Goal: Task Accomplishment & Management: Use online tool/utility

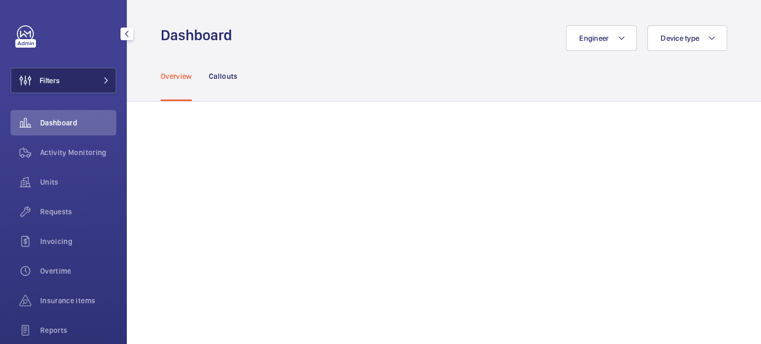
click at [100, 85] on button "Filters" at bounding box center [64, 80] width 106 height 25
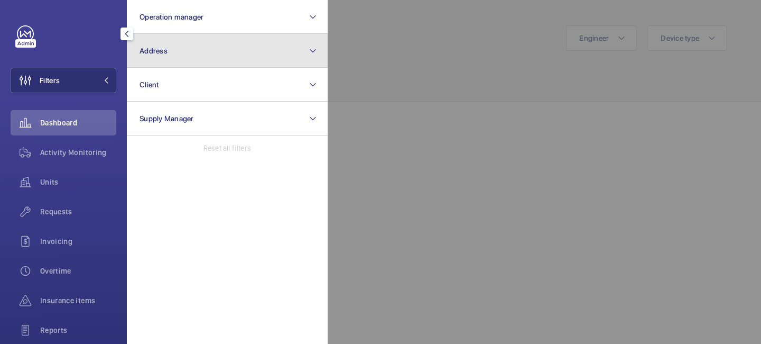
click at [180, 58] on button "Address" at bounding box center [227, 51] width 201 height 34
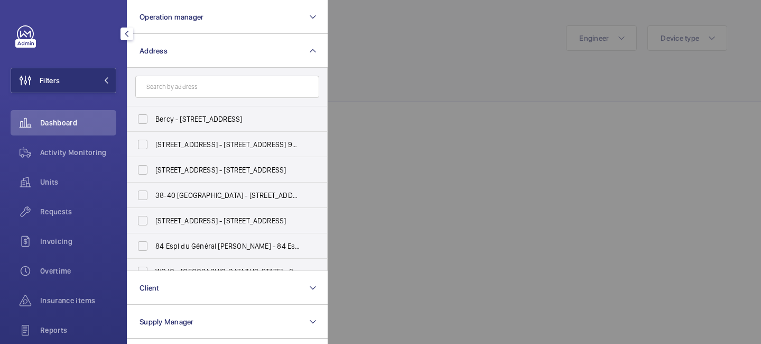
click at [179, 86] on input "text" at bounding box center [227, 87] width 184 height 22
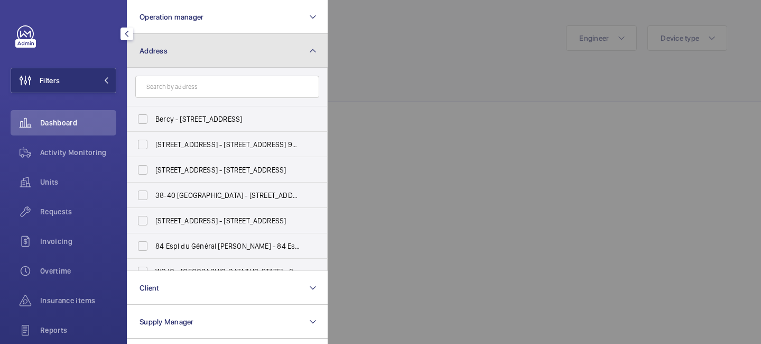
click at [313, 51] on mat-icon at bounding box center [313, 50] width 8 height 13
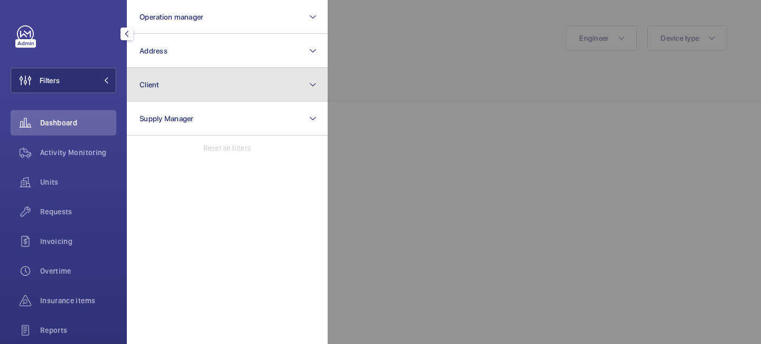
click at [222, 87] on button "Client" at bounding box center [227, 85] width 201 height 34
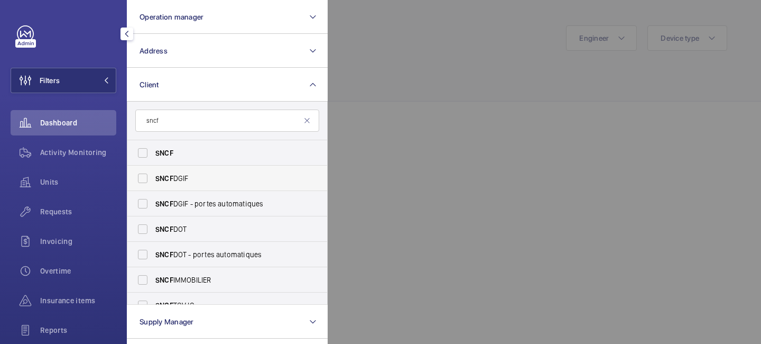
type input "sncf"
click at [207, 187] on label "SNCF DGIF" at bounding box center [219, 177] width 184 height 25
click at [153, 187] on input "SNCF DGIF" at bounding box center [142, 178] width 21 height 21
checkbox input "true"
click at [88, 150] on span "Activity Monitoring" at bounding box center [78, 152] width 76 height 11
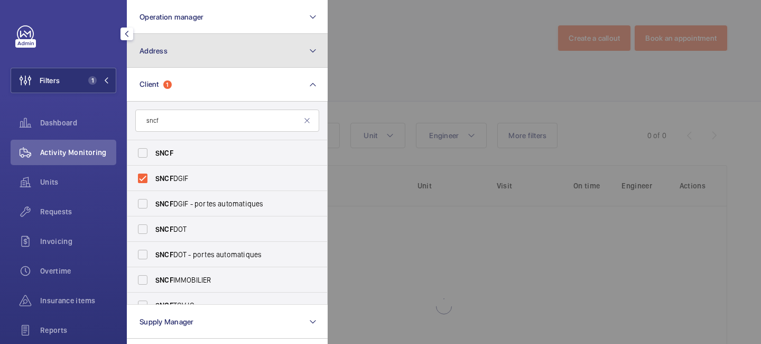
click at [190, 53] on button "Address" at bounding box center [227, 51] width 201 height 34
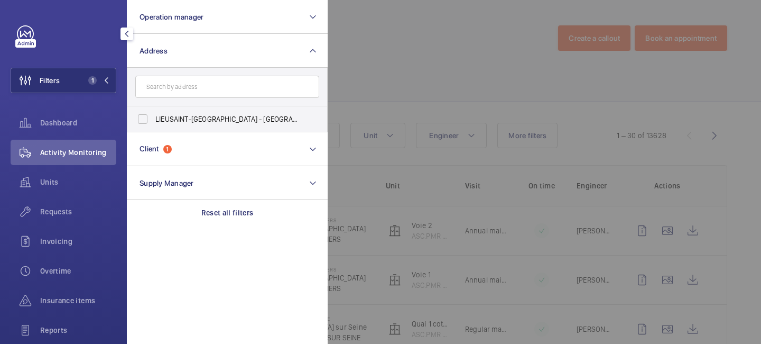
click at [180, 89] on input "text" at bounding box center [227, 87] width 184 height 22
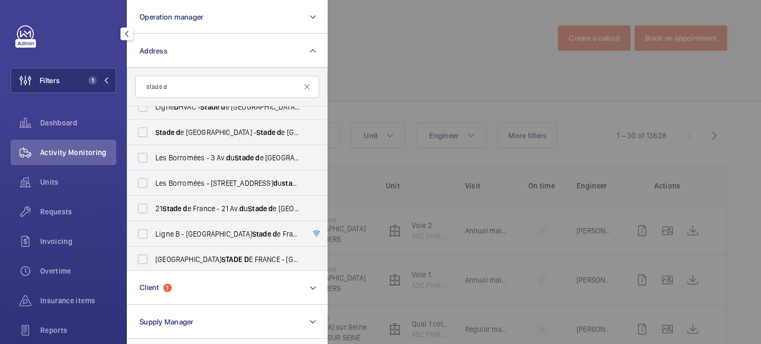
scroll to position [115, 0]
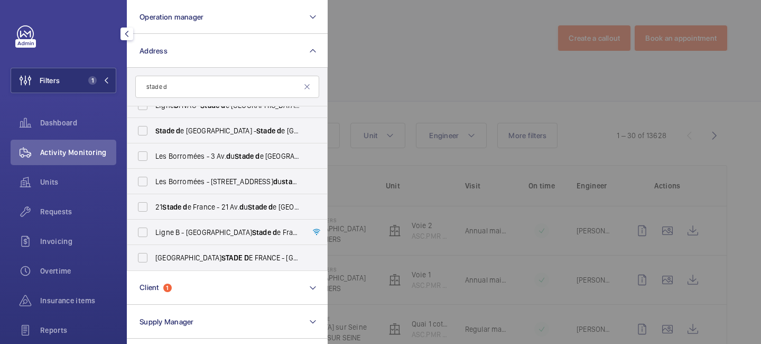
type input "stade d"
click at [360, 68] on div at bounding box center [708, 172] width 761 height 344
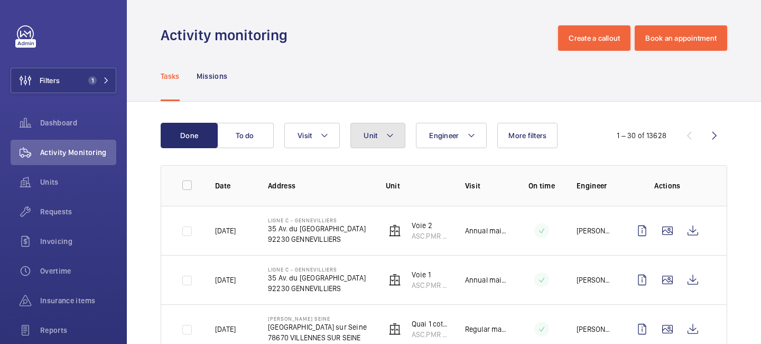
click at [390, 143] on button "Unit" at bounding box center [378, 135] width 55 height 25
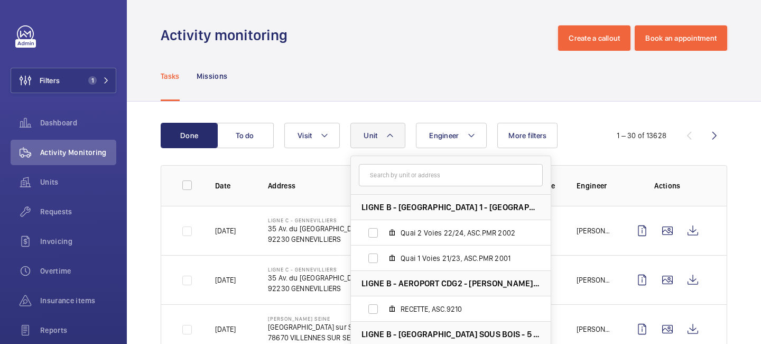
click at [396, 183] on input "text" at bounding box center [451, 175] width 184 height 22
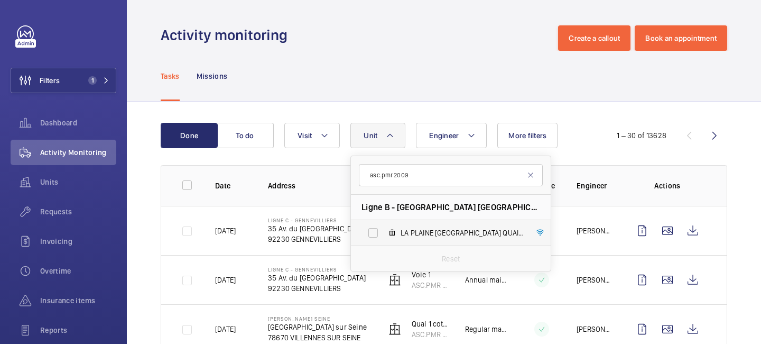
type input "asc.pmr 2009"
click at [472, 237] on span "LA PLAINE [GEOGRAPHIC_DATA] QUAI 2 VOIE 2/2B, ASC.PMR 2009" at bounding box center [462, 232] width 123 height 11
click at [384, 237] on input "LA PLAINE [GEOGRAPHIC_DATA] QUAI 2 VOIE 2/2B, ASC.PMR 2009" at bounding box center [373, 232] width 21 height 21
checkbox input "true"
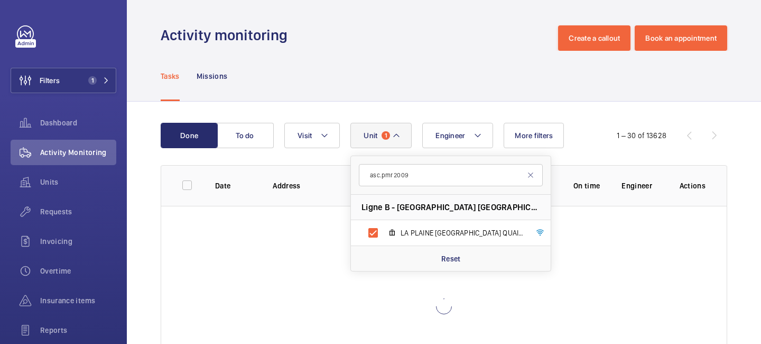
click at [595, 136] on div "Engineer Unit 1 asc.pmr 2009 Ligne B - [GEOGRAPHIC_DATA] [GEOGRAPHIC_DATA] – [G…" at bounding box center [442, 135] width 316 height 25
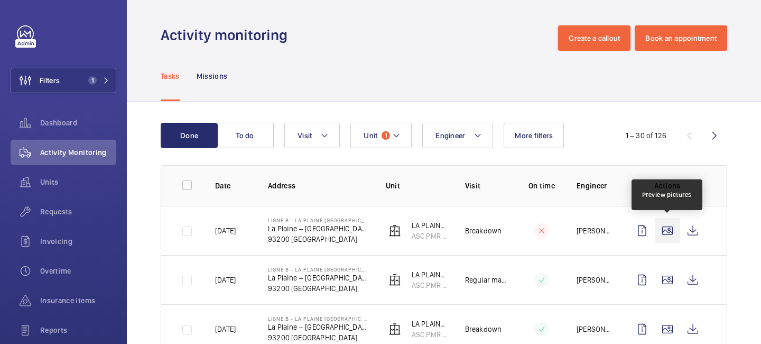
click at [669, 229] on wm-front-icon-button at bounding box center [667, 230] width 25 height 25
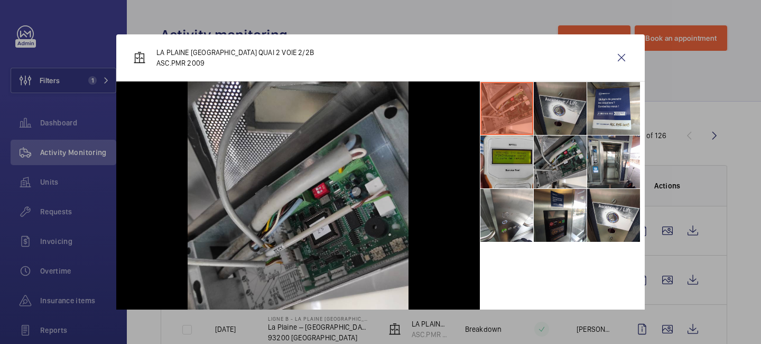
click at [563, 115] on li at bounding box center [560, 108] width 53 height 53
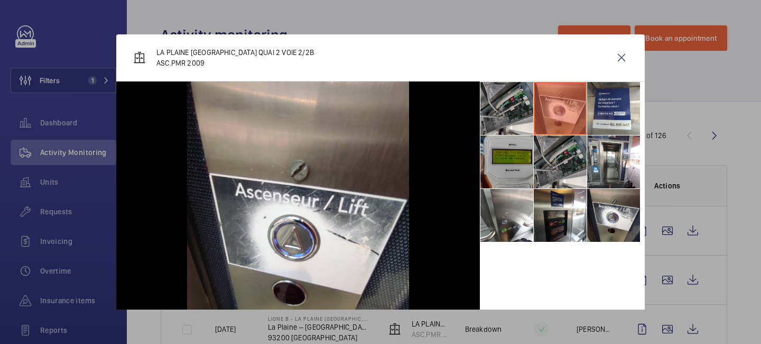
click at [527, 159] on li at bounding box center [507, 161] width 53 height 53
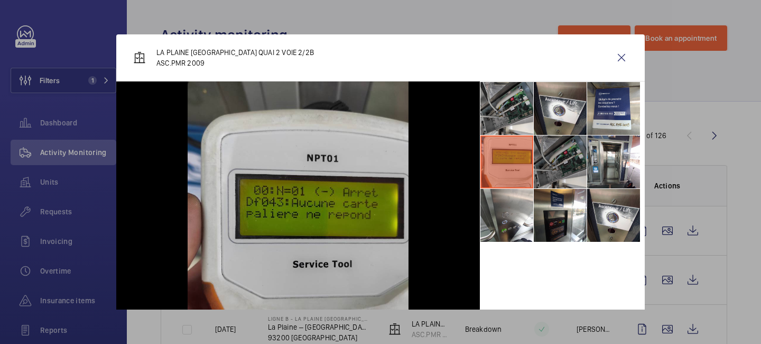
click at [559, 165] on li at bounding box center [560, 161] width 53 height 53
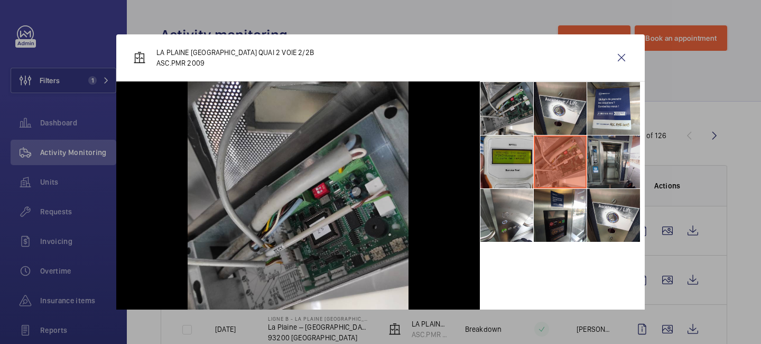
click at [591, 163] on li at bounding box center [613, 161] width 53 height 53
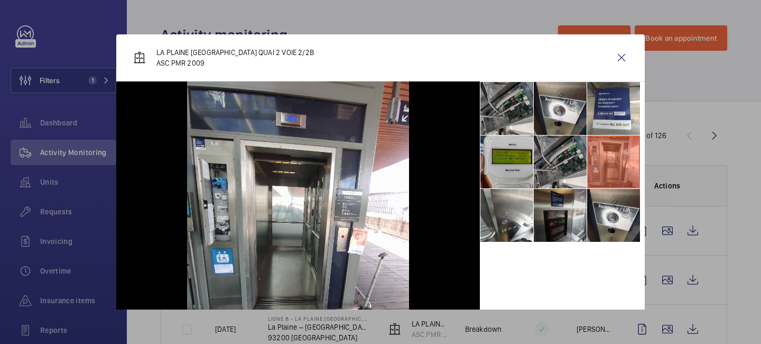
click at [562, 201] on li at bounding box center [560, 215] width 53 height 53
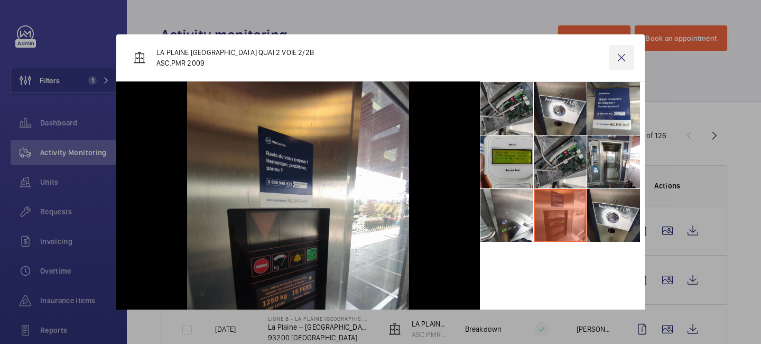
click at [622, 54] on wm-front-icon-button at bounding box center [621, 57] width 25 height 25
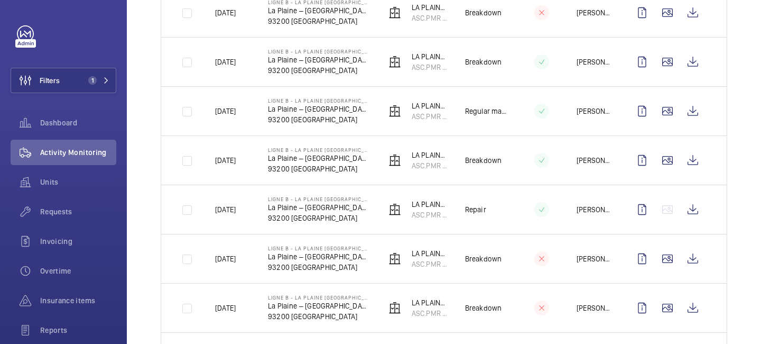
scroll to position [886, 0]
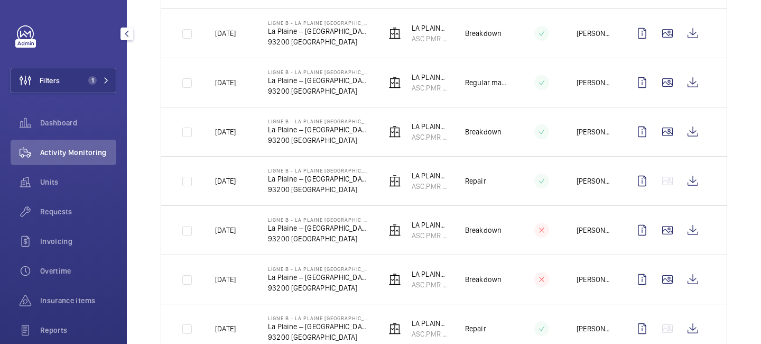
click at [125, 32] on mat-icon "button" at bounding box center [127, 34] width 13 height 8
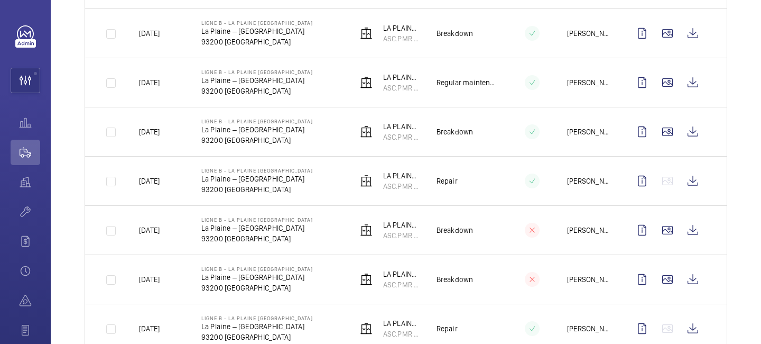
scroll to position [1363, 0]
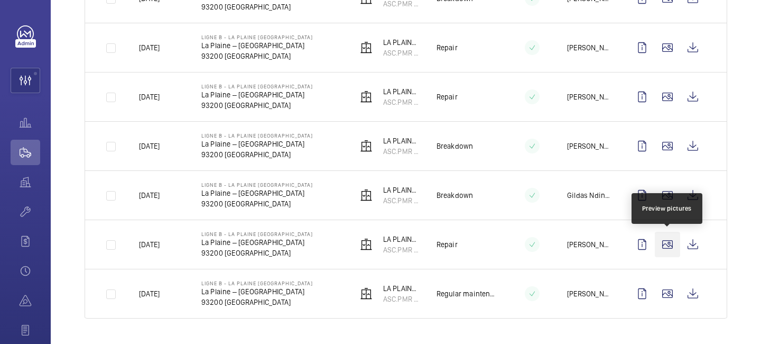
click at [667, 250] on wm-front-icon-button at bounding box center [667, 244] width 25 height 25
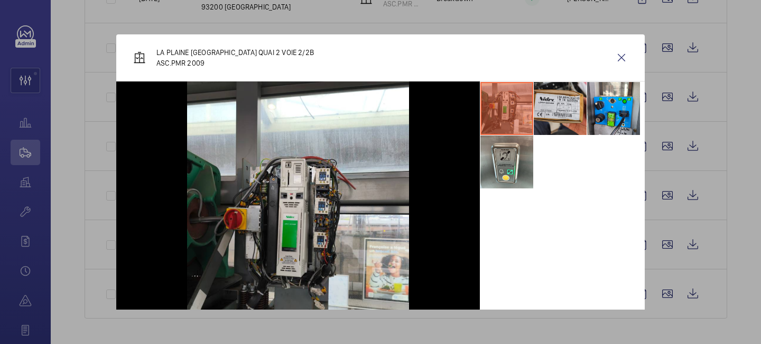
click at [566, 118] on li at bounding box center [560, 108] width 53 height 53
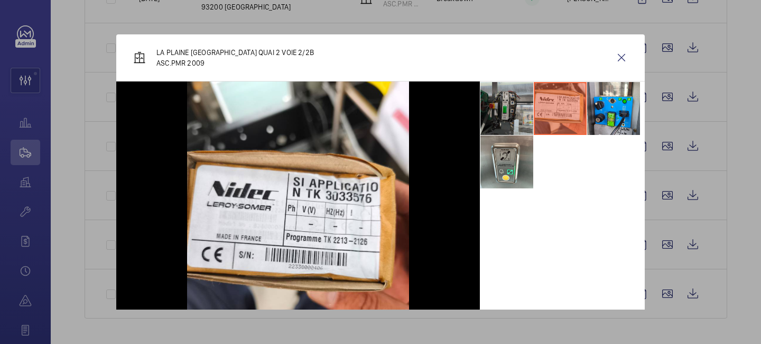
click at [506, 110] on li at bounding box center [507, 108] width 53 height 53
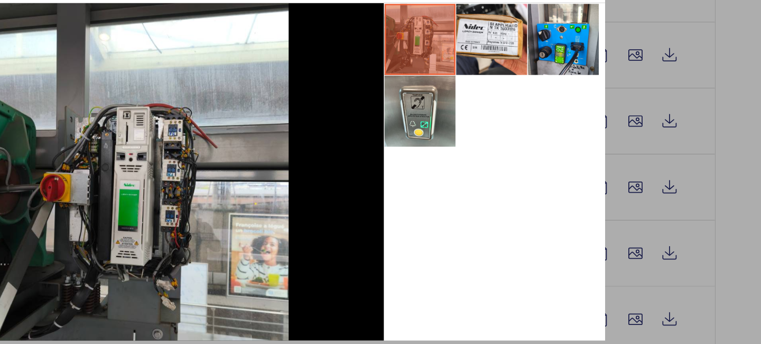
scroll to position [0, 0]
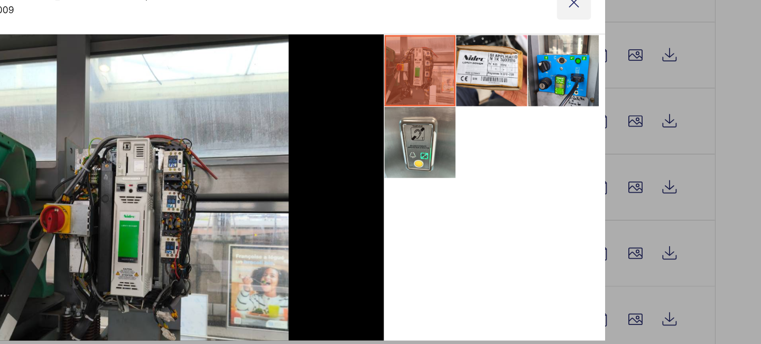
click at [623, 61] on wm-front-icon-button at bounding box center [621, 57] width 25 height 25
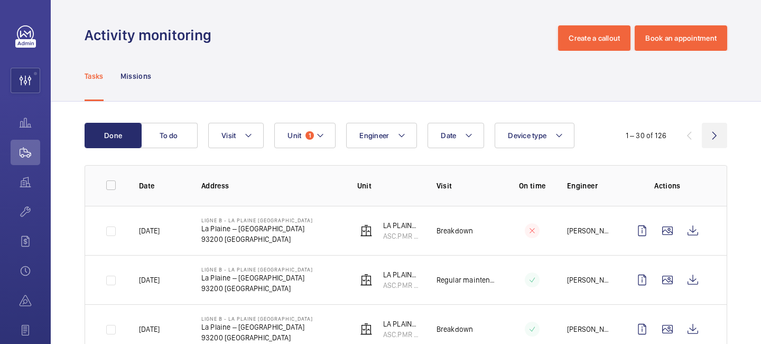
click at [714, 138] on wm-front-icon-button at bounding box center [714, 135] width 25 height 25
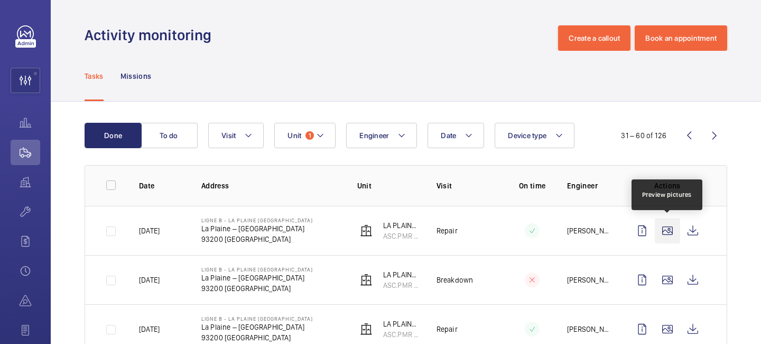
click at [665, 232] on wm-front-icon-button at bounding box center [667, 230] width 25 height 25
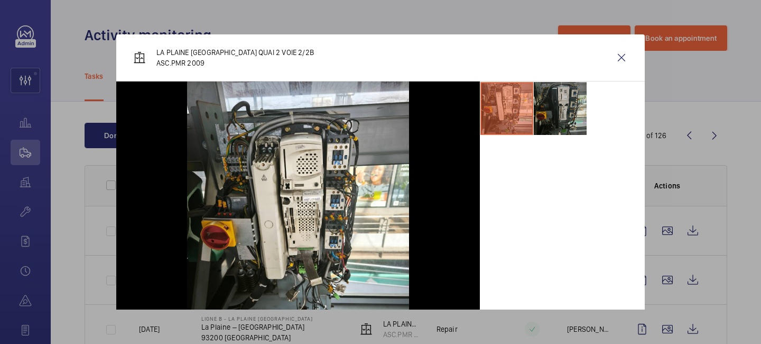
click at [560, 116] on li at bounding box center [560, 108] width 53 height 53
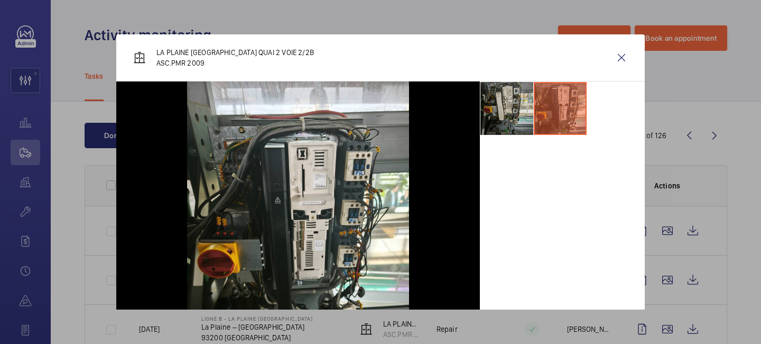
click at [517, 106] on li at bounding box center [507, 108] width 53 height 53
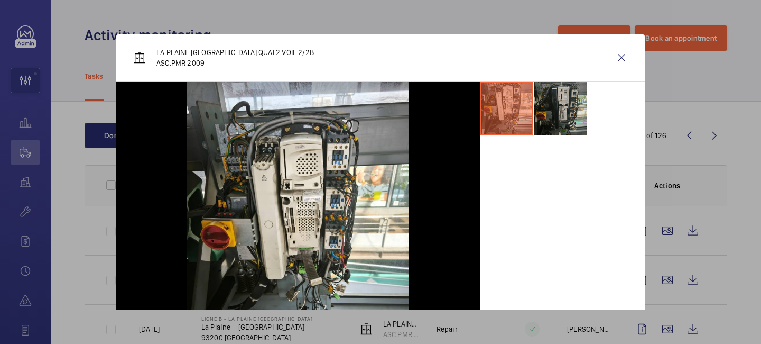
click at [553, 107] on li at bounding box center [560, 108] width 53 height 53
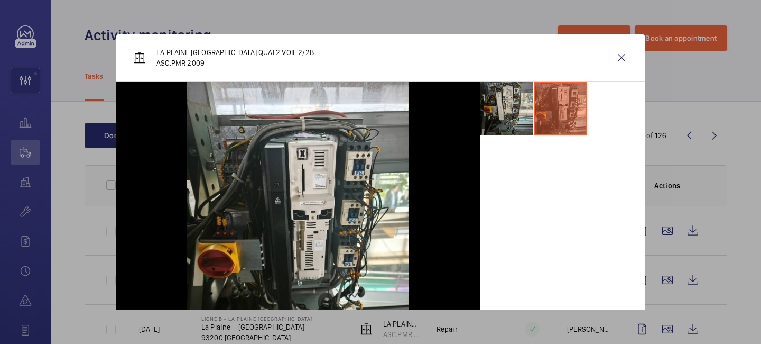
click at [501, 108] on li at bounding box center [507, 108] width 53 height 53
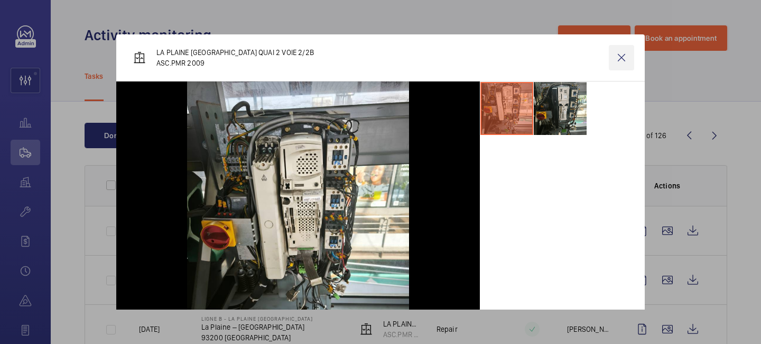
click at [617, 62] on wm-front-icon-button at bounding box center [621, 57] width 25 height 25
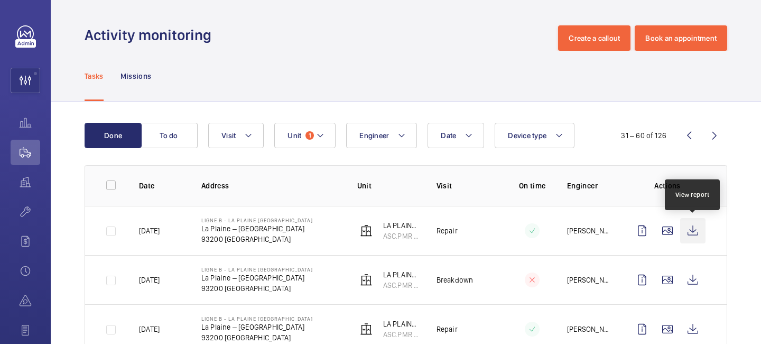
click at [691, 235] on wm-front-icon-button at bounding box center [692, 230] width 25 height 25
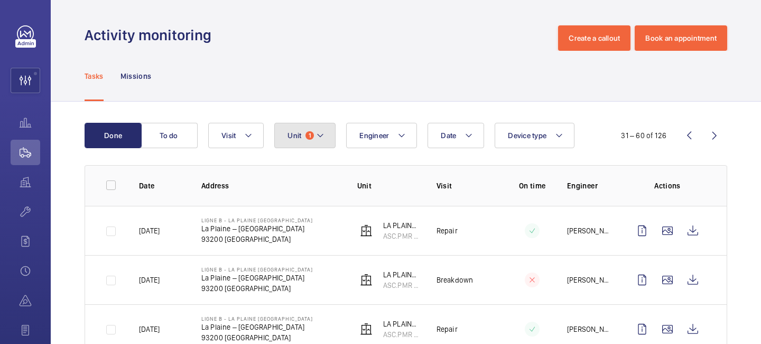
click at [324, 131] on mat-icon at bounding box center [320, 135] width 8 height 13
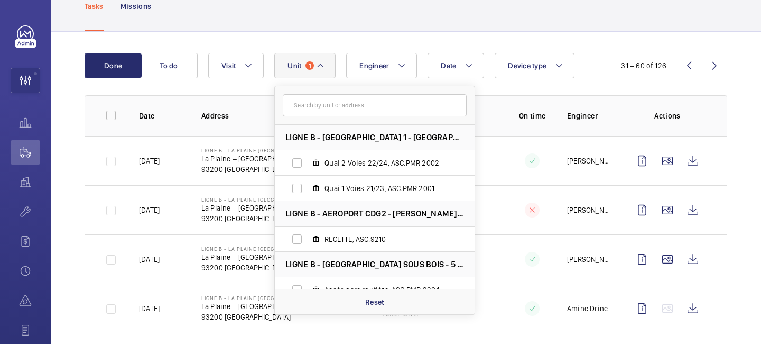
scroll to position [75, 0]
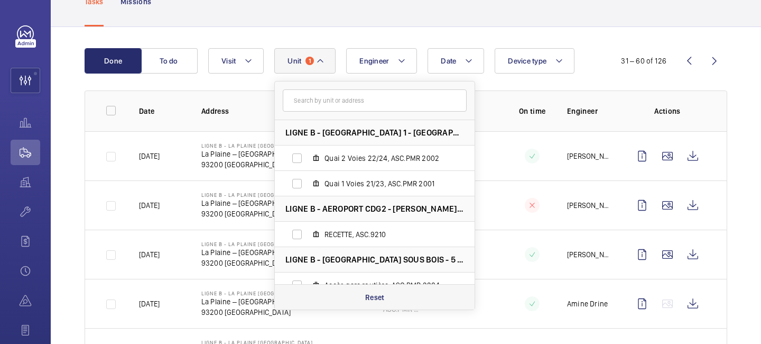
click at [382, 292] on p "Reset" at bounding box center [375, 297] width 20 height 11
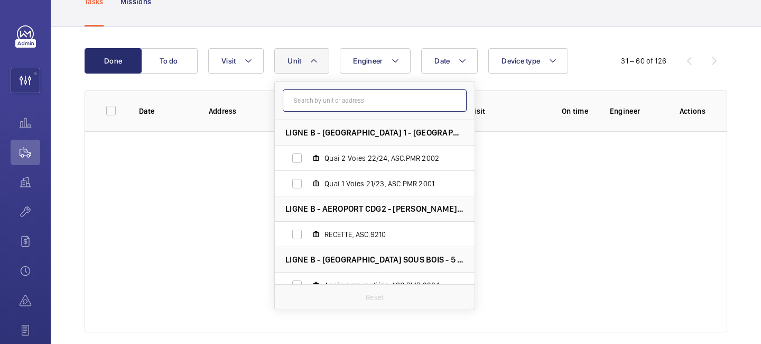
click at [337, 102] on input "text" at bounding box center [375, 100] width 184 height 22
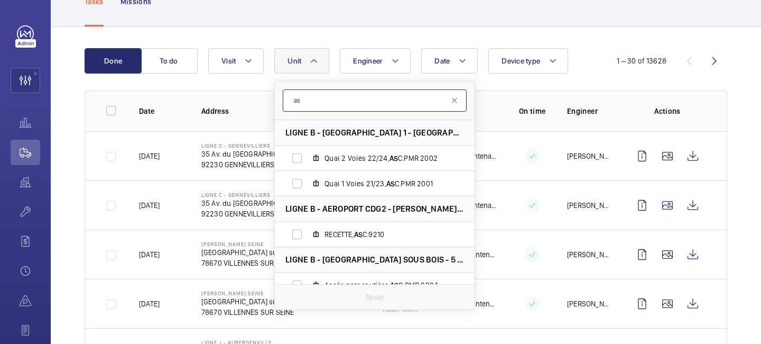
type input "a"
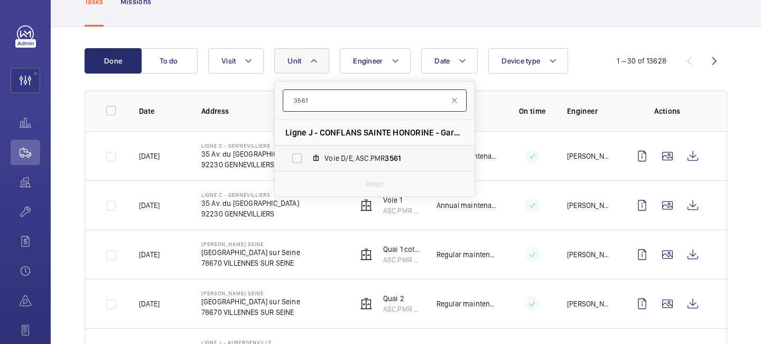
type input "3561"
click at [393, 165] on label "Voie D/E, ASC.PMR 3561" at bounding box center [366, 157] width 183 height 25
click at [308, 165] on input "Voie D/E, ASC.PMR 3561" at bounding box center [297, 158] width 21 height 21
checkbox input "true"
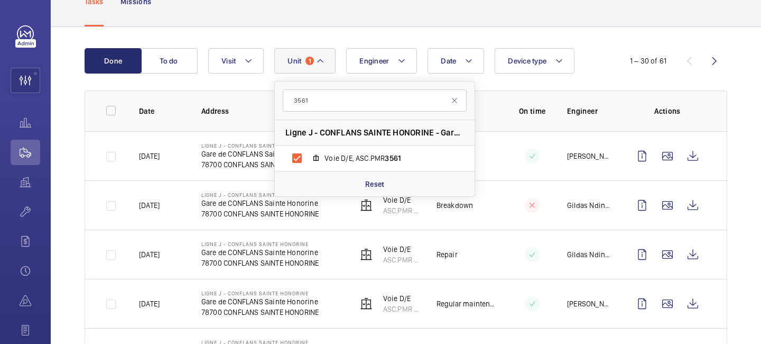
click at [522, 192] on td at bounding box center [524, 204] width 53 height 49
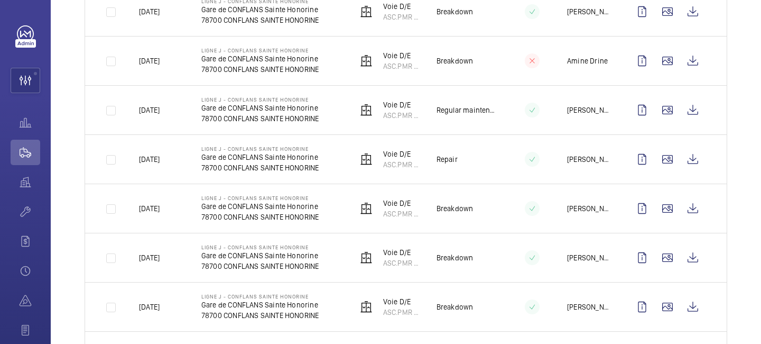
scroll to position [416, 0]
click at [664, 213] on wm-front-icon-button at bounding box center [667, 207] width 25 height 25
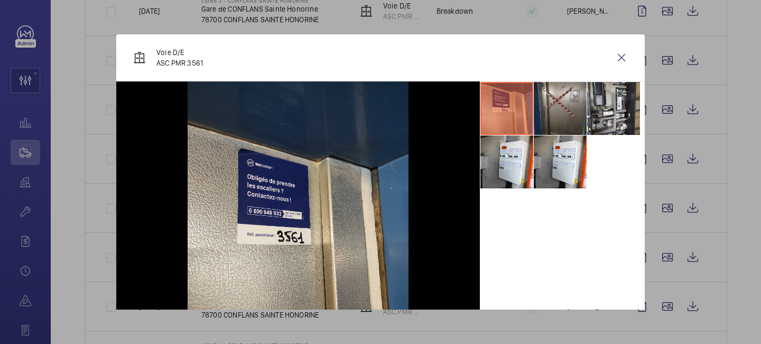
click at [556, 123] on li at bounding box center [560, 108] width 53 height 53
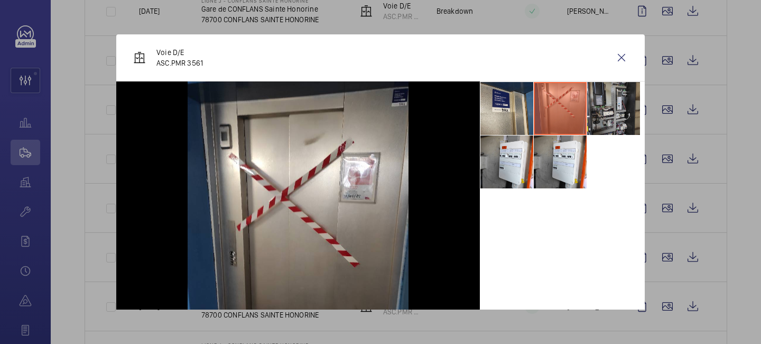
click at [603, 118] on li at bounding box center [613, 108] width 53 height 53
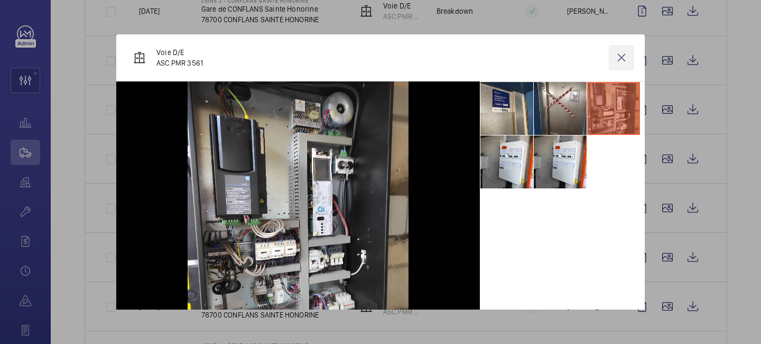
click at [621, 57] on wm-front-icon-button at bounding box center [621, 57] width 25 height 25
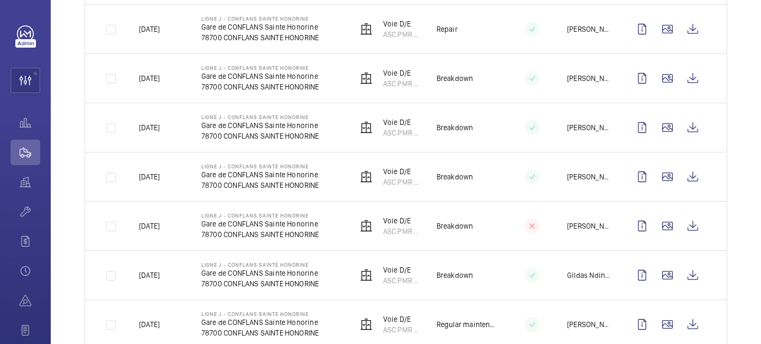
scroll to position [548, 0]
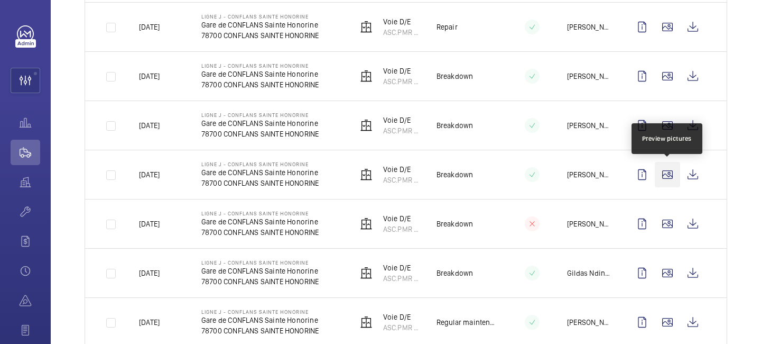
click at [672, 178] on wm-front-icon-button at bounding box center [667, 174] width 25 height 25
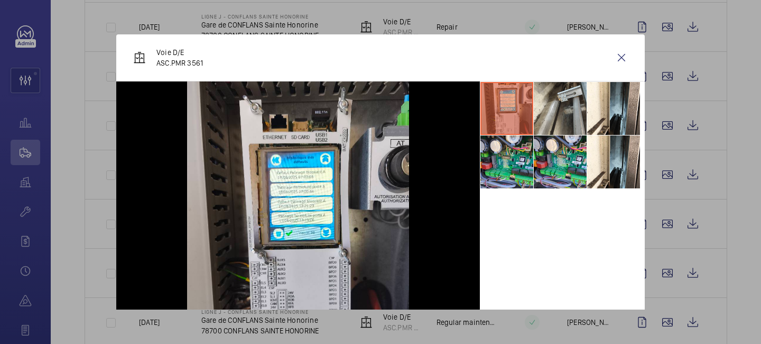
click at [661, 125] on div at bounding box center [380, 172] width 761 height 344
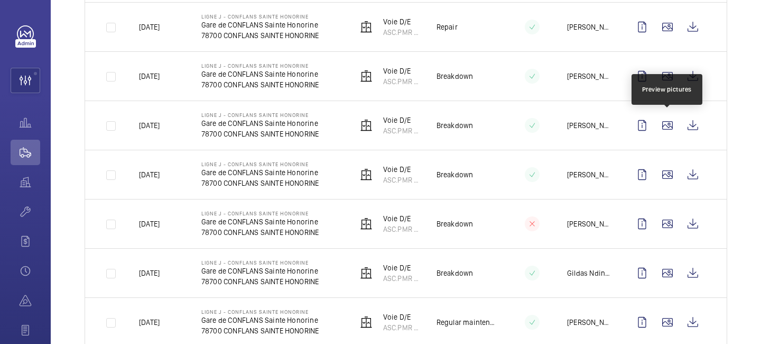
click at [661, 125] on wm-front-icon-button at bounding box center [667, 125] width 25 height 25
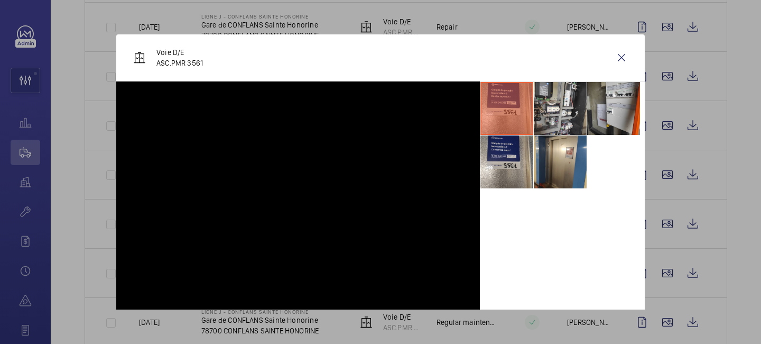
click at [661, 125] on div at bounding box center [380, 172] width 761 height 344
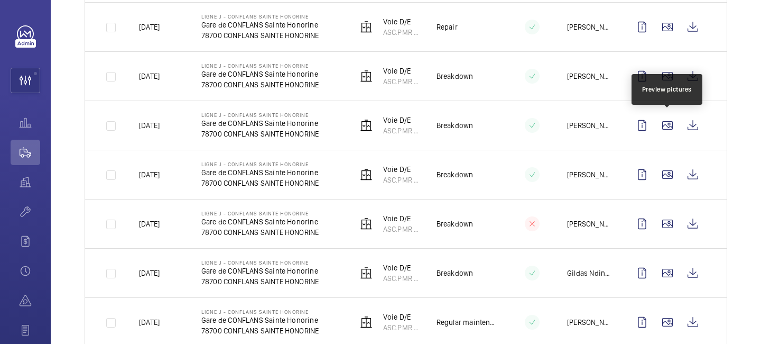
click at [661, 125] on wm-front-icon-button at bounding box center [667, 125] width 25 height 25
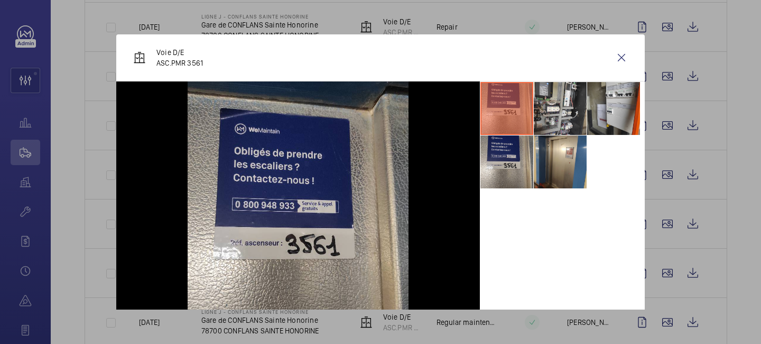
click at [665, 76] on div at bounding box center [380, 172] width 761 height 344
click at [665, 76] on wm-front-icon-button at bounding box center [667, 75] width 25 height 25
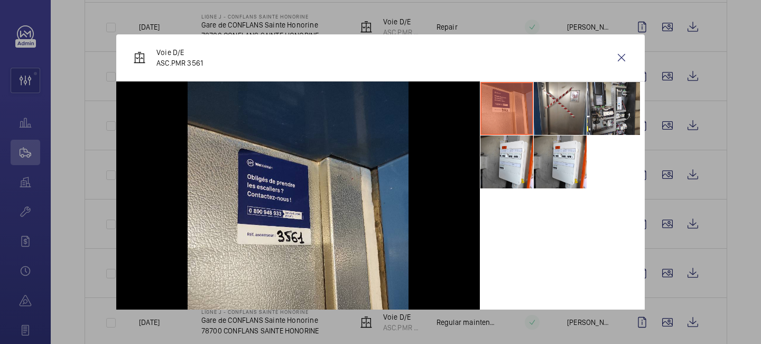
click at [665, 27] on div at bounding box center [380, 172] width 761 height 344
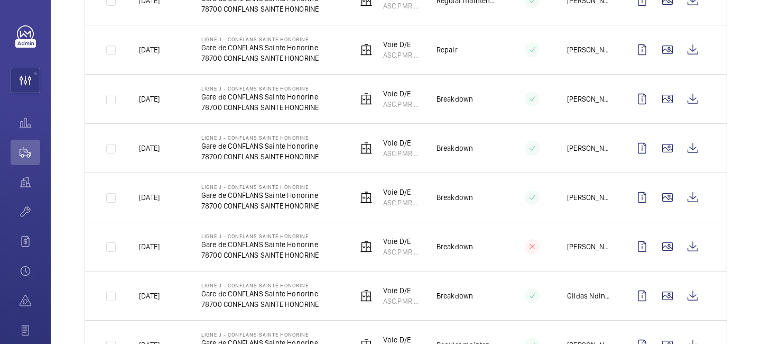
scroll to position [525, 0]
click at [665, 56] on wm-front-icon-button at bounding box center [667, 50] width 25 height 25
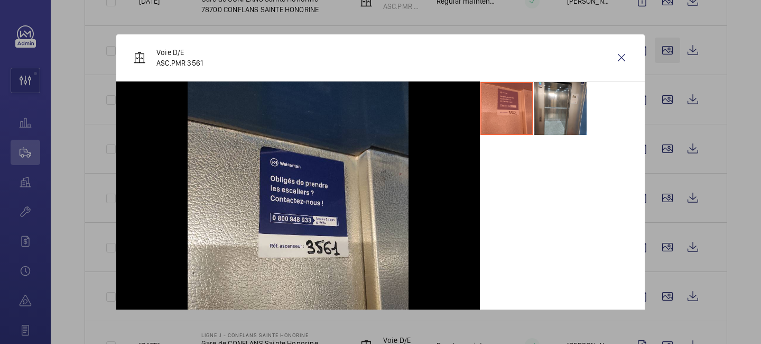
click at [665, 56] on div at bounding box center [380, 172] width 761 height 344
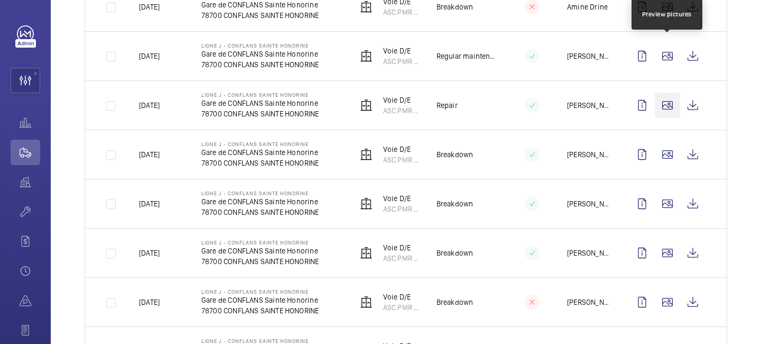
scroll to position [465, 0]
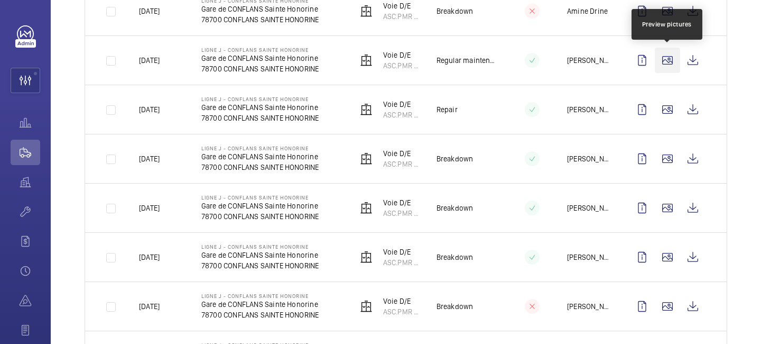
click at [665, 59] on wm-front-icon-button at bounding box center [667, 60] width 25 height 25
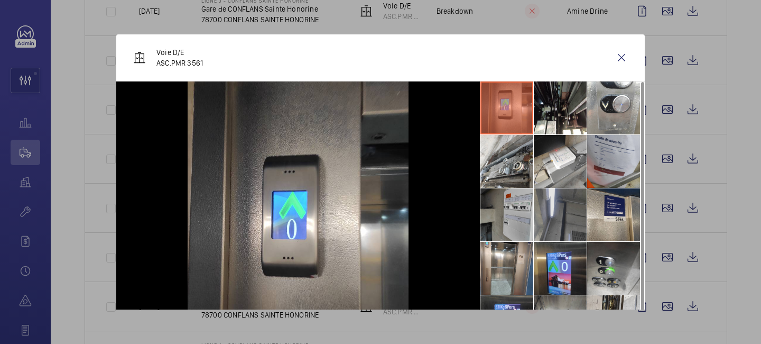
scroll to position [0, 0]
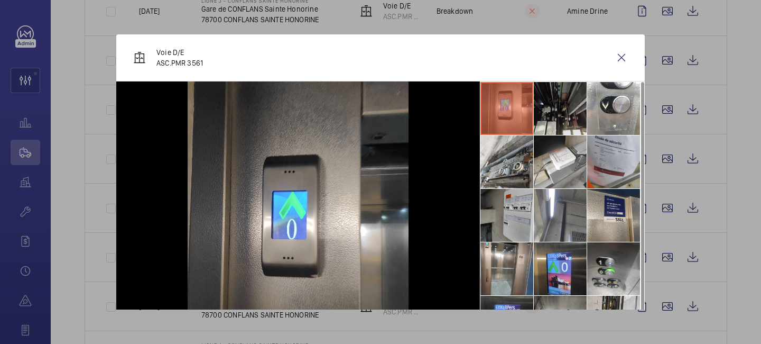
click at [560, 125] on li at bounding box center [560, 108] width 53 height 53
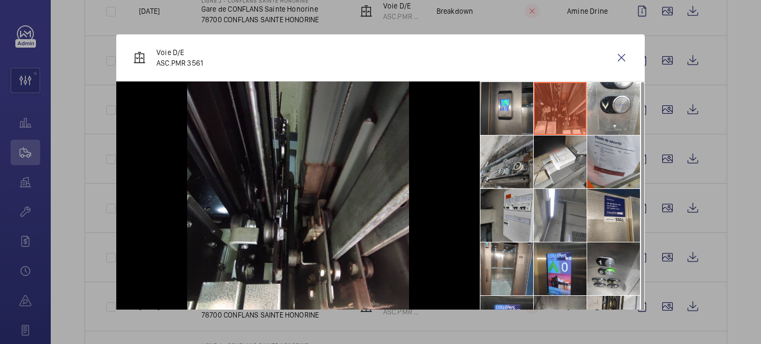
click at [513, 169] on li at bounding box center [507, 161] width 53 height 53
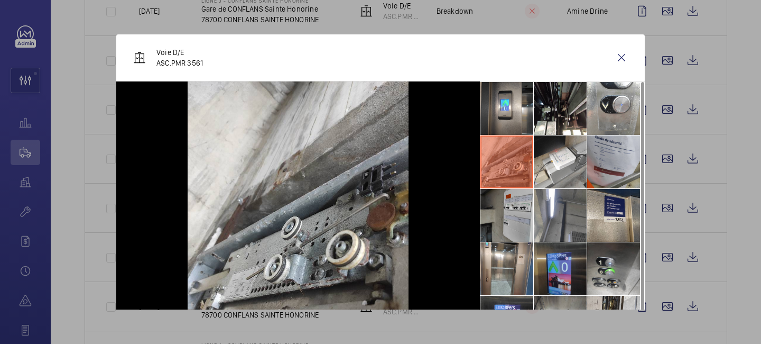
click at [556, 261] on li at bounding box center [560, 268] width 53 height 53
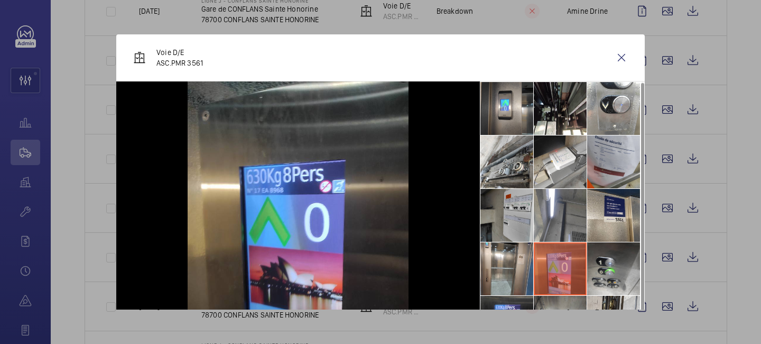
scroll to position [25, 0]
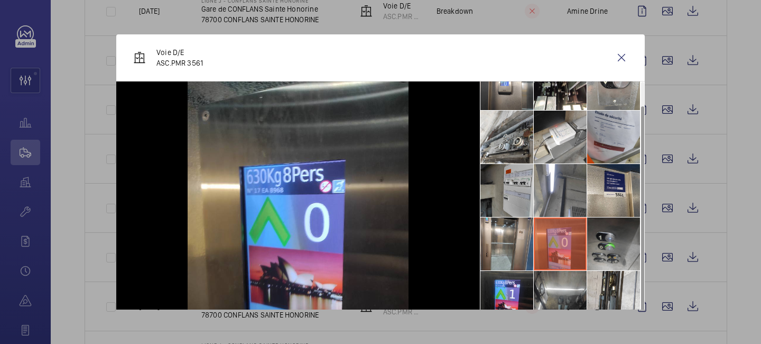
click at [601, 262] on li at bounding box center [613, 243] width 53 height 53
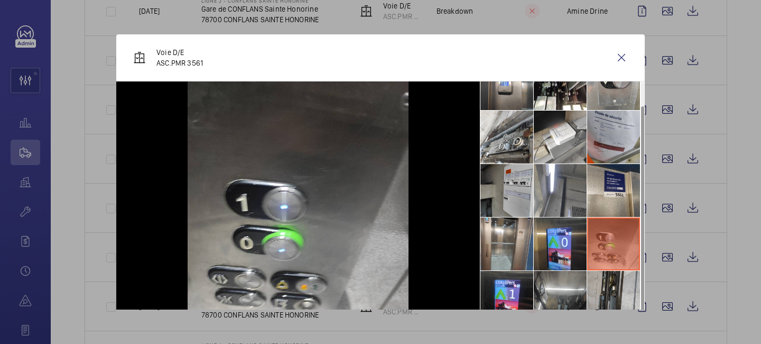
click at [605, 280] on li at bounding box center [613, 297] width 53 height 53
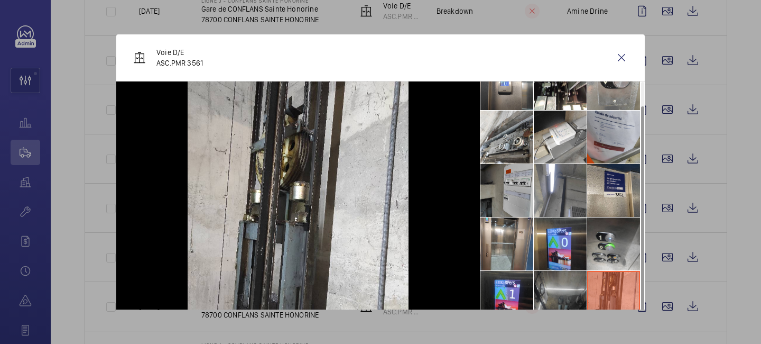
click at [565, 274] on li at bounding box center [560, 297] width 53 height 53
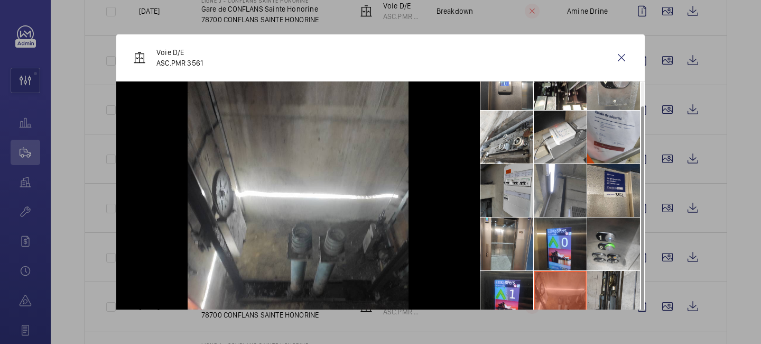
click at [613, 279] on li at bounding box center [613, 297] width 53 height 53
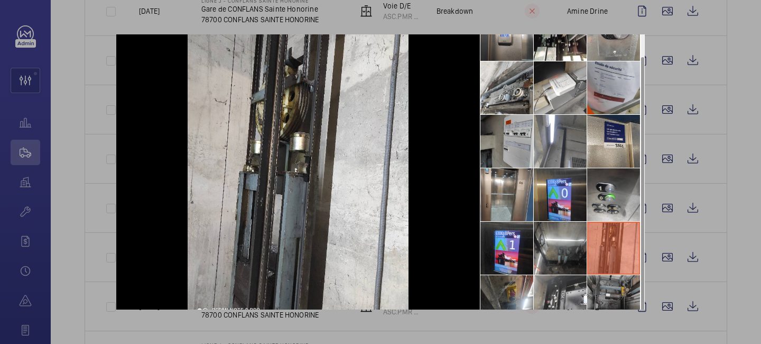
scroll to position [51, 0]
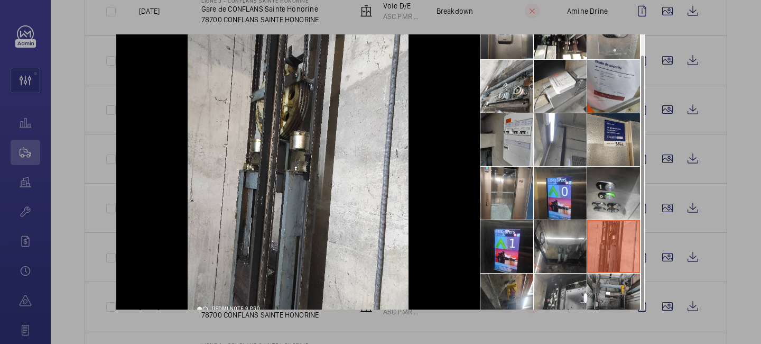
click at [733, 264] on div at bounding box center [380, 172] width 761 height 344
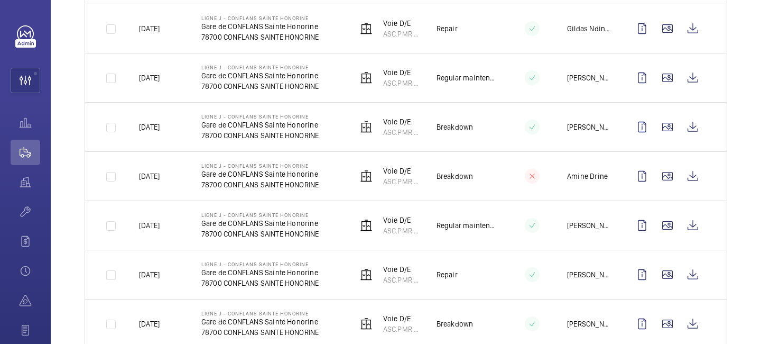
scroll to position [32, 0]
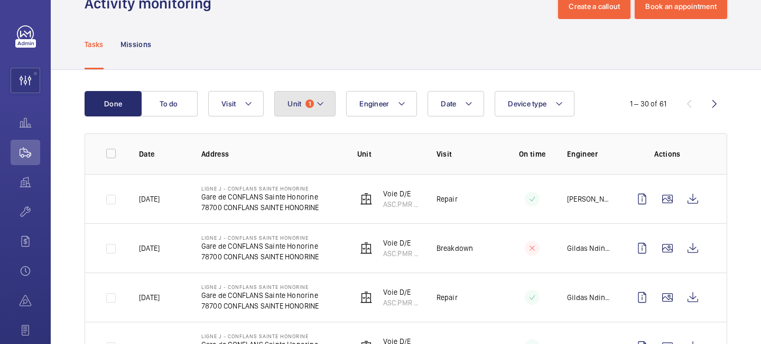
click at [324, 104] on mat-icon at bounding box center [320, 103] width 8 height 13
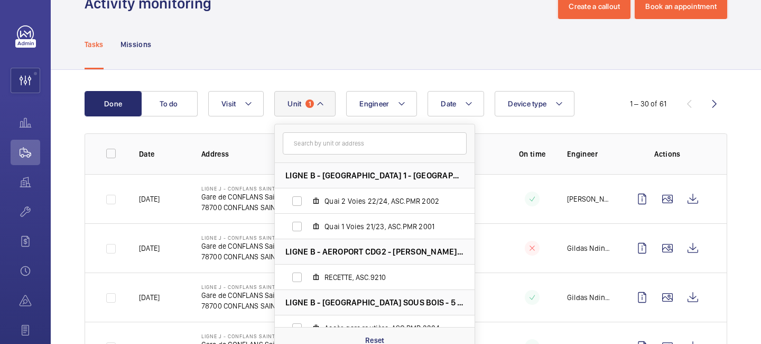
click at [335, 143] on input "text" at bounding box center [375, 143] width 184 height 22
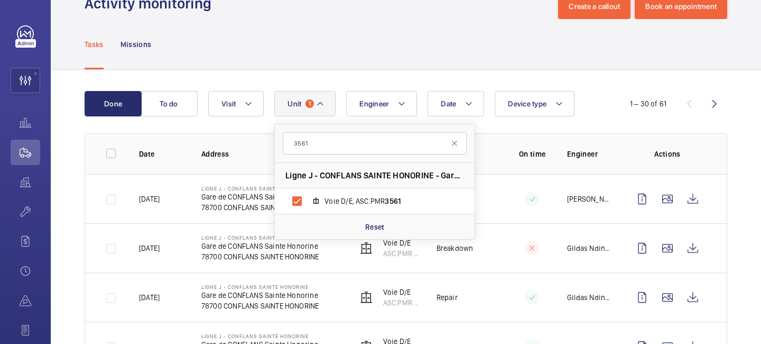
type input "3561"
click at [532, 135] on th "On time" at bounding box center [524, 153] width 53 height 41
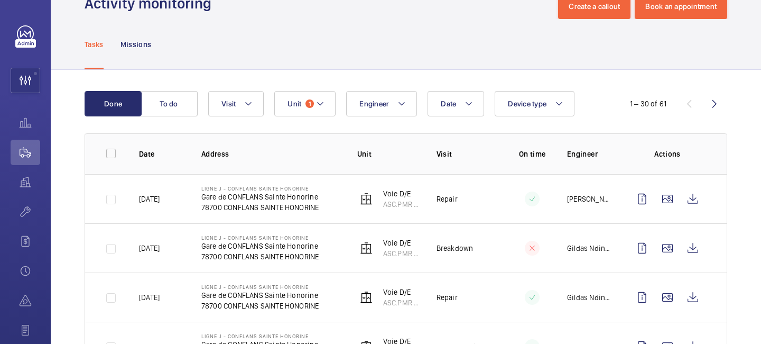
scroll to position [69, 0]
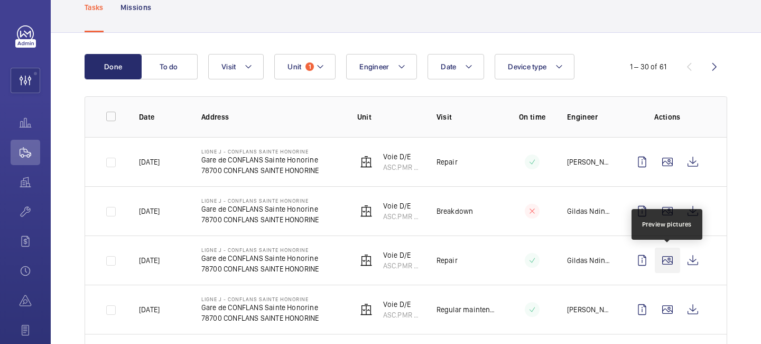
click at [672, 266] on wm-front-icon-button at bounding box center [667, 259] width 25 height 25
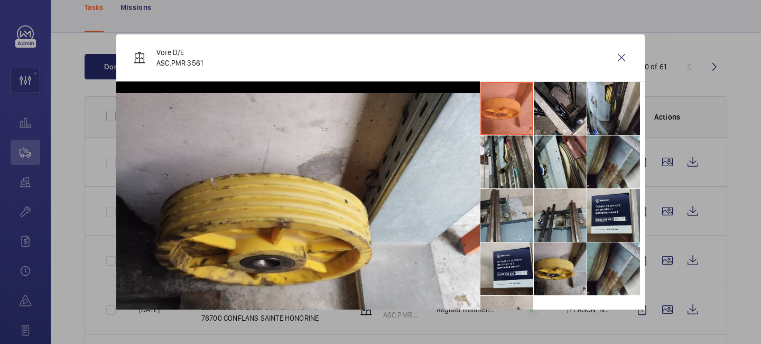
click at [578, 274] on li at bounding box center [560, 268] width 53 height 53
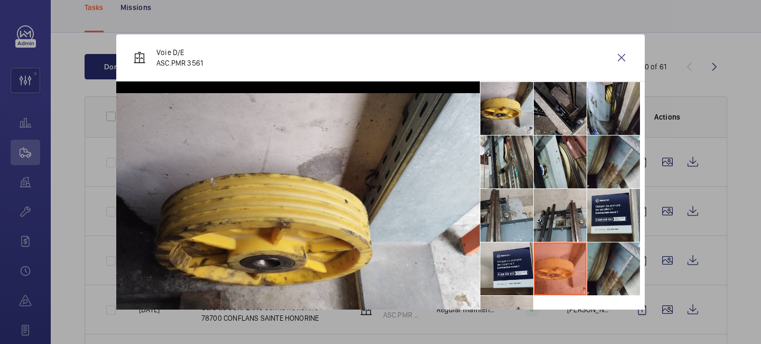
click at [568, 107] on li at bounding box center [560, 108] width 53 height 53
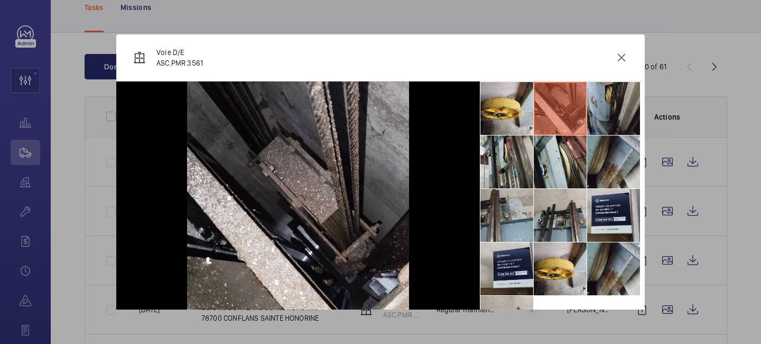
click at [616, 112] on li at bounding box center [613, 108] width 53 height 53
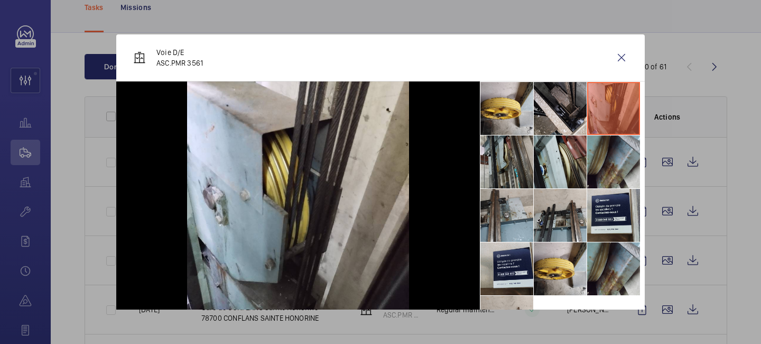
click at [507, 149] on li at bounding box center [507, 161] width 53 height 53
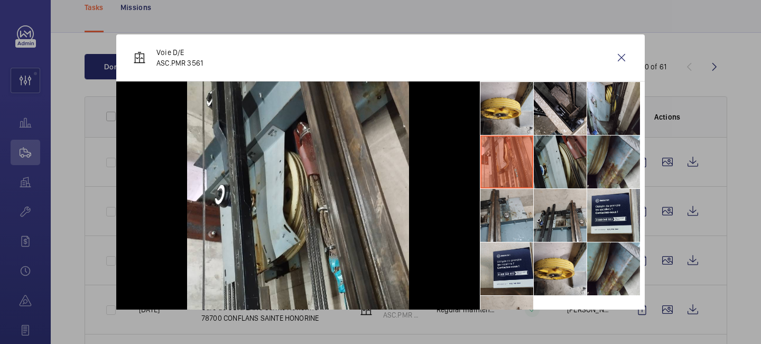
click at [553, 153] on li at bounding box center [560, 161] width 53 height 53
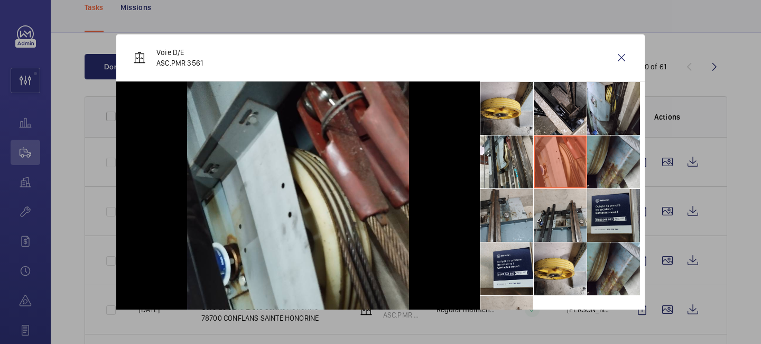
click at [615, 196] on li at bounding box center [613, 215] width 53 height 53
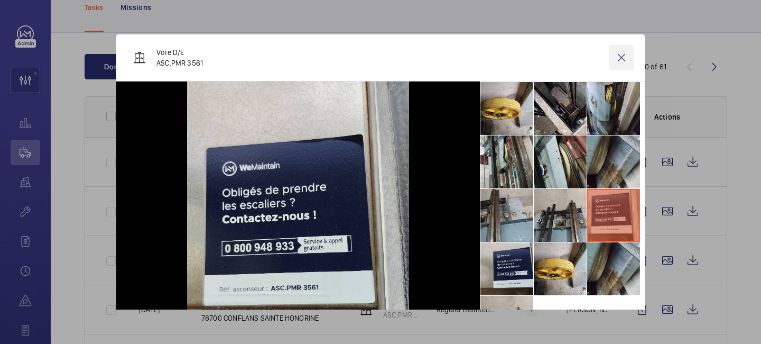
click at [620, 64] on wm-front-icon-button at bounding box center [621, 57] width 25 height 25
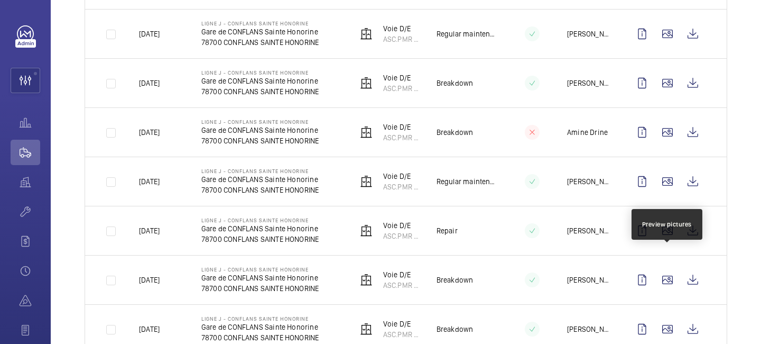
scroll to position [354, 0]
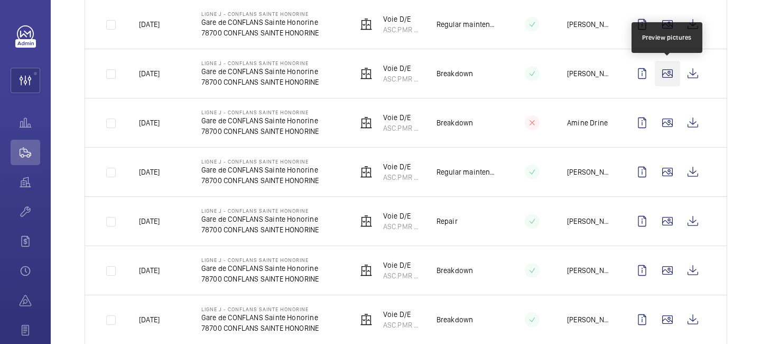
click at [668, 80] on wm-front-icon-button at bounding box center [667, 73] width 25 height 25
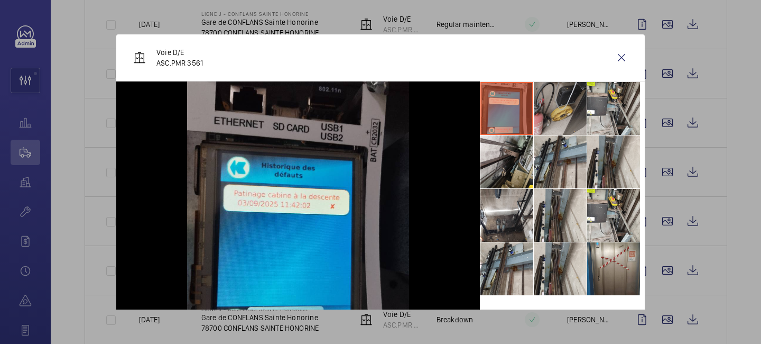
click at [575, 116] on li at bounding box center [560, 108] width 53 height 53
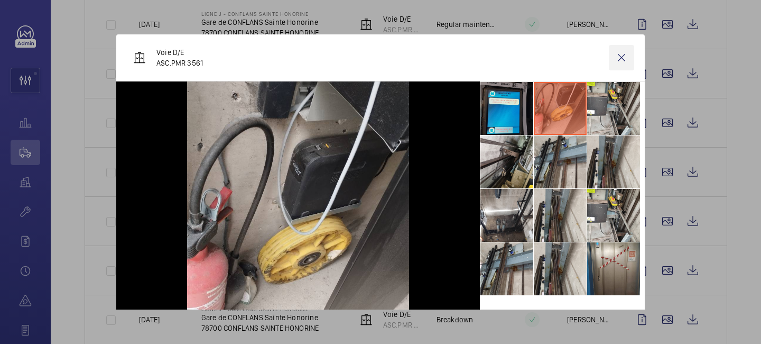
click at [622, 53] on wm-front-icon-button at bounding box center [621, 57] width 25 height 25
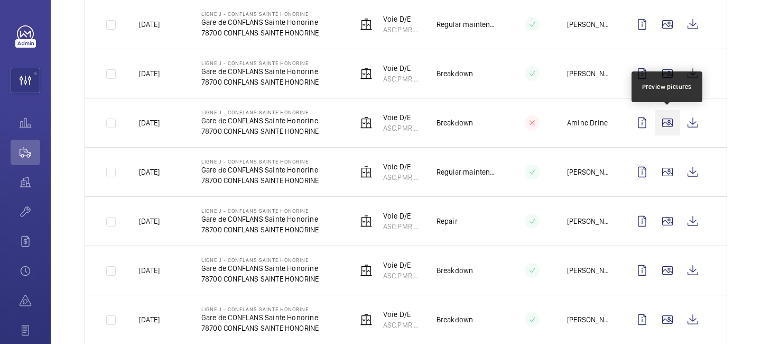
click at [668, 120] on wm-front-icon-button at bounding box center [667, 122] width 25 height 25
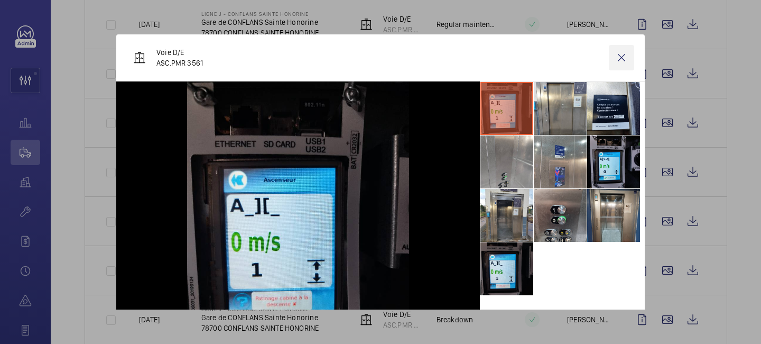
click at [617, 58] on wm-front-icon-button at bounding box center [621, 57] width 25 height 25
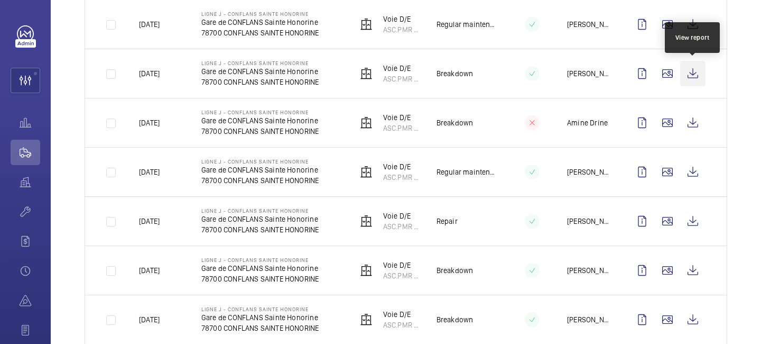
click at [693, 73] on wm-front-icon-button at bounding box center [692, 73] width 25 height 25
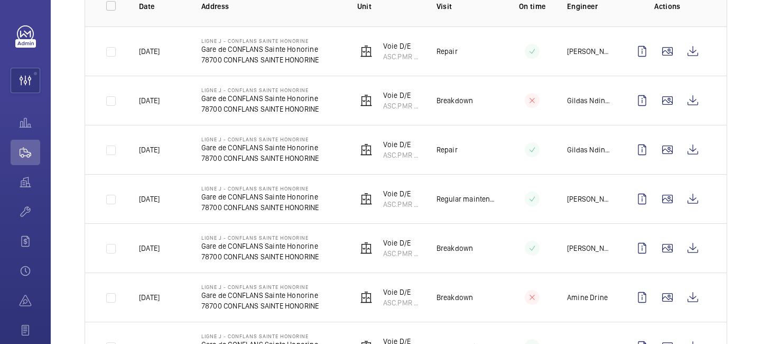
scroll to position [55, 0]
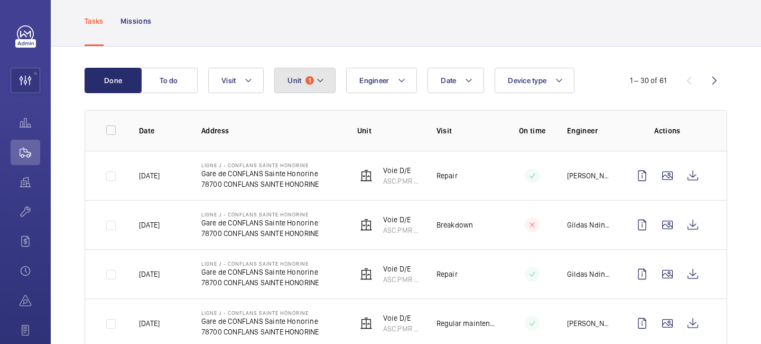
click at [320, 84] on mat-icon at bounding box center [320, 80] width 8 height 13
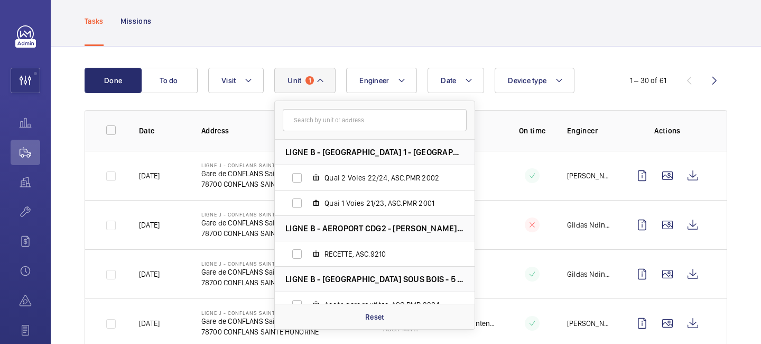
click at [320, 122] on input "text" at bounding box center [375, 120] width 184 height 22
click at [376, 323] on div "Reset" at bounding box center [375, 315] width 200 height 25
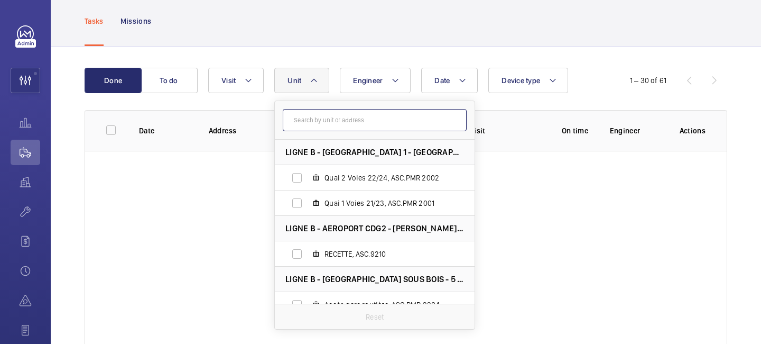
click at [325, 125] on input "text" at bounding box center [375, 120] width 184 height 22
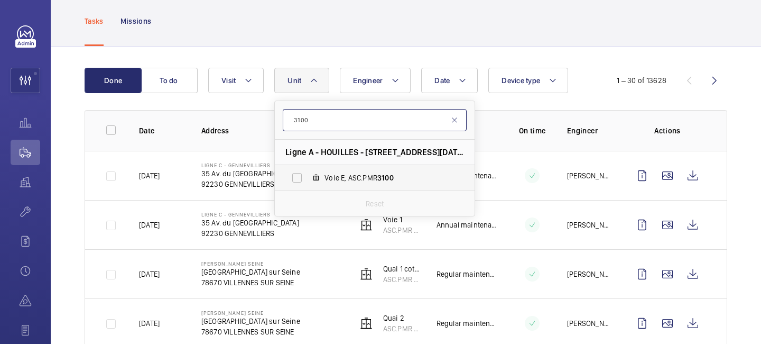
type input "3100"
click at [370, 176] on span "Voie E, ASC.PMR 3100" at bounding box center [386, 177] width 123 height 11
click at [308, 176] on input "Voie E, ASC.PMR 3100" at bounding box center [297, 177] width 21 height 21
checkbox input "true"
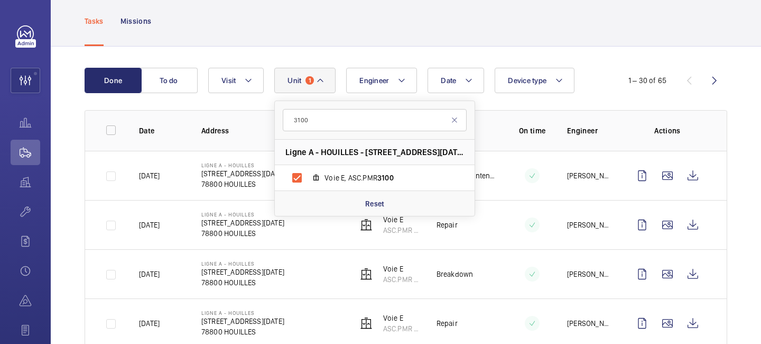
click at [662, 78] on div "1 – 30 of 65" at bounding box center [648, 80] width 38 height 11
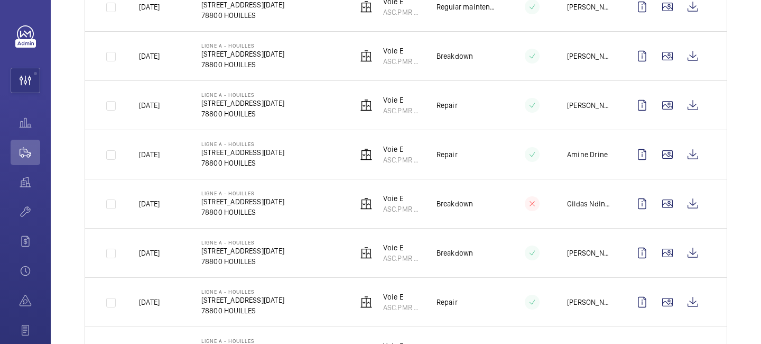
scroll to position [524, 0]
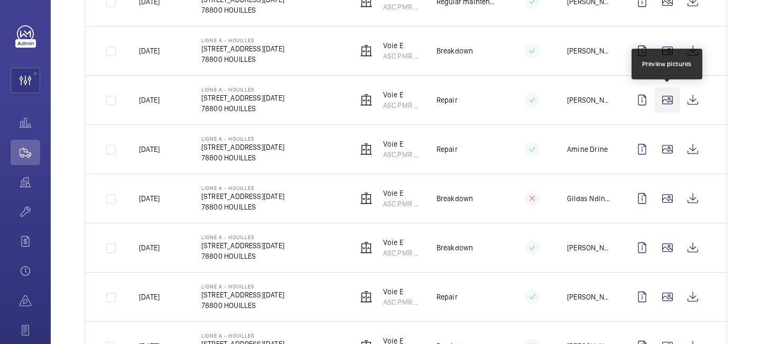
click at [670, 104] on wm-front-icon-button at bounding box center [667, 99] width 25 height 25
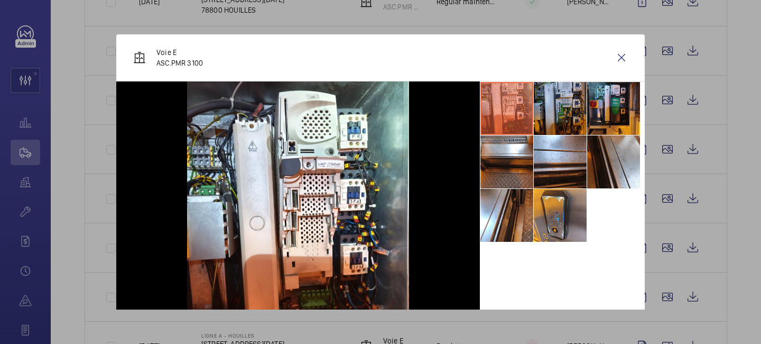
click at [559, 118] on li at bounding box center [560, 108] width 53 height 53
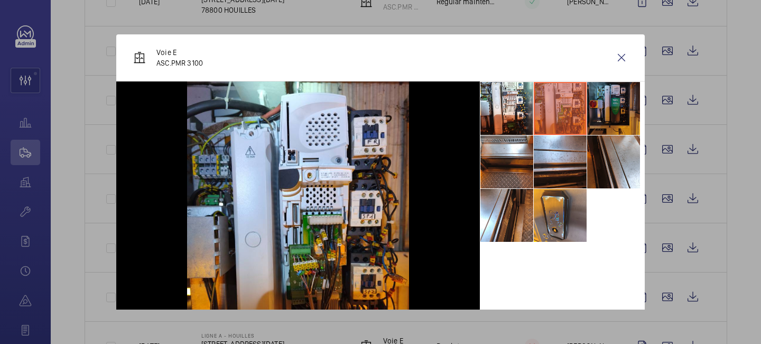
click at [597, 115] on li at bounding box center [613, 108] width 53 height 53
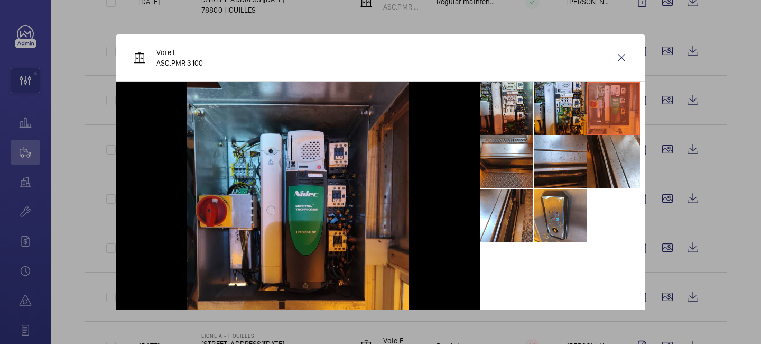
click at [516, 113] on li at bounding box center [507, 108] width 53 height 53
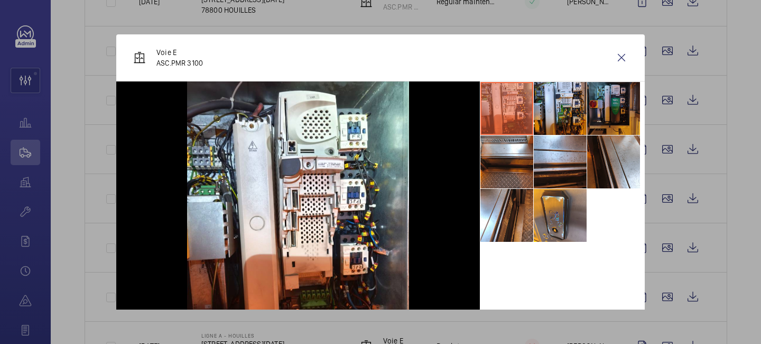
click at [594, 113] on li at bounding box center [613, 108] width 53 height 53
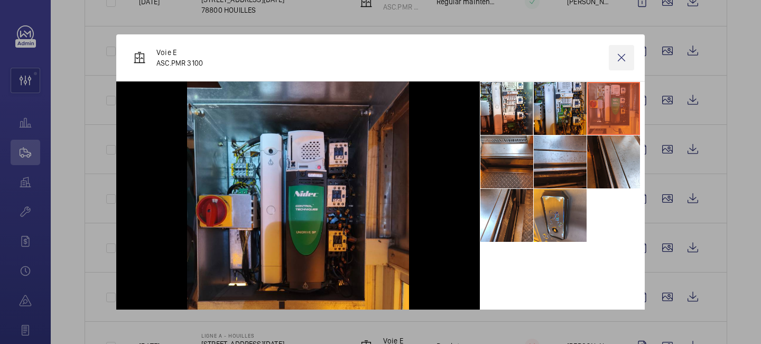
click at [622, 53] on wm-front-icon-button at bounding box center [621, 57] width 25 height 25
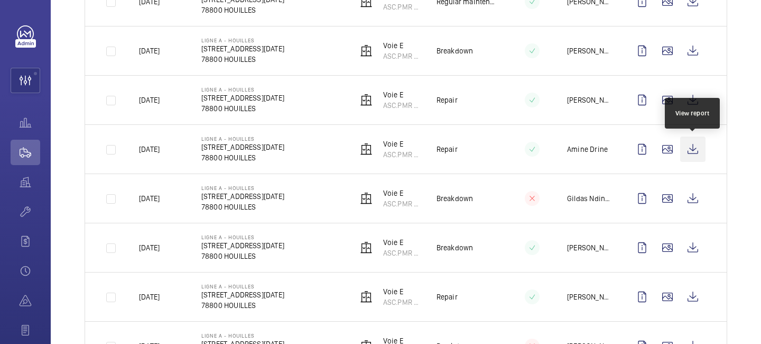
click at [689, 155] on wm-front-icon-button at bounding box center [692, 148] width 25 height 25
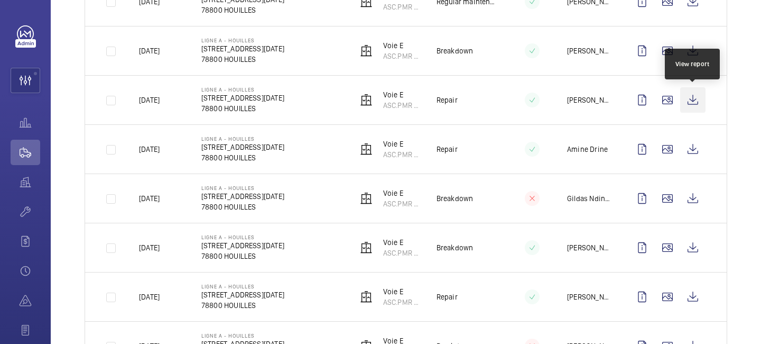
click at [688, 99] on wm-front-icon-button at bounding box center [692, 99] width 25 height 25
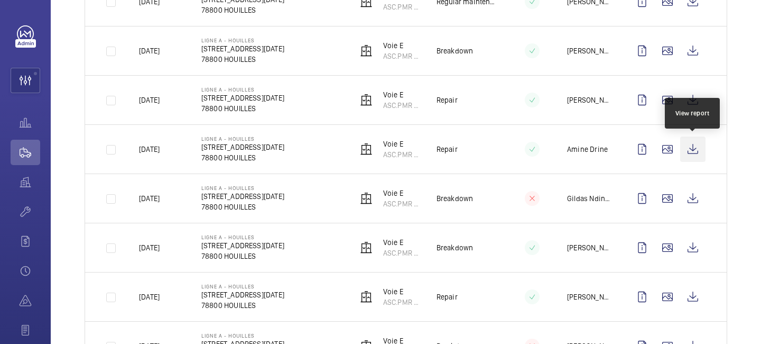
click at [695, 144] on wm-front-icon-button at bounding box center [692, 148] width 25 height 25
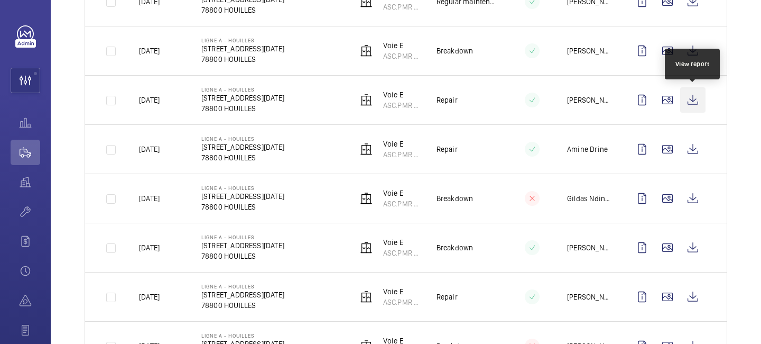
click at [693, 102] on wm-front-icon-button at bounding box center [692, 99] width 25 height 25
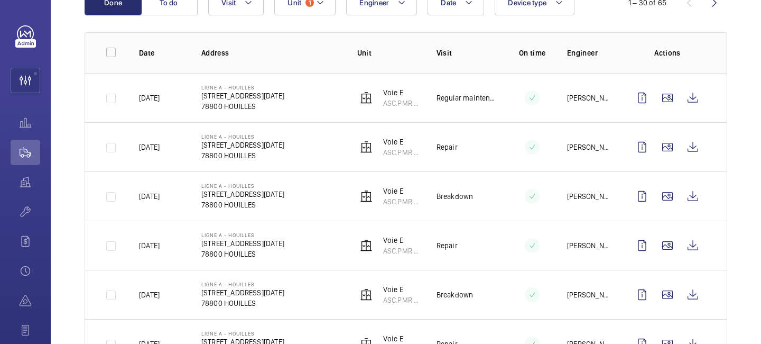
scroll to position [0, 0]
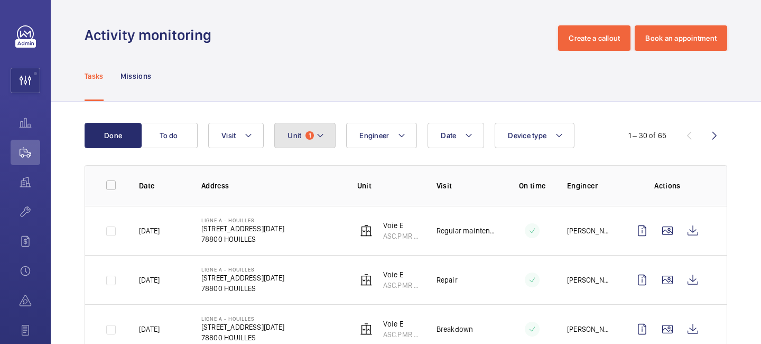
click at [325, 134] on mat-icon at bounding box center [320, 135] width 8 height 13
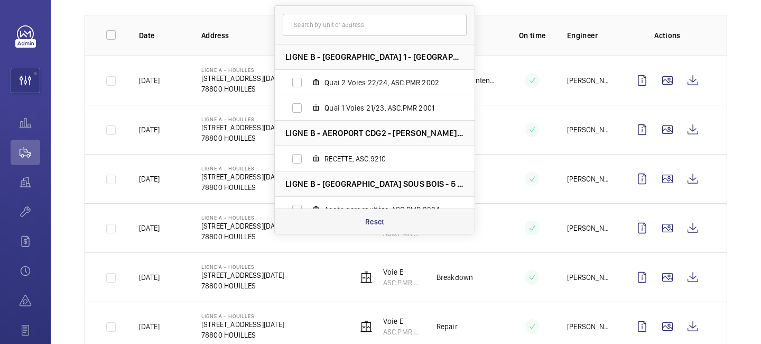
click at [379, 218] on p "Reset" at bounding box center [375, 221] width 20 height 11
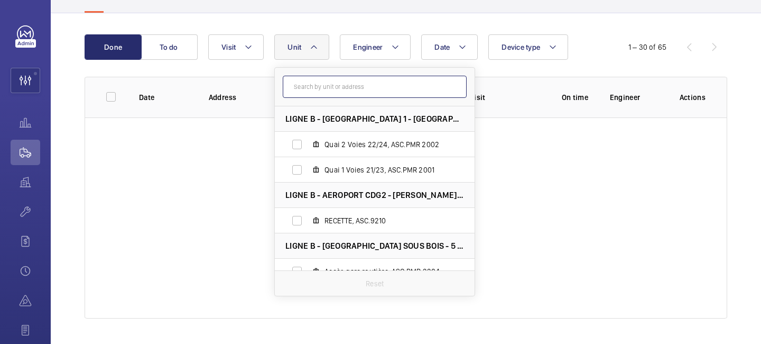
click at [352, 86] on input "text" at bounding box center [375, 87] width 184 height 22
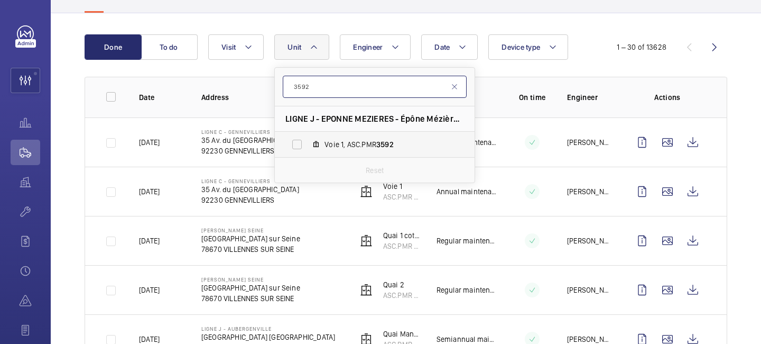
type input "3592"
click at [376, 149] on span "Voie 1, ASC.PMR 3592" at bounding box center [386, 144] width 123 height 11
click at [308, 149] on input "Voie 1, ASC.PMR 3592" at bounding box center [297, 144] width 21 height 21
checkbox input "true"
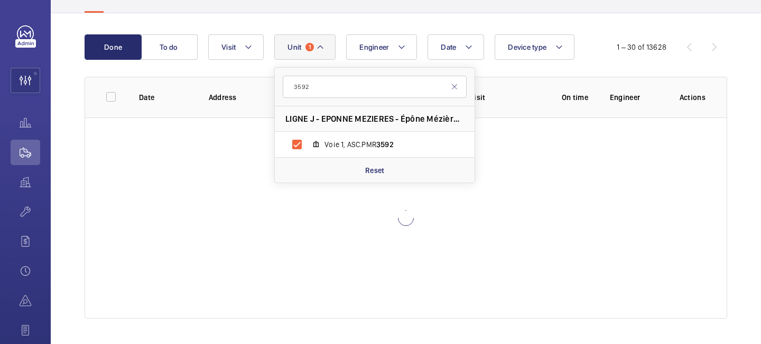
click at [500, 84] on th "Visit" at bounding box center [496, 97] width 87 height 41
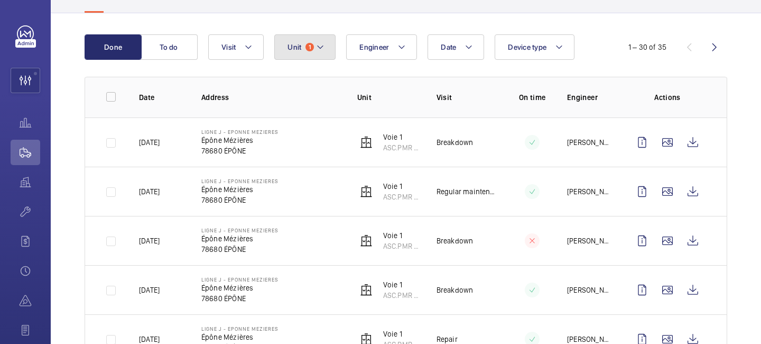
click at [329, 52] on button "Unit 1" at bounding box center [304, 46] width 61 height 25
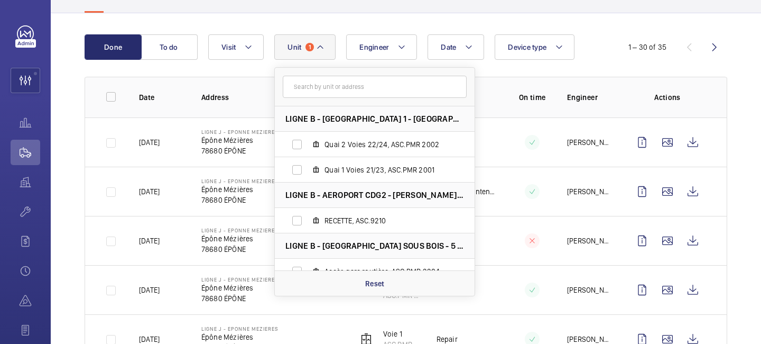
click at [321, 50] on mat-icon at bounding box center [320, 47] width 8 height 13
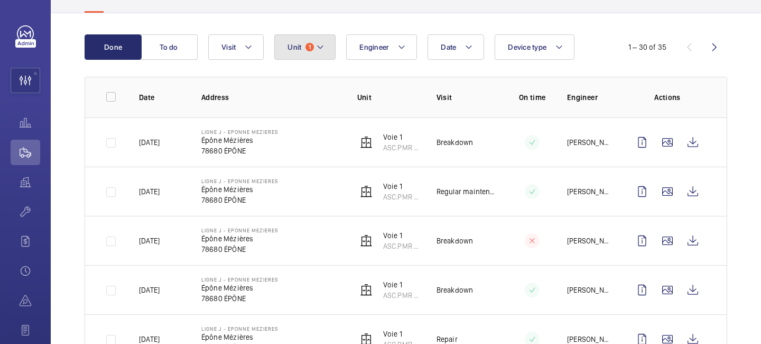
click at [323, 45] on mat-icon at bounding box center [320, 47] width 8 height 13
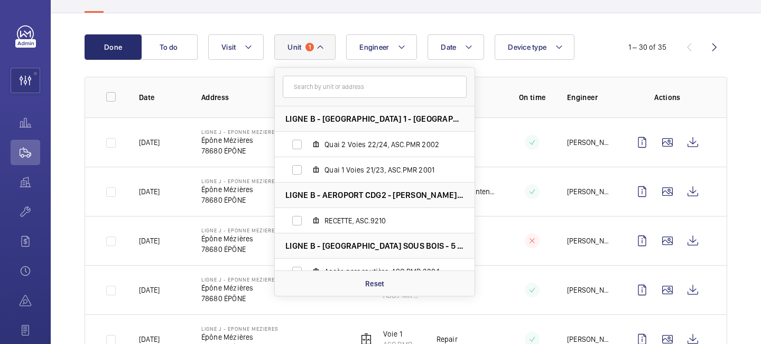
click at [518, 86] on th "On time" at bounding box center [524, 97] width 53 height 41
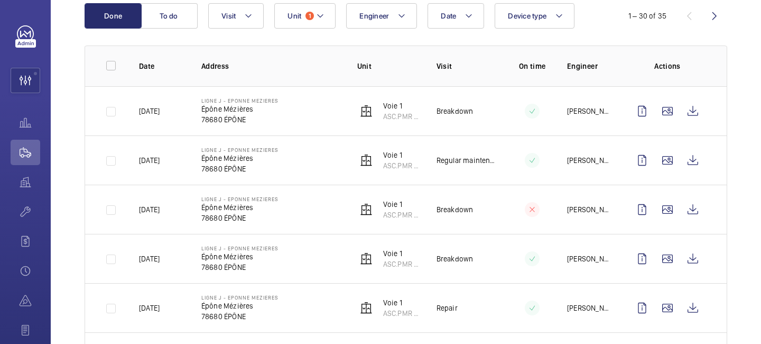
scroll to position [122, 0]
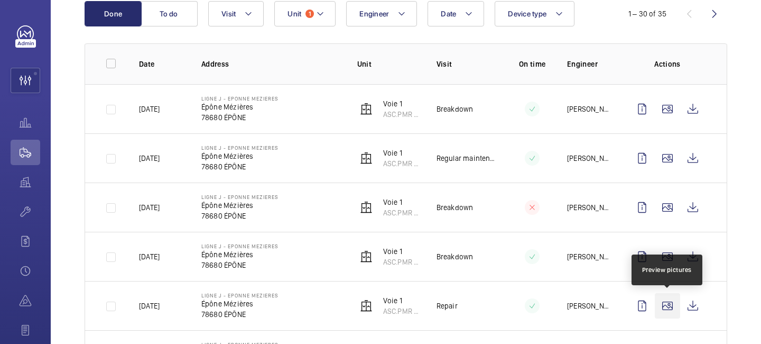
click at [671, 309] on wm-front-icon-button at bounding box center [667, 305] width 25 height 25
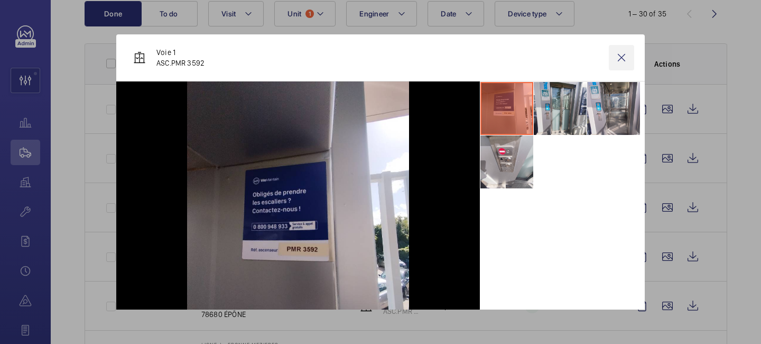
click at [622, 65] on wm-front-icon-button at bounding box center [621, 57] width 25 height 25
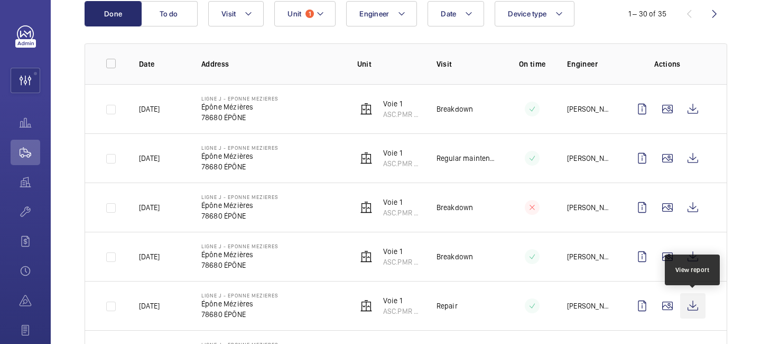
click at [695, 309] on wm-front-icon-button at bounding box center [692, 305] width 25 height 25
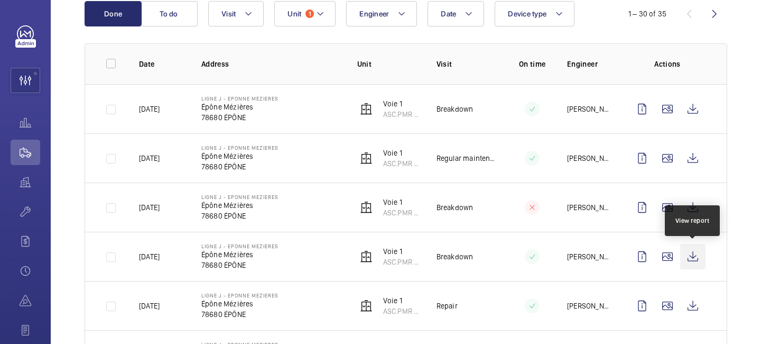
click at [699, 257] on wm-front-icon-button at bounding box center [692, 256] width 25 height 25
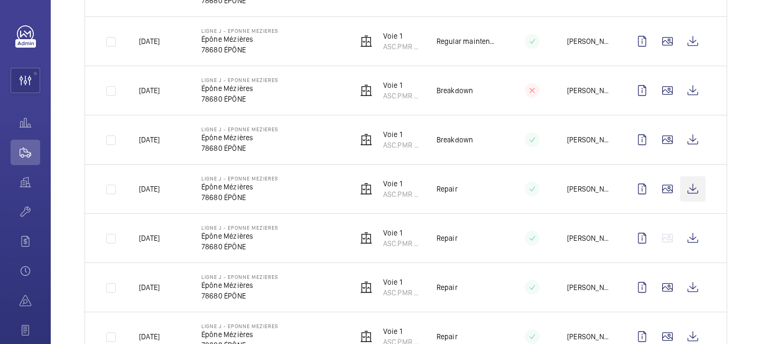
scroll to position [246, 0]
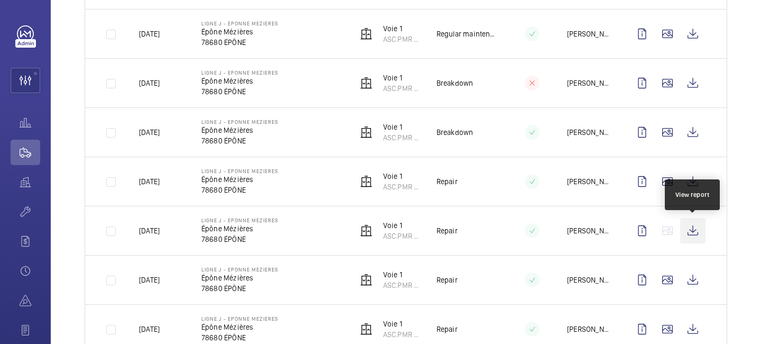
click at [695, 232] on wm-front-icon-button at bounding box center [692, 230] width 25 height 25
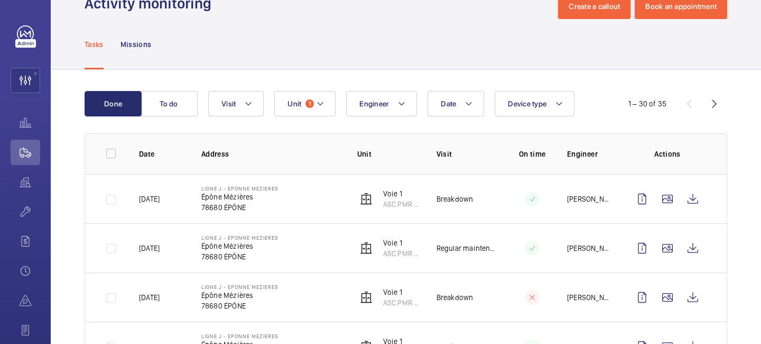
scroll to position [0, 0]
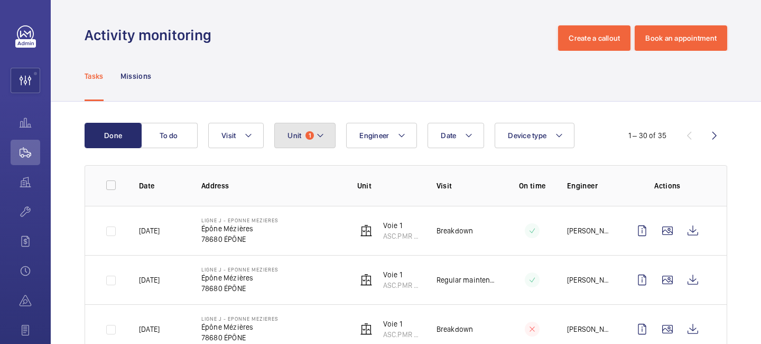
click at [318, 137] on mat-icon at bounding box center [320, 135] width 8 height 13
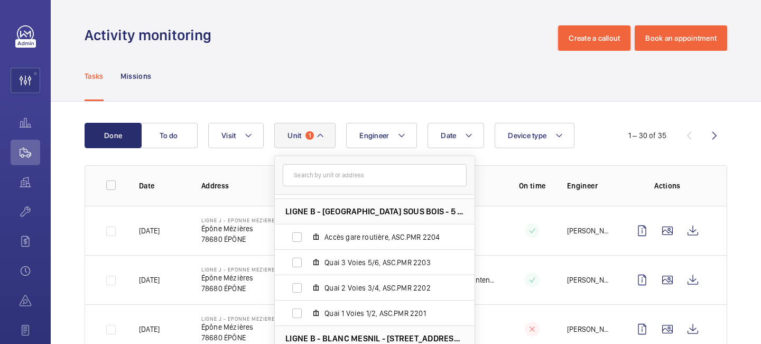
scroll to position [125, 0]
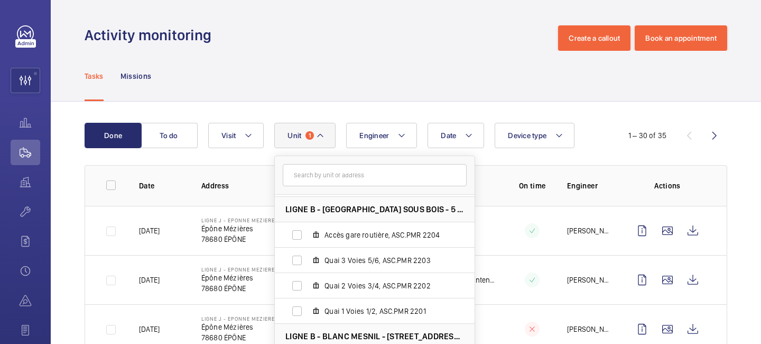
click at [351, 171] on input "text" at bounding box center [375, 175] width 184 height 22
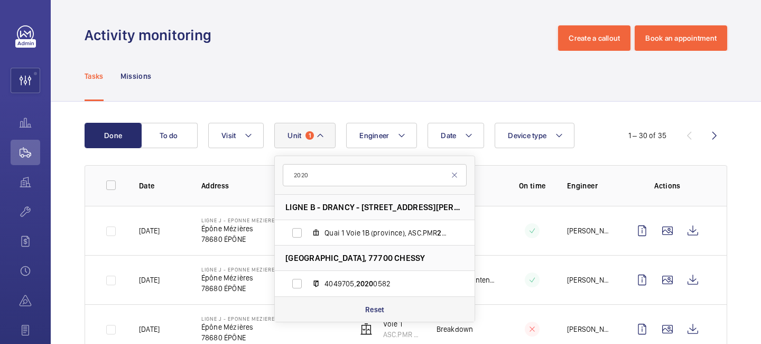
type input "2020"
click at [370, 299] on div "Reset" at bounding box center [375, 308] width 200 height 25
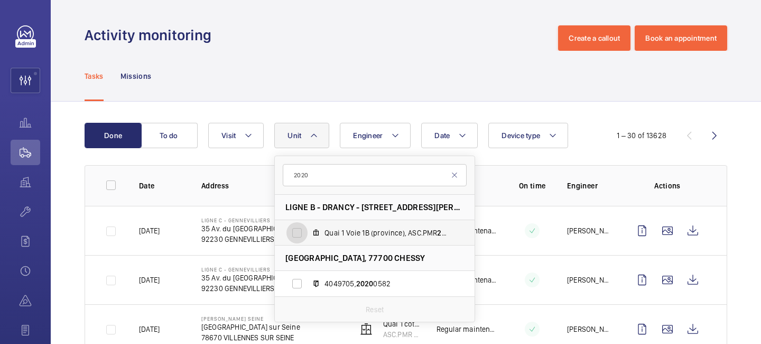
click at [296, 229] on input "Quai 1 Voie 1B (province), ASC.PMR 2020" at bounding box center [297, 232] width 21 height 21
checkbox input "true"
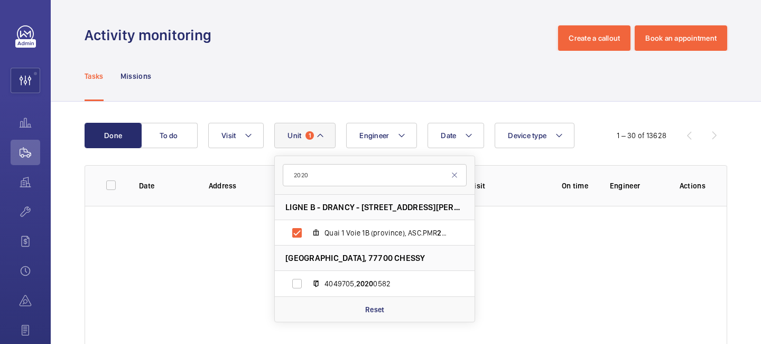
click at [593, 124] on div "Date Engineer Unit 1 2020 LIGNE B - [GEOGRAPHIC_DATA] - [STREET_ADDRESS][GEOGRA…" at bounding box center [404, 135] width 392 height 25
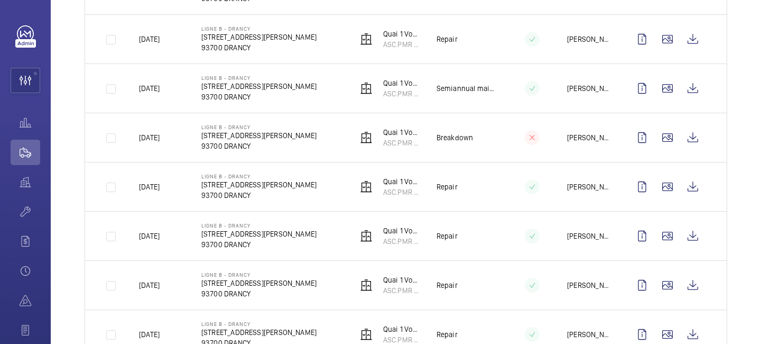
scroll to position [590, 0]
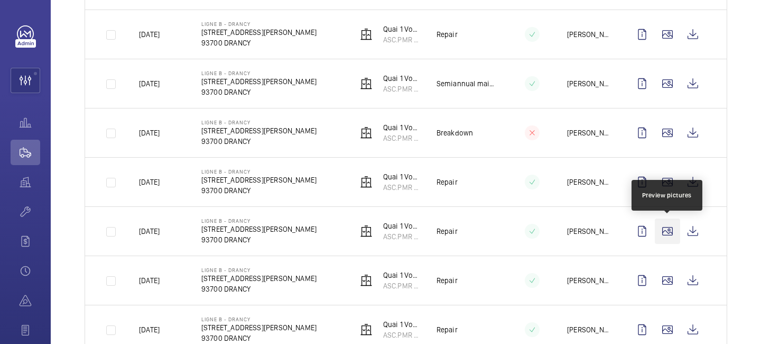
click at [665, 232] on wm-front-icon-button at bounding box center [667, 230] width 25 height 25
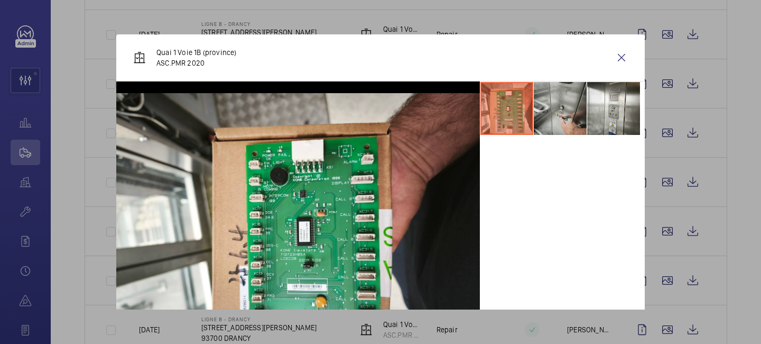
click at [554, 125] on li at bounding box center [560, 108] width 53 height 53
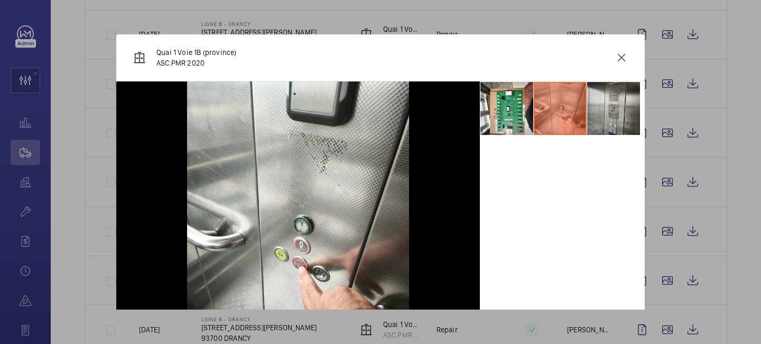
click at [598, 122] on li at bounding box center [613, 108] width 53 height 53
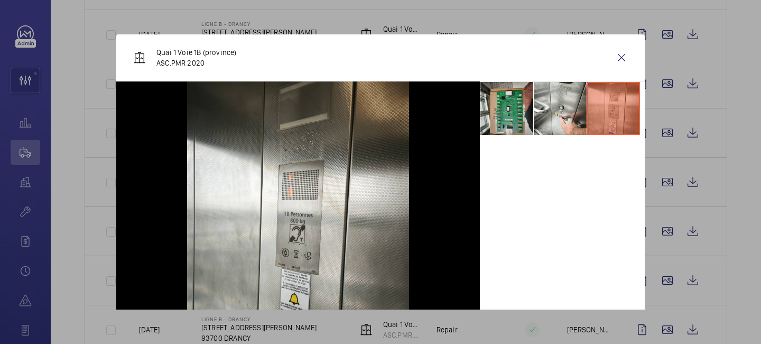
click at [493, 123] on li at bounding box center [507, 108] width 53 height 53
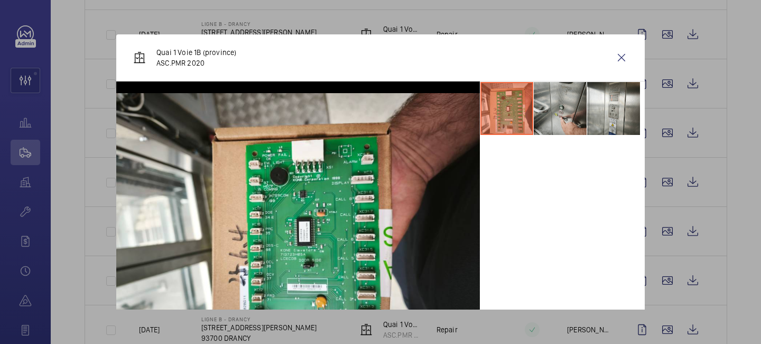
click at [569, 108] on li at bounding box center [560, 108] width 53 height 53
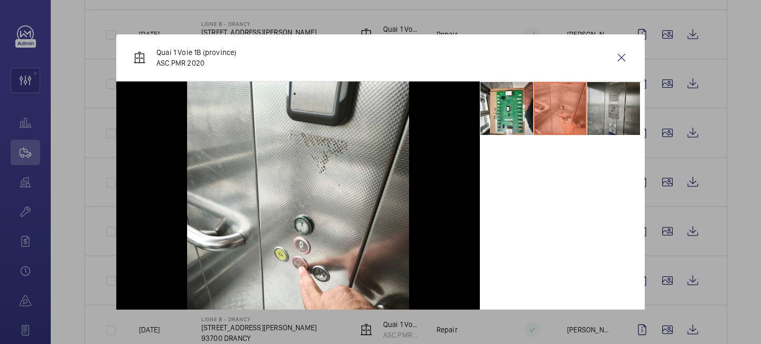
click at [604, 108] on li at bounding box center [613, 108] width 53 height 53
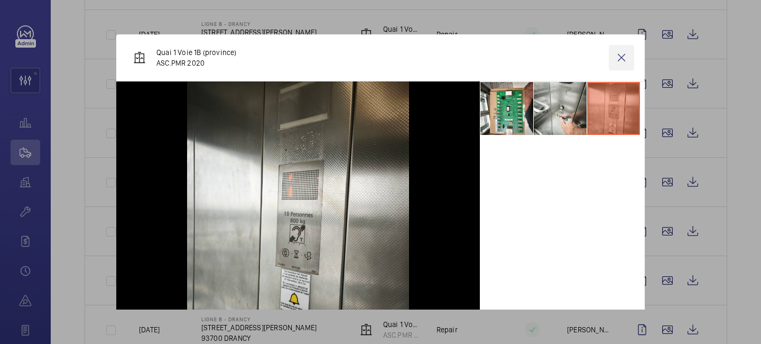
click at [619, 59] on wm-front-icon-button at bounding box center [621, 57] width 25 height 25
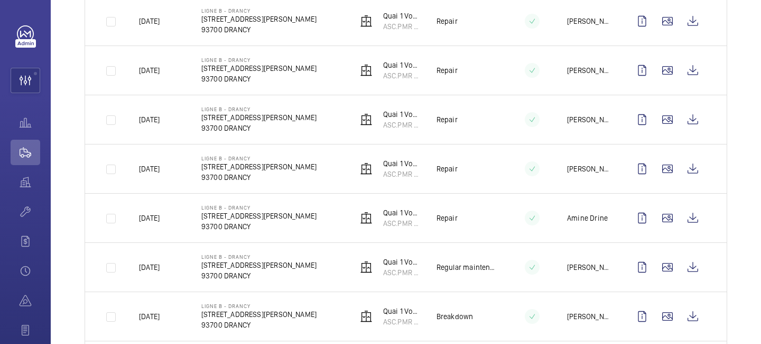
scroll to position [778, 0]
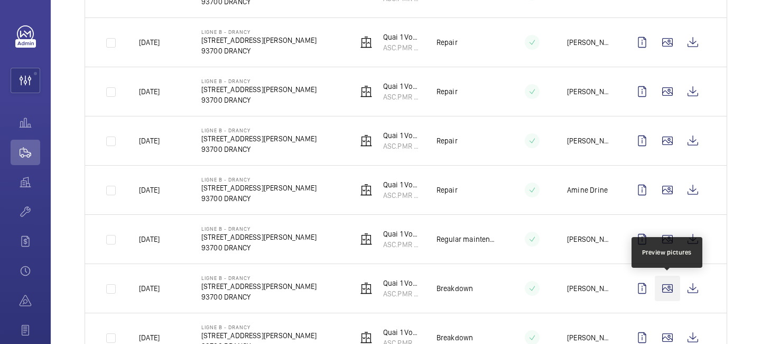
click at [669, 282] on wm-front-icon-button at bounding box center [667, 287] width 25 height 25
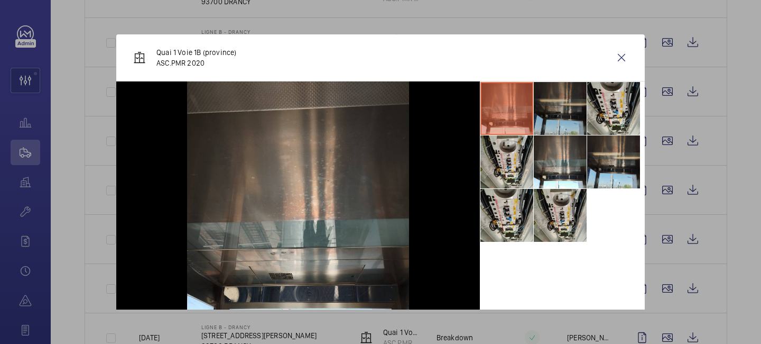
click at [558, 124] on li at bounding box center [560, 108] width 53 height 53
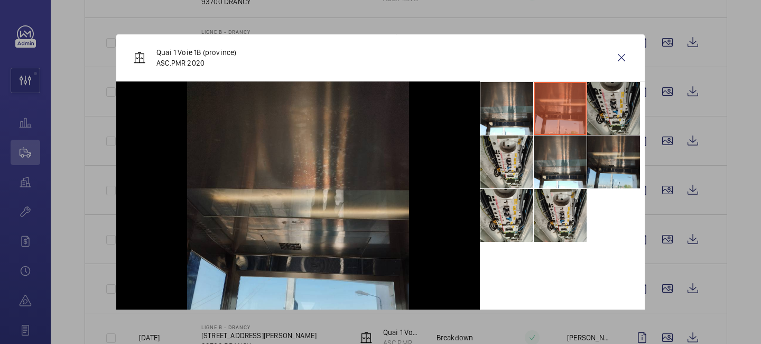
click at [609, 112] on li at bounding box center [613, 108] width 53 height 53
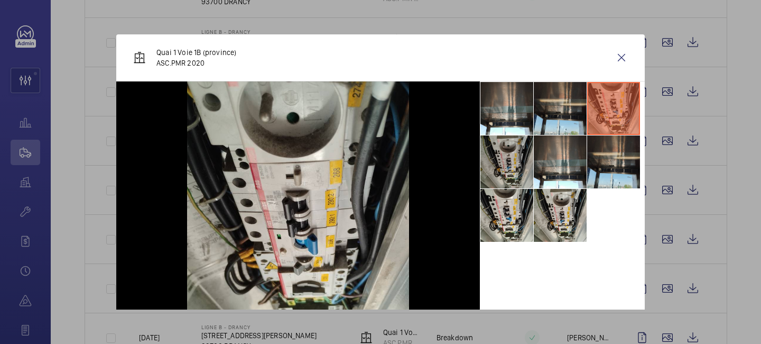
click at [514, 155] on li at bounding box center [507, 161] width 53 height 53
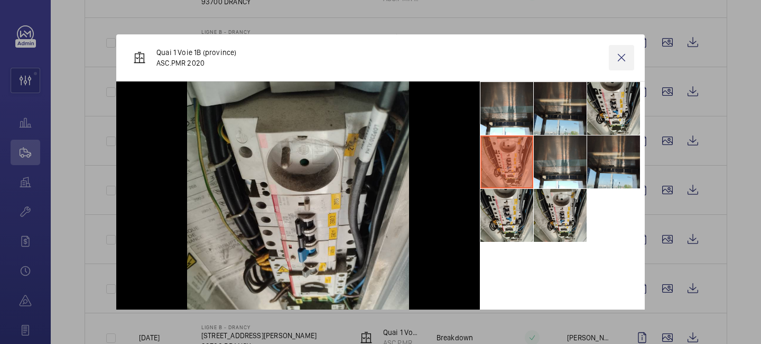
click at [617, 60] on wm-front-icon-button at bounding box center [621, 57] width 25 height 25
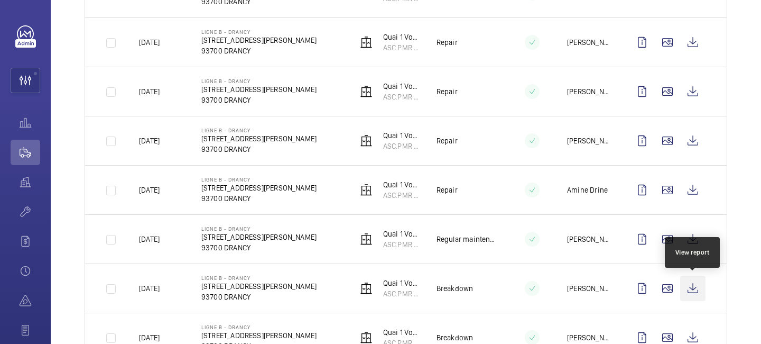
click at [697, 283] on wm-front-icon-button at bounding box center [692, 287] width 25 height 25
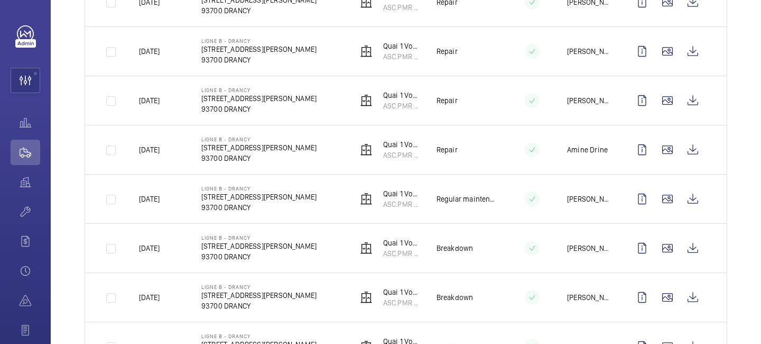
scroll to position [827, 0]
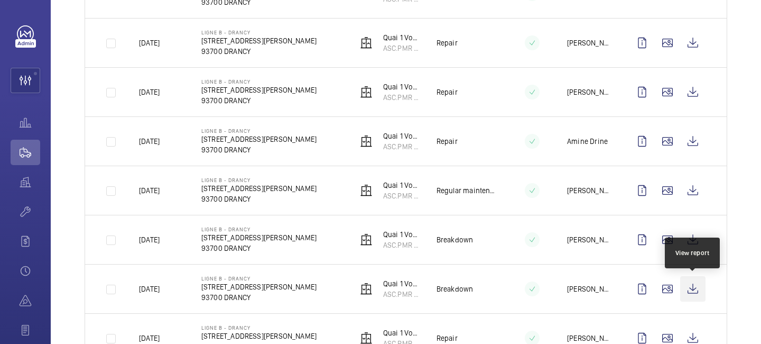
click at [692, 298] on wm-front-icon-button at bounding box center [692, 288] width 25 height 25
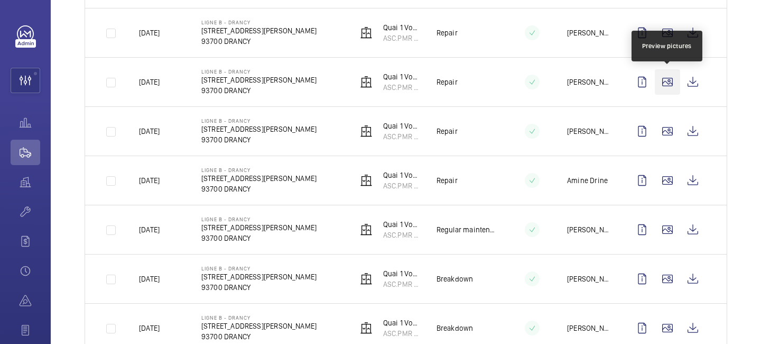
click at [665, 83] on wm-front-icon-button at bounding box center [667, 81] width 25 height 25
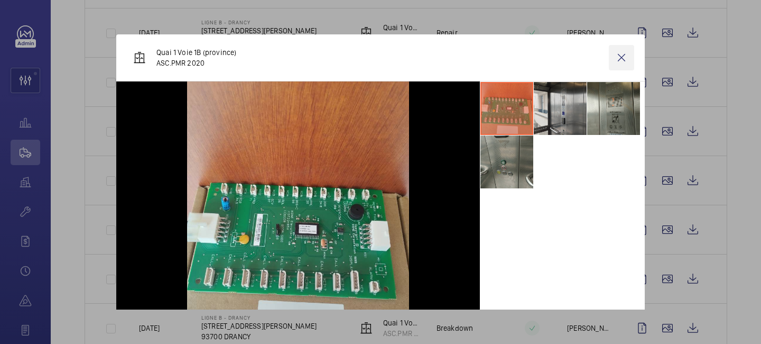
click at [627, 52] on wm-front-icon-button at bounding box center [621, 57] width 25 height 25
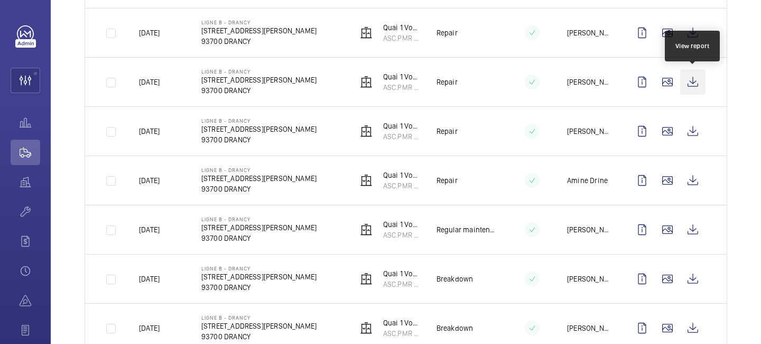
click at [700, 79] on wm-front-icon-button at bounding box center [692, 81] width 25 height 25
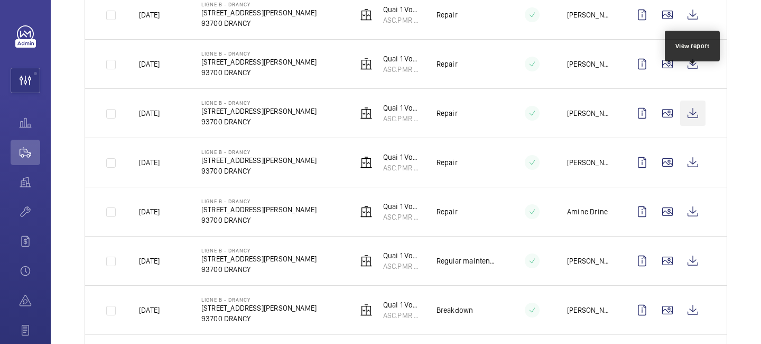
scroll to position [756, 0]
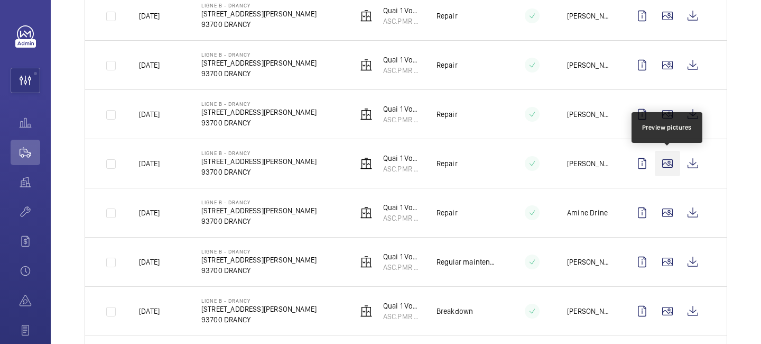
click at [668, 160] on wm-front-icon-button at bounding box center [667, 163] width 25 height 25
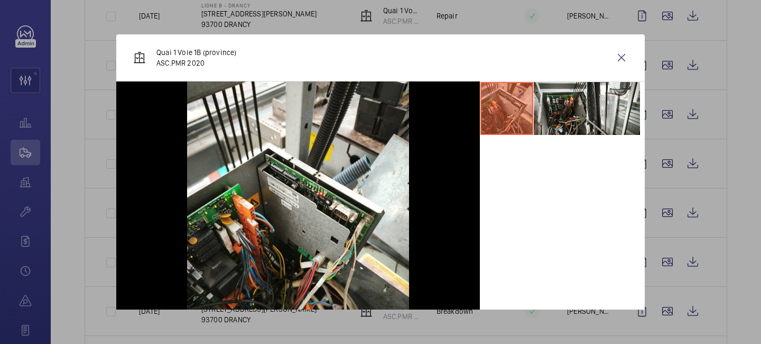
click at [573, 114] on li at bounding box center [560, 108] width 53 height 53
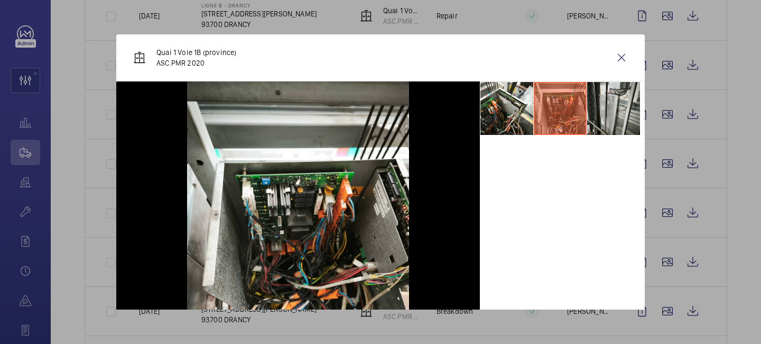
click at [599, 115] on li at bounding box center [613, 108] width 53 height 53
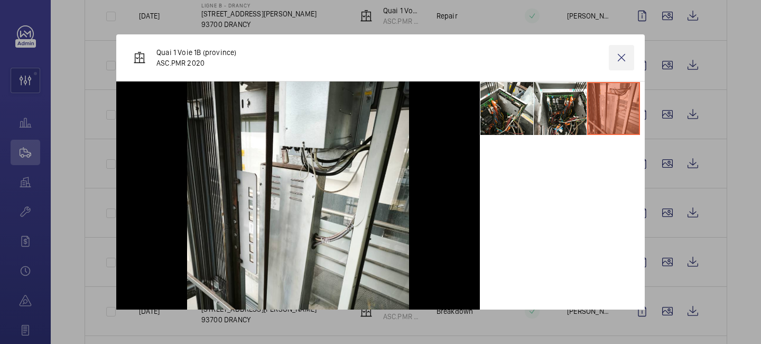
click at [618, 60] on wm-front-icon-button at bounding box center [621, 57] width 25 height 25
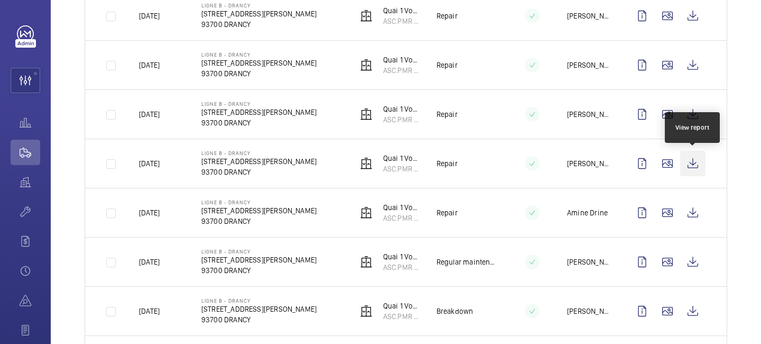
click at [688, 158] on wm-front-icon-button at bounding box center [692, 163] width 25 height 25
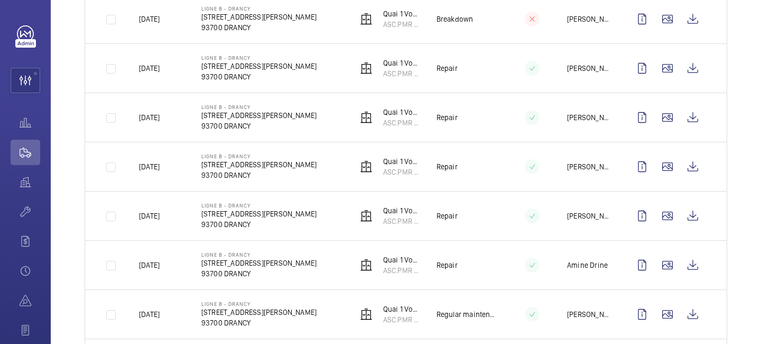
scroll to position [698, 0]
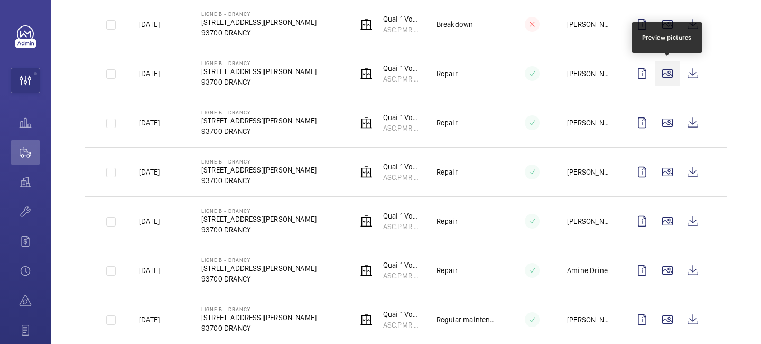
click at [667, 75] on wm-front-icon-button at bounding box center [667, 73] width 25 height 25
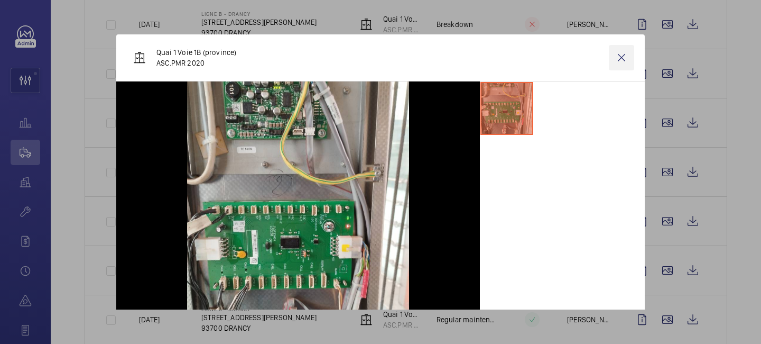
click at [622, 60] on wm-front-icon-button at bounding box center [621, 57] width 25 height 25
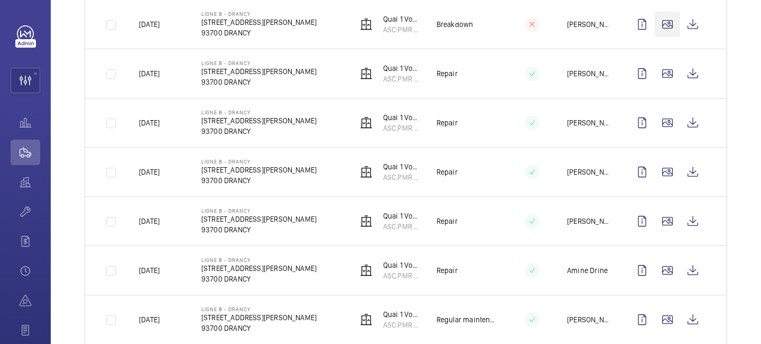
scroll to position [660, 0]
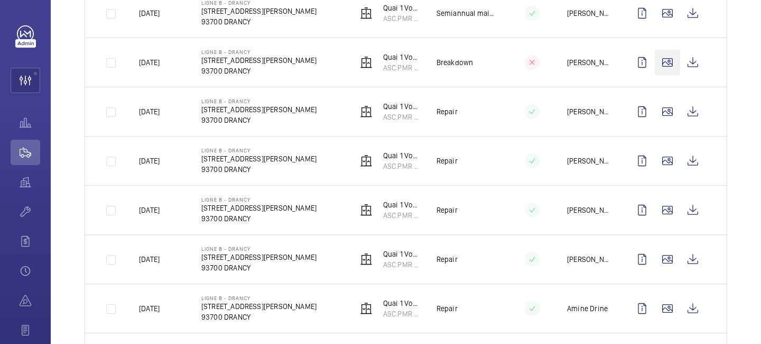
click at [662, 68] on wm-front-icon-button at bounding box center [667, 62] width 25 height 25
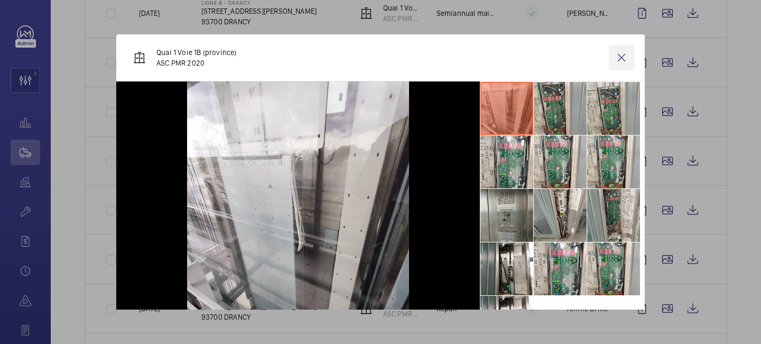
click at [624, 63] on wm-front-icon-button at bounding box center [621, 57] width 25 height 25
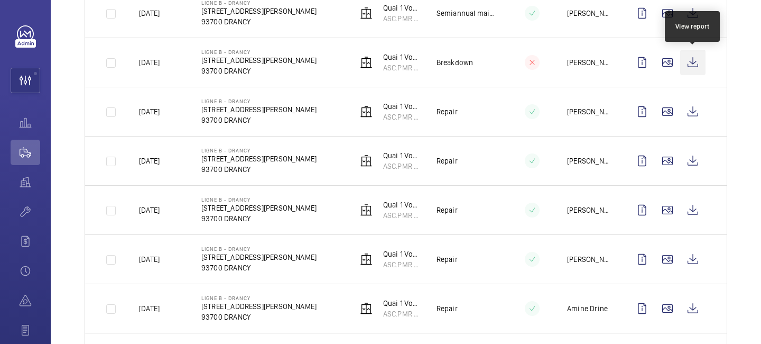
click at [685, 61] on wm-front-icon-button at bounding box center [692, 62] width 25 height 25
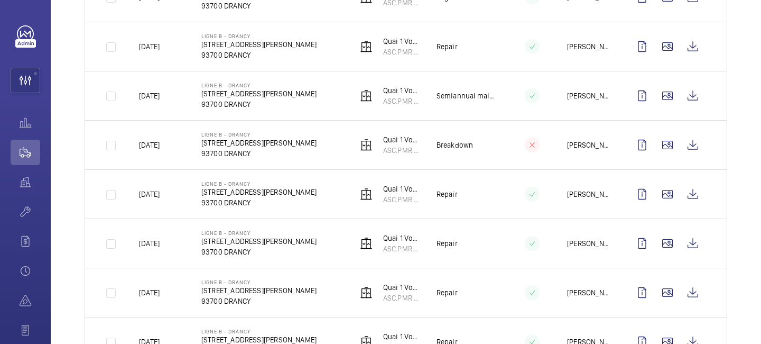
scroll to position [559, 0]
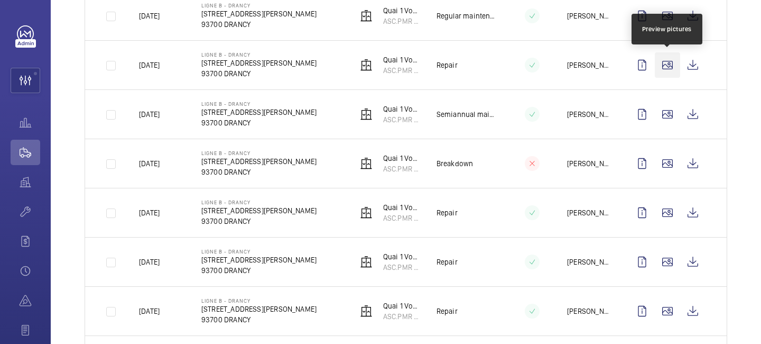
click at [673, 60] on wm-front-icon-button at bounding box center [667, 64] width 25 height 25
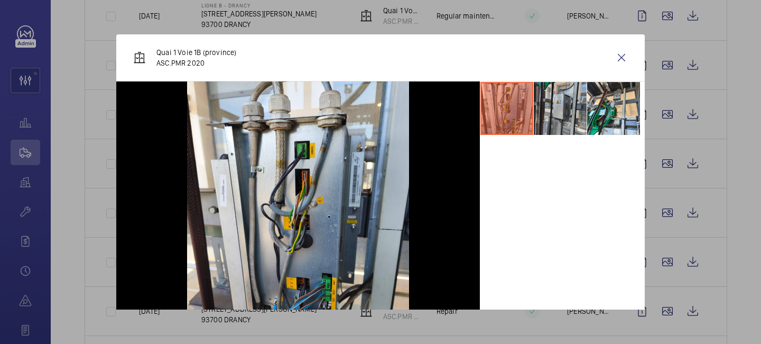
click at [560, 111] on li at bounding box center [560, 108] width 53 height 53
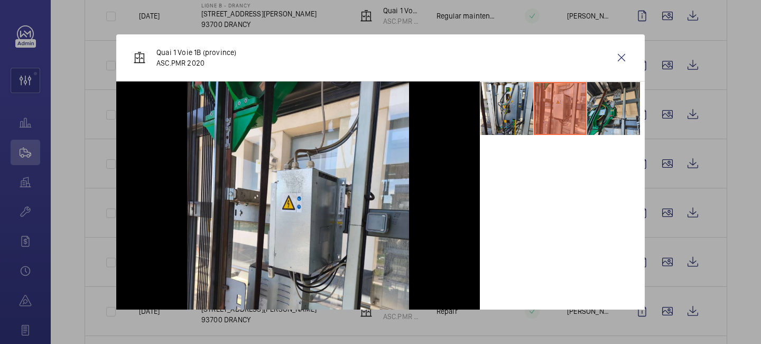
click at [599, 111] on li at bounding box center [613, 108] width 53 height 53
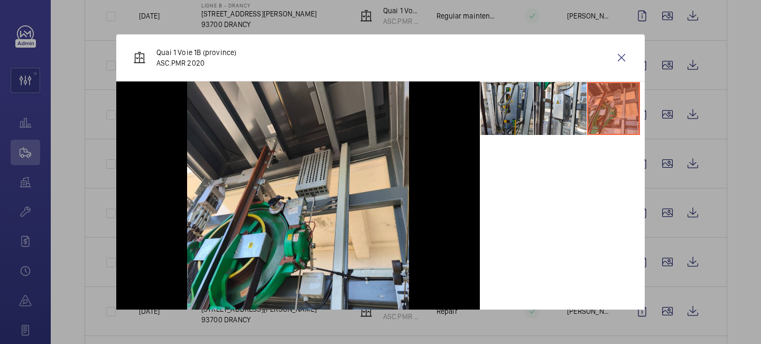
click at [528, 116] on li at bounding box center [507, 108] width 53 height 53
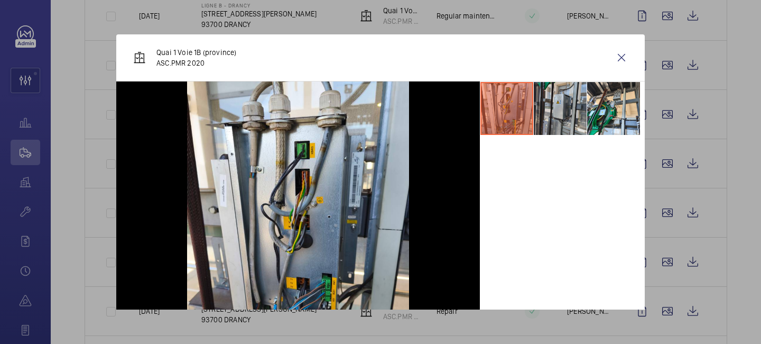
click at [553, 117] on li at bounding box center [560, 108] width 53 height 53
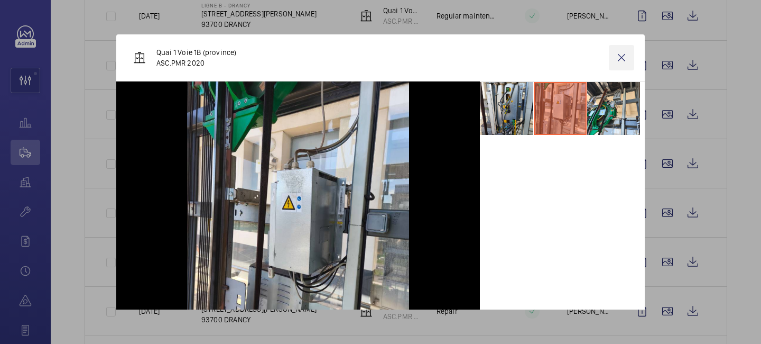
click at [627, 48] on wm-front-icon-button at bounding box center [621, 57] width 25 height 25
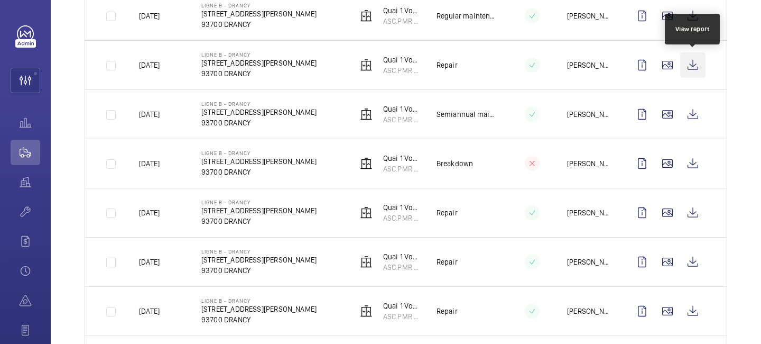
click at [698, 68] on wm-front-icon-button at bounding box center [692, 64] width 25 height 25
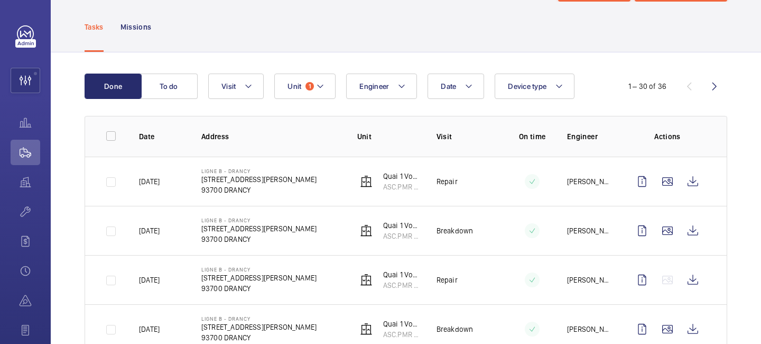
scroll to position [0, 0]
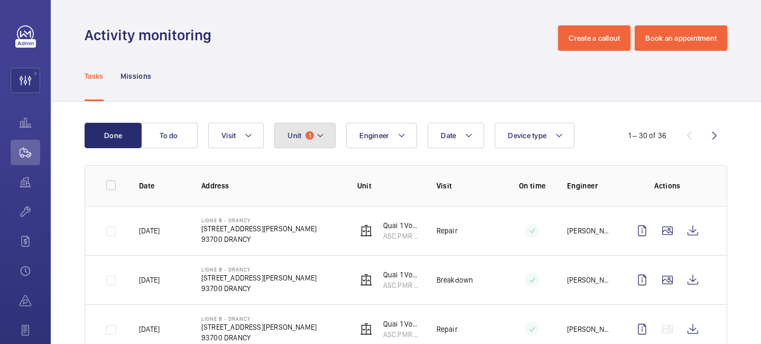
click at [326, 132] on button "Unit 1" at bounding box center [304, 135] width 61 height 25
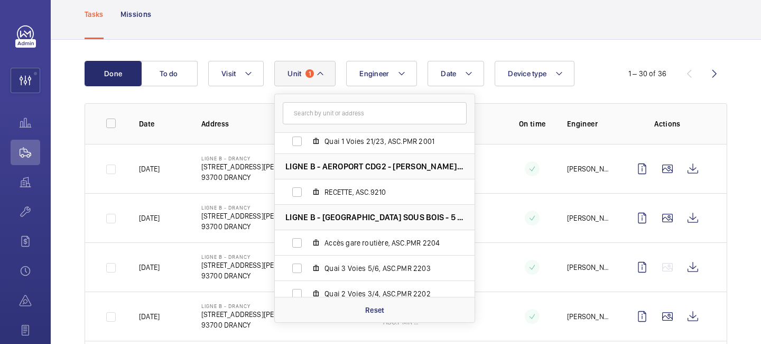
scroll to position [67, 0]
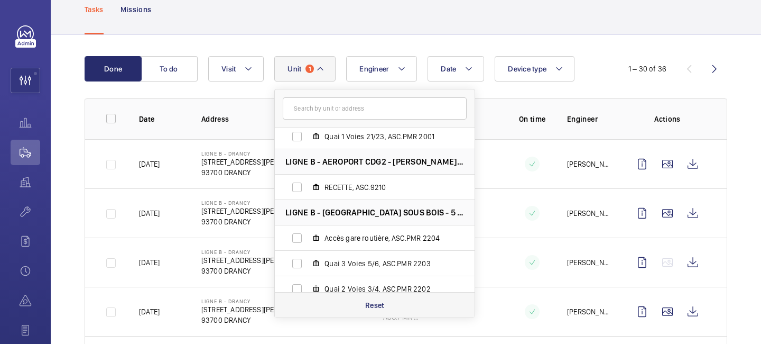
click at [382, 305] on p "Reset" at bounding box center [375, 305] width 20 height 11
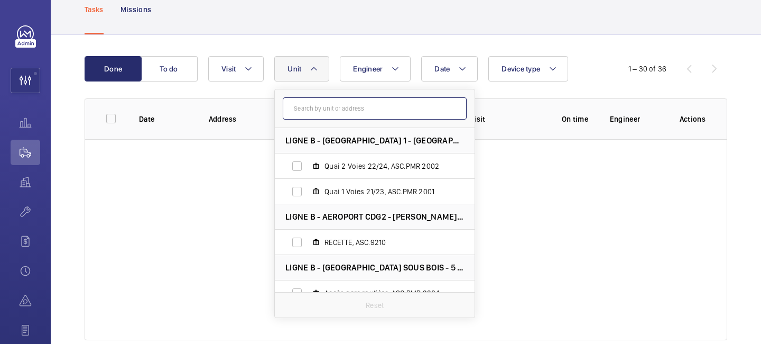
click at [312, 104] on input "text" at bounding box center [375, 108] width 184 height 22
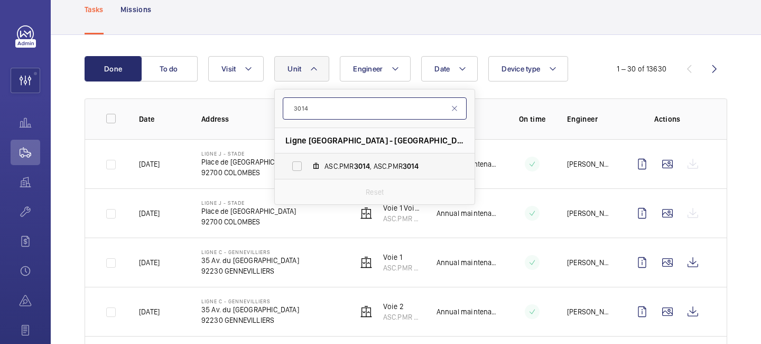
type input "3014"
click at [366, 160] on label "ASC.PMR 3014 , ASC.PMR 3014" at bounding box center [366, 165] width 183 height 25
click at [308, 160] on input "ASC.PMR 3014 , ASC.PMR 3014" at bounding box center [297, 165] width 21 height 21
checkbox input "true"
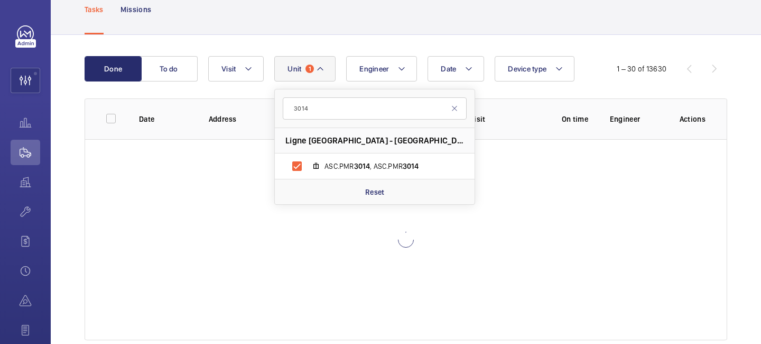
click at [618, 67] on div "1 – 30 of 13630" at bounding box center [643, 68] width 79 height 11
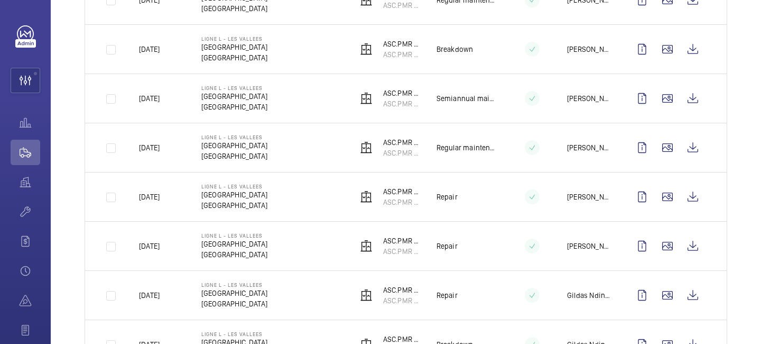
scroll to position [232, 0]
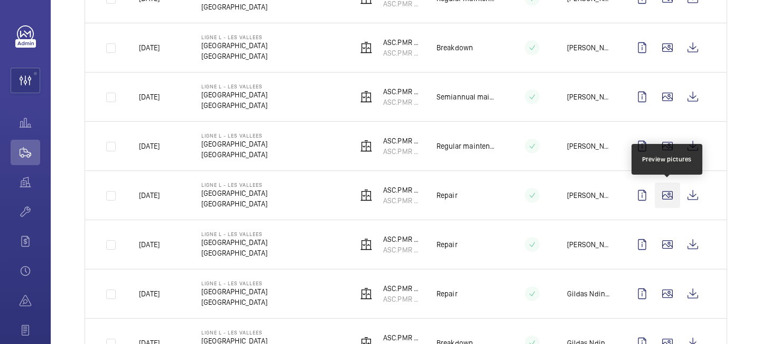
click at [667, 198] on wm-front-icon-button at bounding box center [667, 194] width 25 height 25
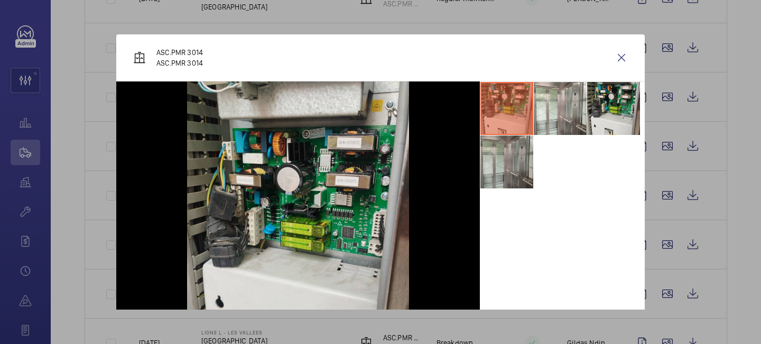
click at [514, 167] on li at bounding box center [507, 161] width 53 height 53
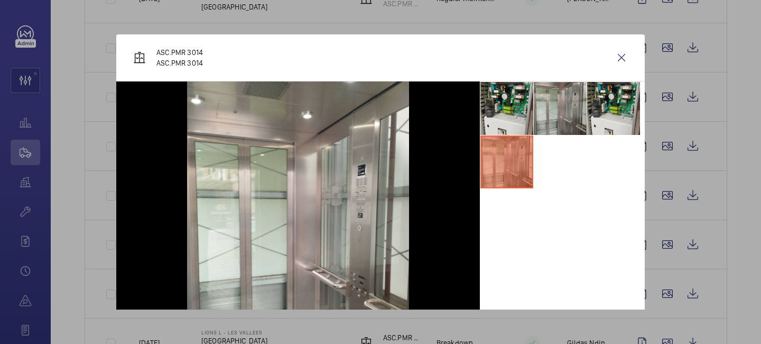
click at [553, 116] on li at bounding box center [560, 108] width 53 height 53
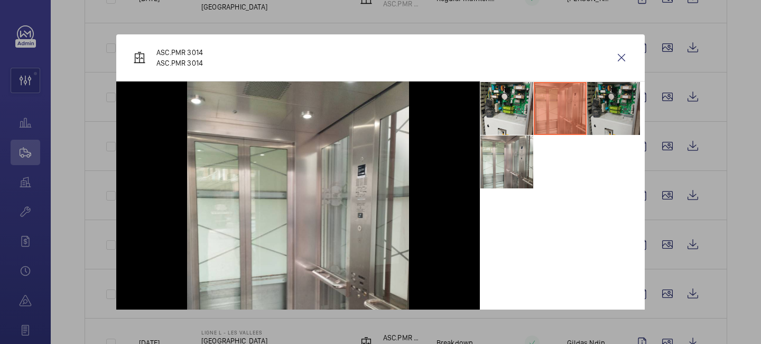
click at [610, 110] on li at bounding box center [613, 108] width 53 height 53
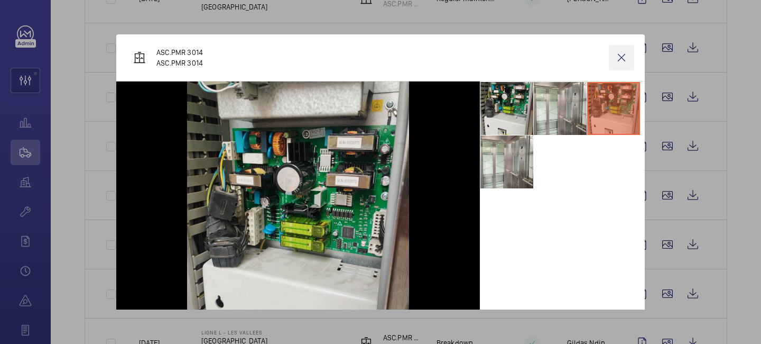
click at [623, 55] on wm-front-icon-button at bounding box center [621, 57] width 25 height 25
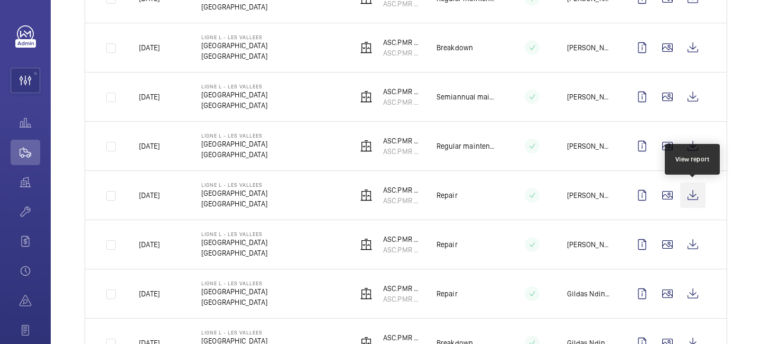
click at [702, 201] on wm-front-icon-button at bounding box center [692, 194] width 25 height 25
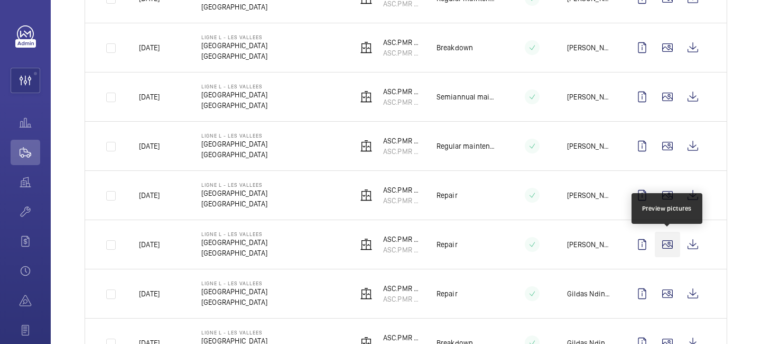
click at [671, 238] on wm-front-icon-button at bounding box center [667, 244] width 25 height 25
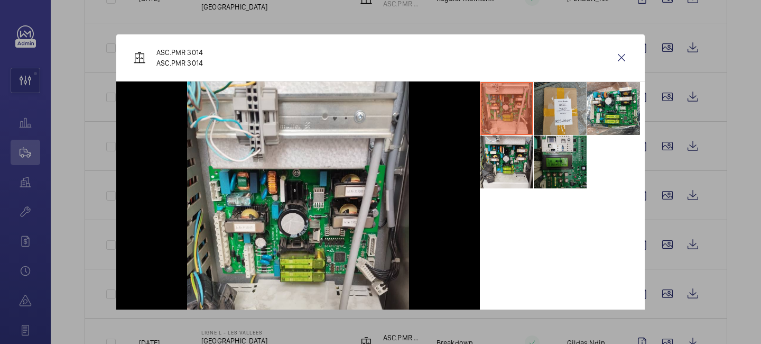
click at [562, 166] on li at bounding box center [560, 161] width 53 height 53
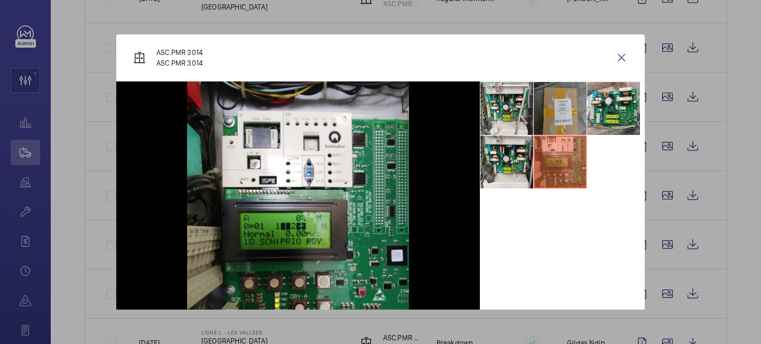
click at [568, 124] on li at bounding box center [560, 108] width 53 height 53
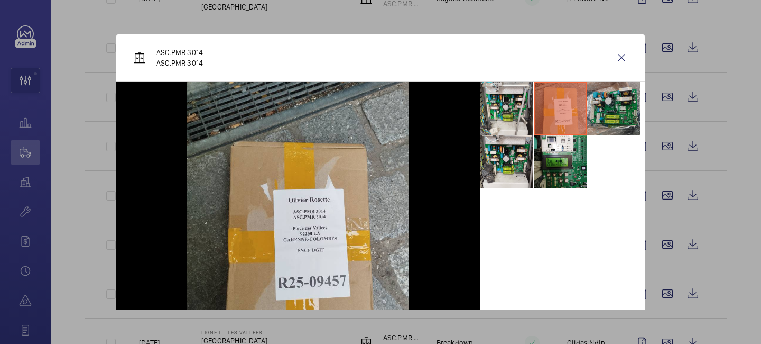
click at [593, 121] on li at bounding box center [613, 108] width 53 height 53
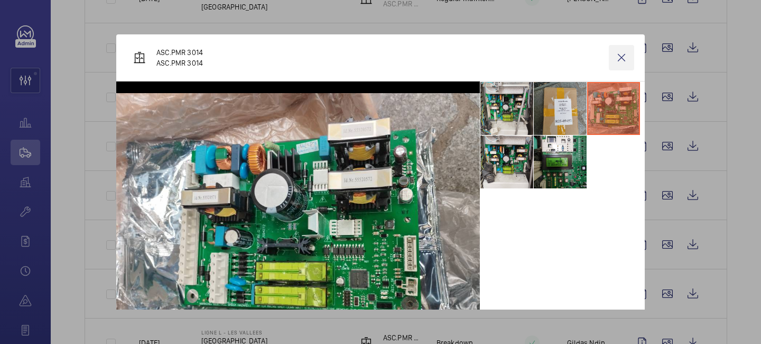
click at [620, 56] on wm-front-icon-button at bounding box center [621, 57] width 25 height 25
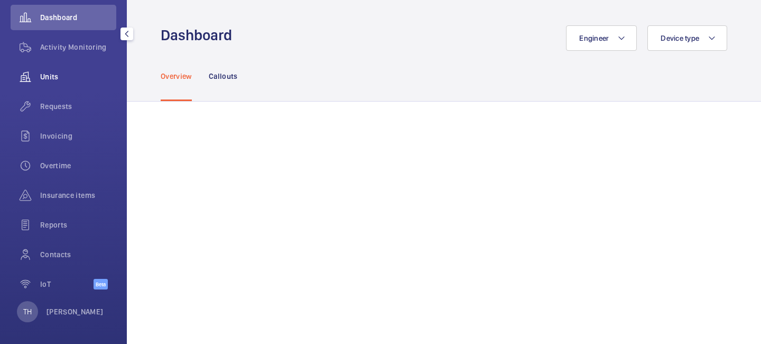
scroll to position [109, 0]
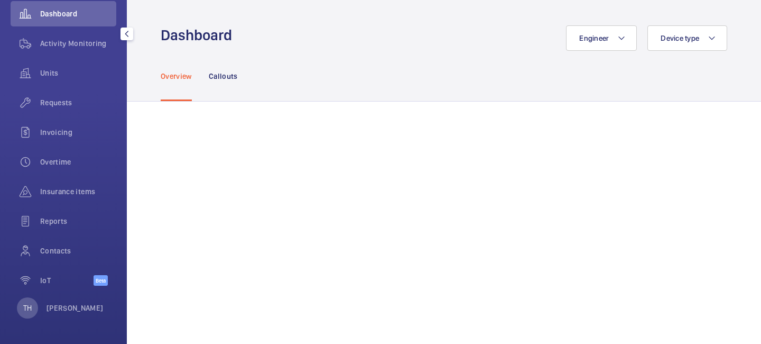
click at [71, 300] on div "TH [PERSON_NAME]" at bounding box center [60, 307] width 87 height 21
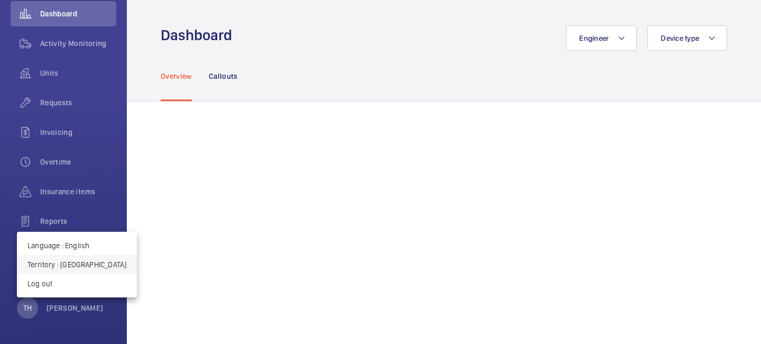
click at [70, 267] on p "Territory : France" at bounding box center [76, 264] width 99 height 11
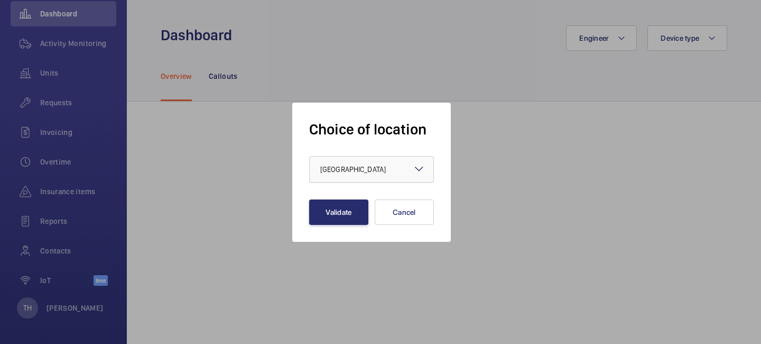
click at [347, 160] on div at bounding box center [372, 169] width 124 height 25
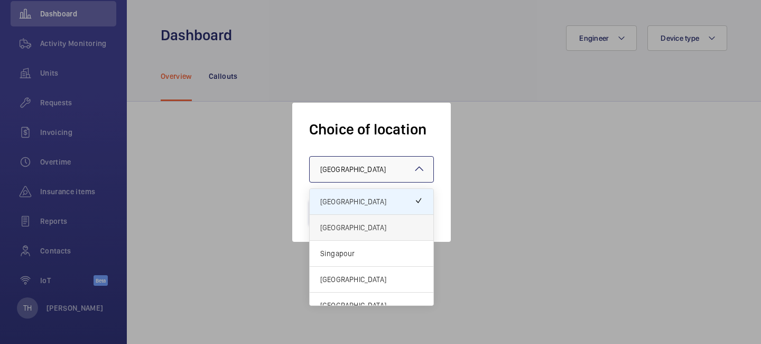
click at [335, 234] on div "United Kingdom" at bounding box center [372, 228] width 124 height 26
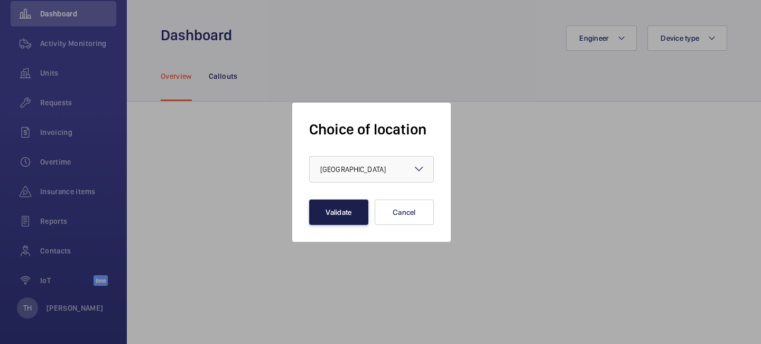
click at [344, 211] on button "Validate" at bounding box center [338, 211] width 59 height 25
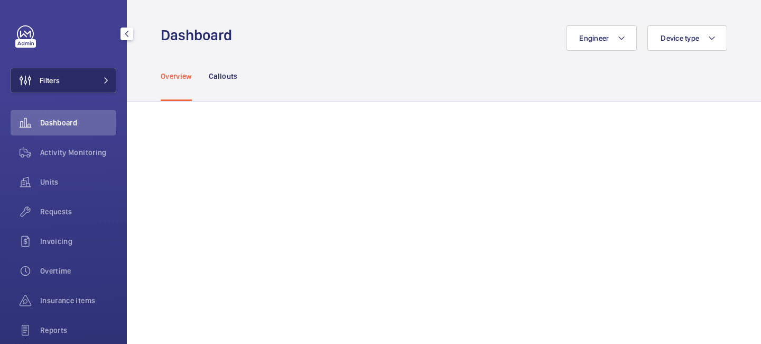
click at [99, 81] on span at bounding box center [103, 80] width 13 height 6
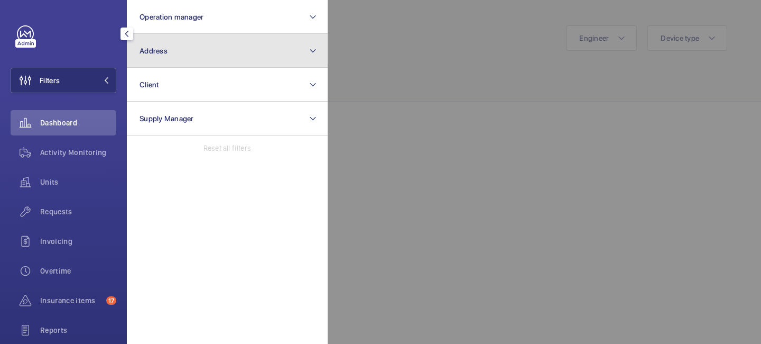
click at [177, 58] on button "Address" at bounding box center [227, 51] width 201 height 34
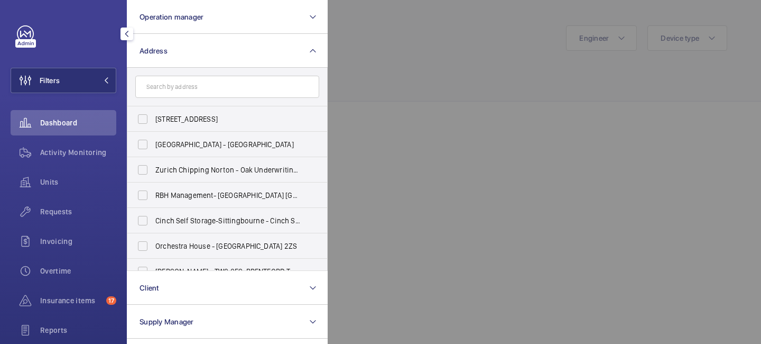
click at [176, 80] on input "text" at bounding box center [227, 87] width 184 height 22
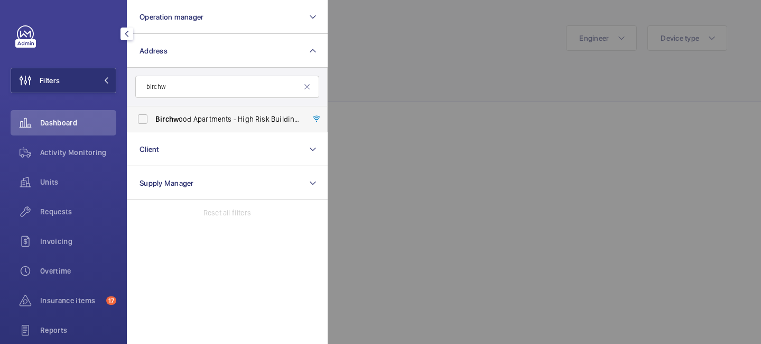
type input "birchw"
click at [215, 121] on span "Birchw ood Apartments - High Risk Building - Birchw ood Apartments, LONDON N4 1…" at bounding box center [227, 119] width 145 height 11
click at [153, 121] on input "Birchw ood Apartments - High Risk Building - Birchw ood Apartments, LONDON N4 1…" at bounding box center [142, 118] width 21 height 21
checkbox input "true"
click at [424, 40] on div at bounding box center [708, 172] width 761 height 344
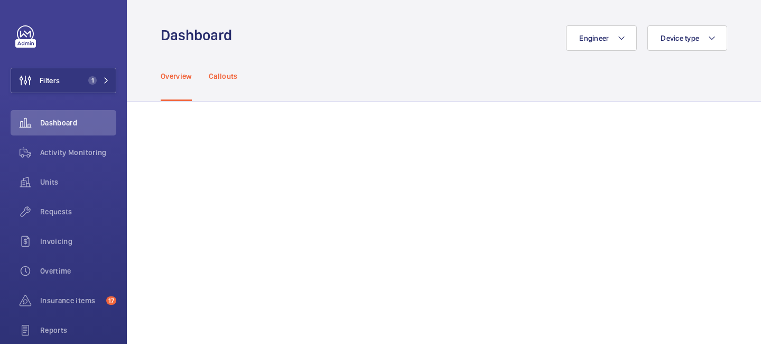
click at [225, 76] on p "Callouts" at bounding box center [223, 76] width 29 height 11
click at [77, 151] on span "Activity Monitoring" at bounding box center [78, 152] width 76 height 11
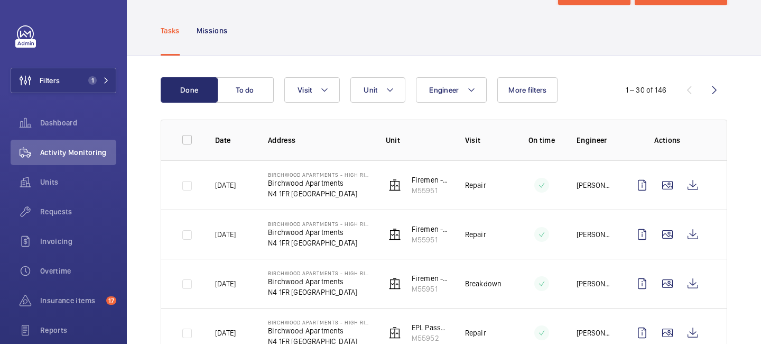
scroll to position [52, 0]
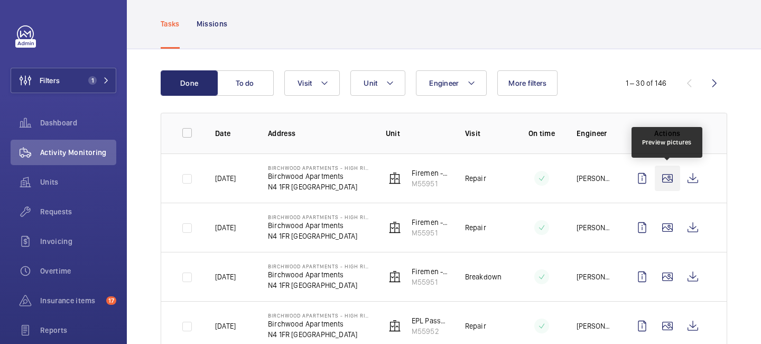
click at [668, 183] on wm-front-icon-button at bounding box center [667, 177] width 25 height 25
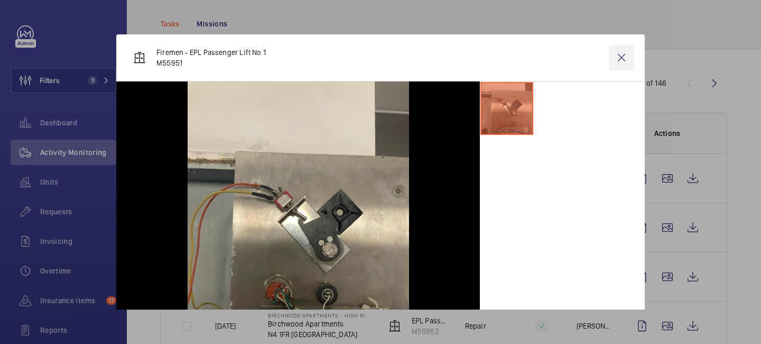
click at [624, 58] on wm-front-icon-button at bounding box center [621, 57] width 25 height 25
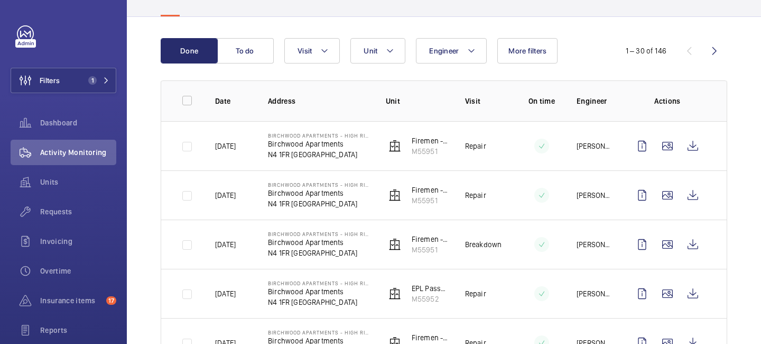
scroll to position [96, 0]
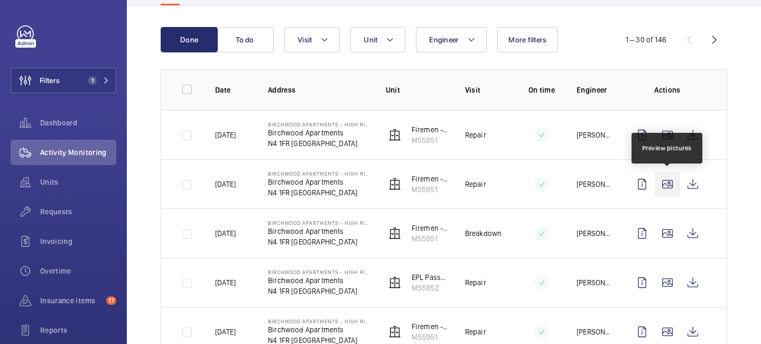
click at [666, 190] on wm-front-icon-button at bounding box center [667, 183] width 25 height 25
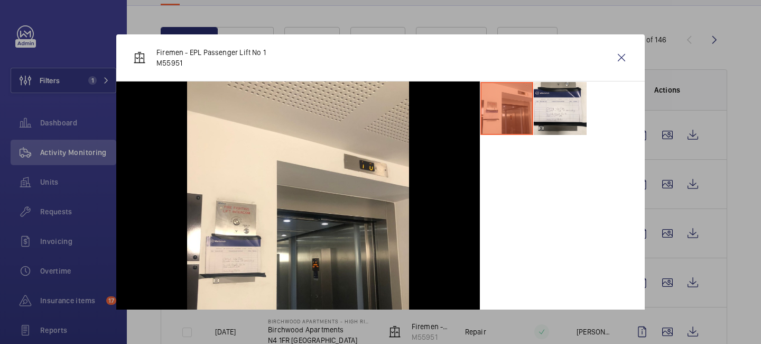
click at [562, 135] on div at bounding box center [562, 229] width 165 height 296
click at [559, 116] on li at bounding box center [560, 108] width 53 height 53
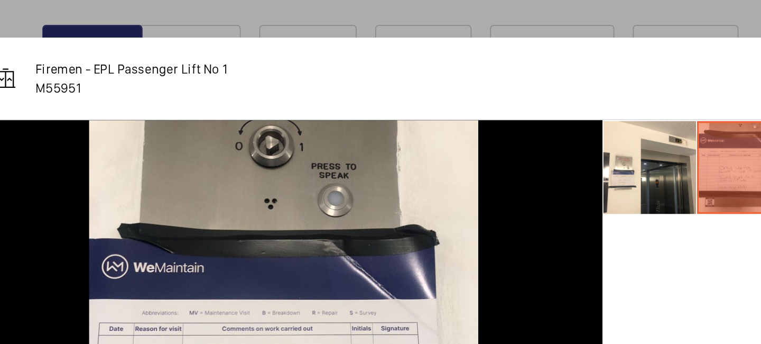
click at [539, 25] on div at bounding box center [380, 172] width 761 height 344
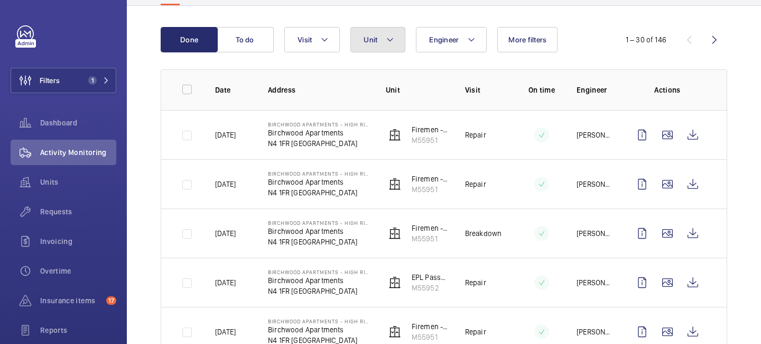
click at [394, 43] on mat-icon at bounding box center [390, 39] width 8 height 13
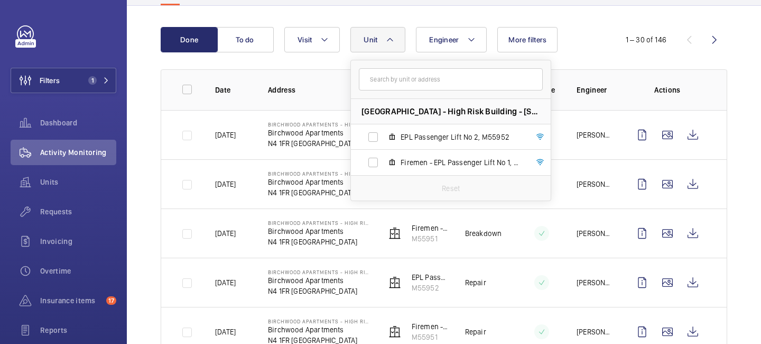
click at [578, 46] on div "Engineer Unit Birchwood Apartments - High Risk Building - Birchwood Apartments,…" at bounding box center [442, 39] width 316 height 25
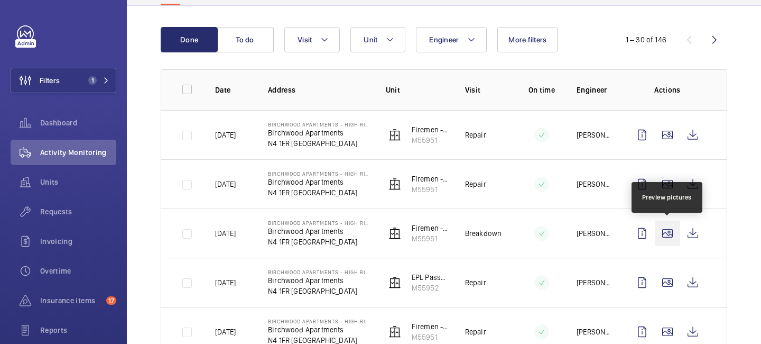
click at [669, 221] on wm-front-icon-button at bounding box center [667, 232] width 25 height 25
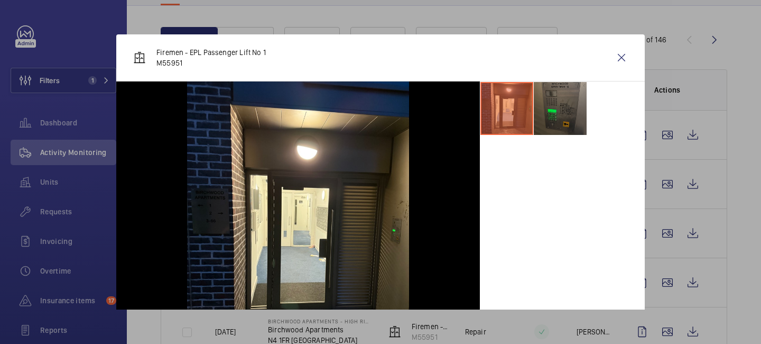
click at [553, 124] on li at bounding box center [560, 108] width 53 height 53
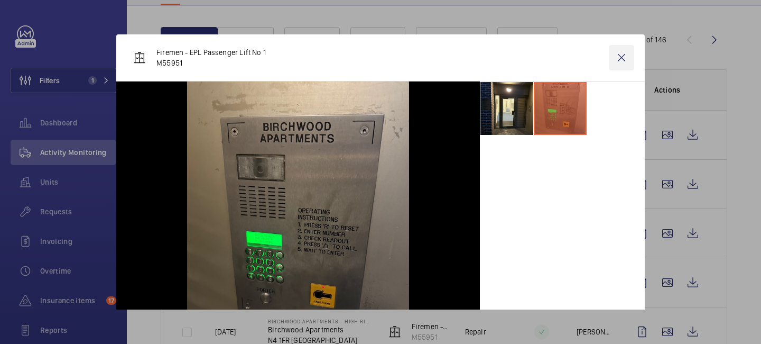
click at [620, 57] on wm-front-icon-button at bounding box center [621, 57] width 25 height 25
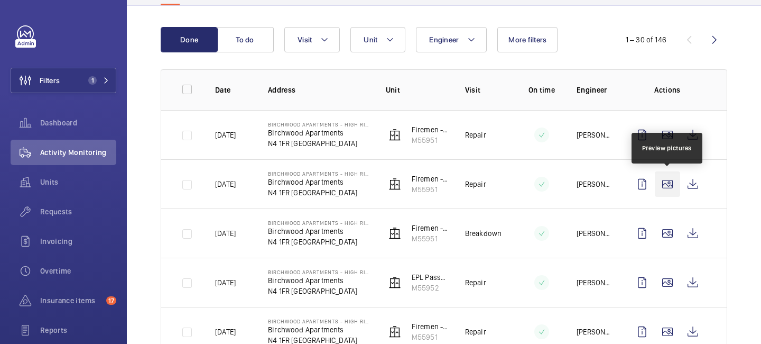
click at [676, 181] on wm-front-icon-button at bounding box center [667, 183] width 25 height 25
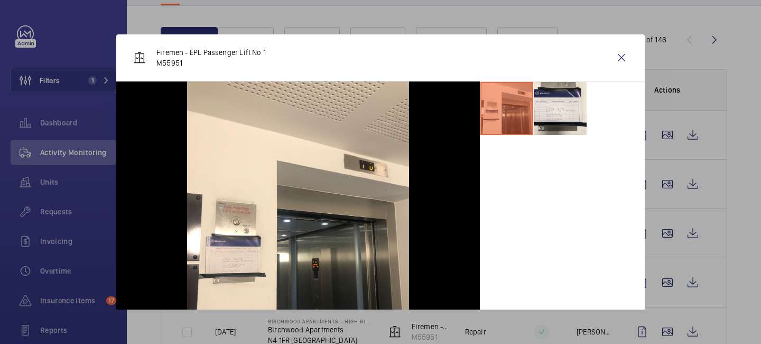
click at [665, 284] on div at bounding box center [380, 172] width 761 height 344
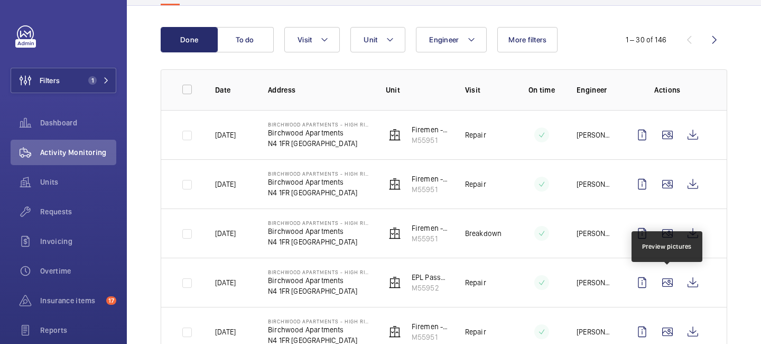
click at [665, 284] on wm-front-icon-button at bounding box center [667, 282] width 25 height 25
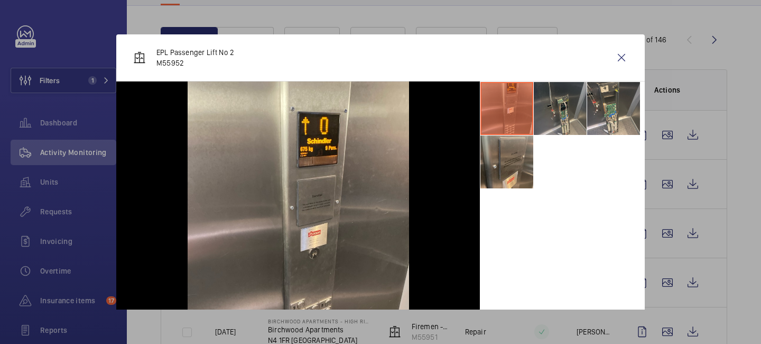
click at [579, 108] on li at bounding box center [560, 108] width 53 height 53
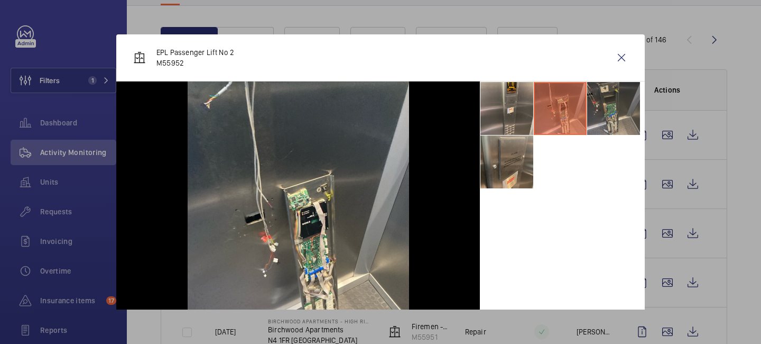
click at [608, 112] on li at bounding box center [613, 108] width 53 height 53
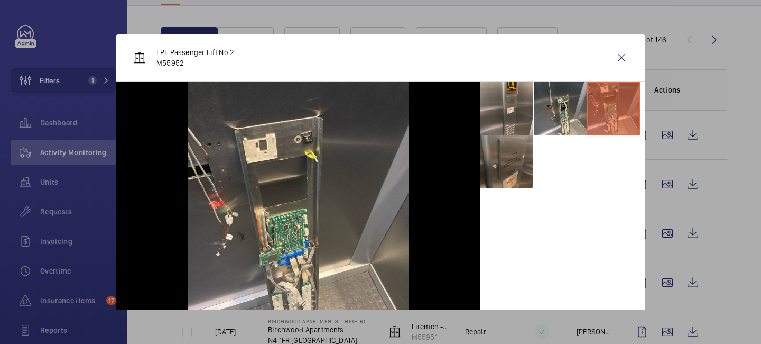
click at [522, 159] on li at bounding box center [507, 161] width 53 height 53
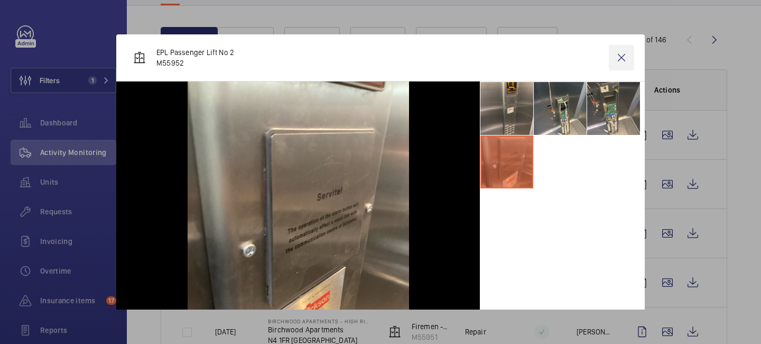
click at [622, 59] on wm-front-icon-button at bounding box center [621, 57] width 25 height 25
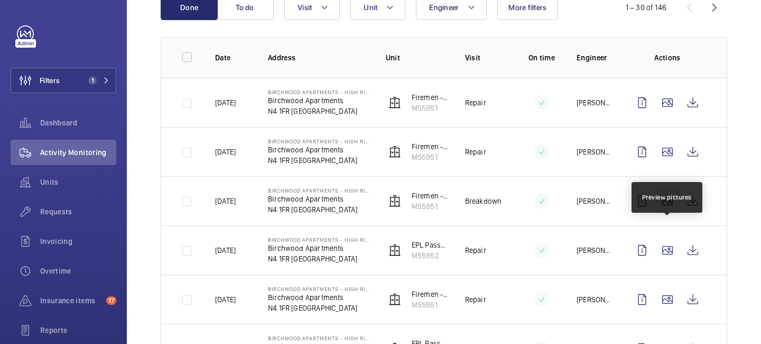
scroll to position [129, 0]
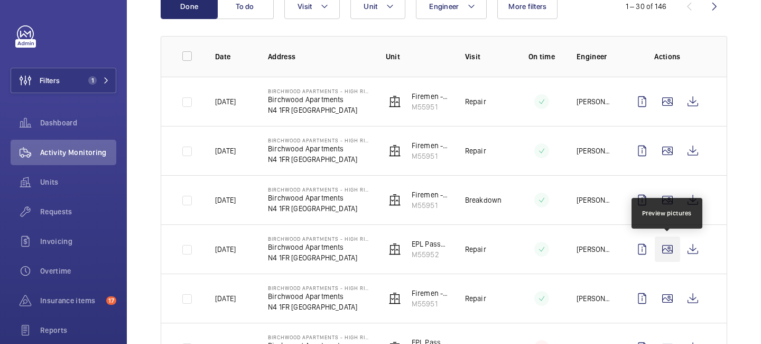
click at [666, 245] on wm-front-icon-button at bounding box center [667, 248] width 25 height 25
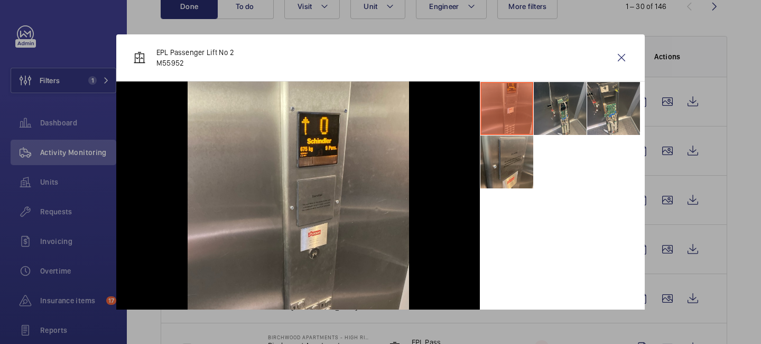
click at [573, 126] on li at bounding box center [560, 108] width 53 height 53
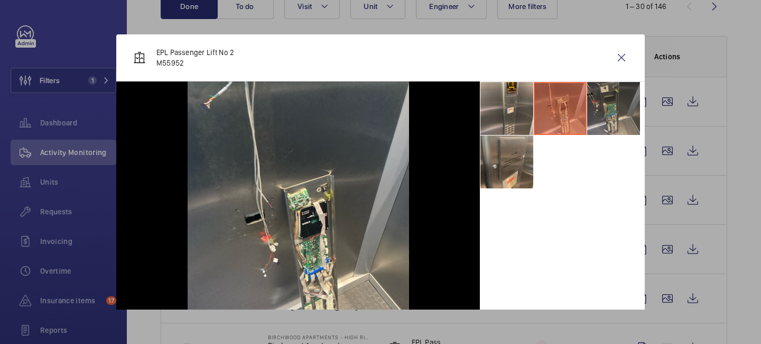
click at [596, 124] on li at bounding box center [613, 108] width 53 height 53
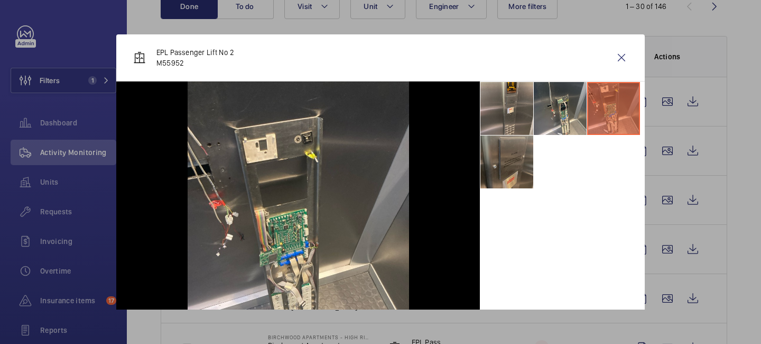
click at [503, 176] on li at bounding box center [507, 161] width 53 height 53
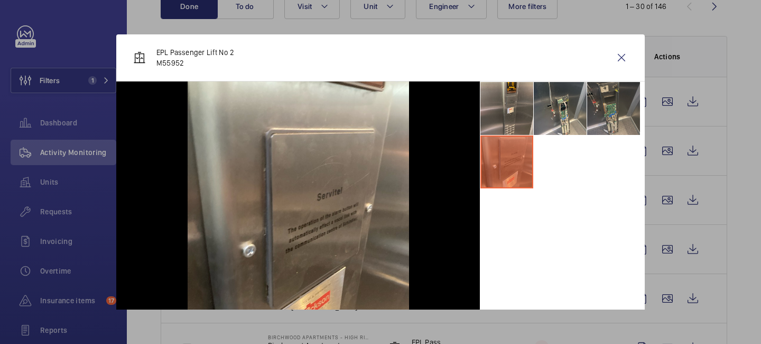
click at [606, 120] on li at bounding box center [613, 108] width 53 height 53
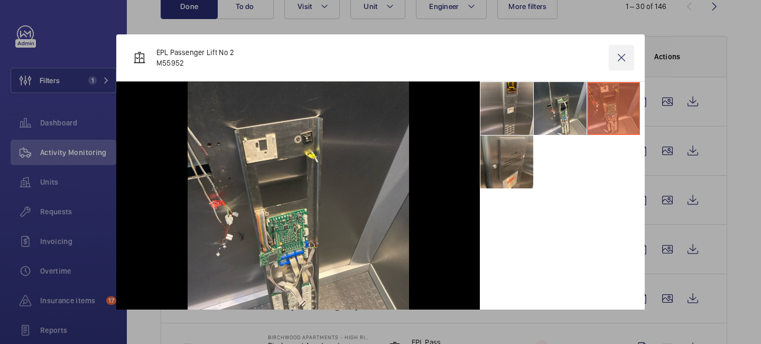
click at [624, 59] on wm-front-icon-button at bounding box center [621, 57] width 25 height 25
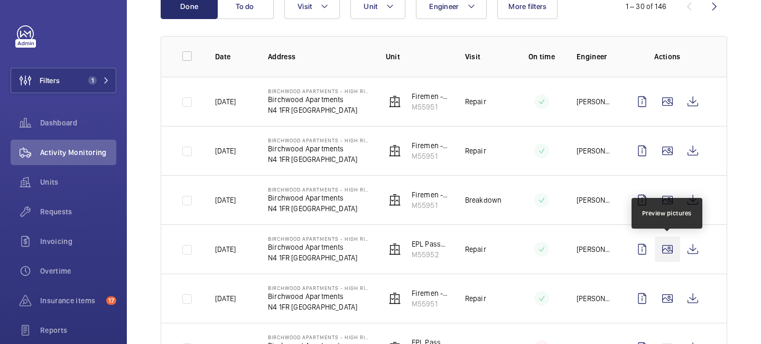
click at [668, 244] on wm-front-icon-button at bounding box center [667, 248] width 25 height 25
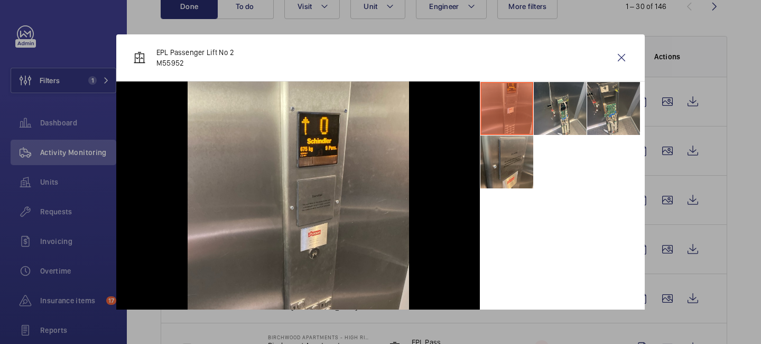
click at [686, 249] on div at bounding box center [380, 172] width 761 height 344
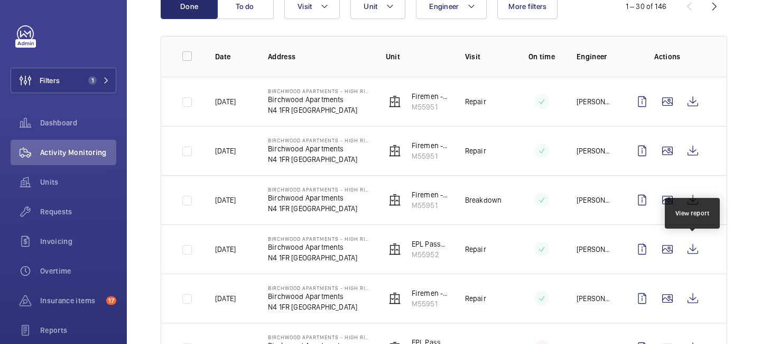
click at [686, 249] on wm-front-icon-button at bounding box center [692, 248] width 25 height 25
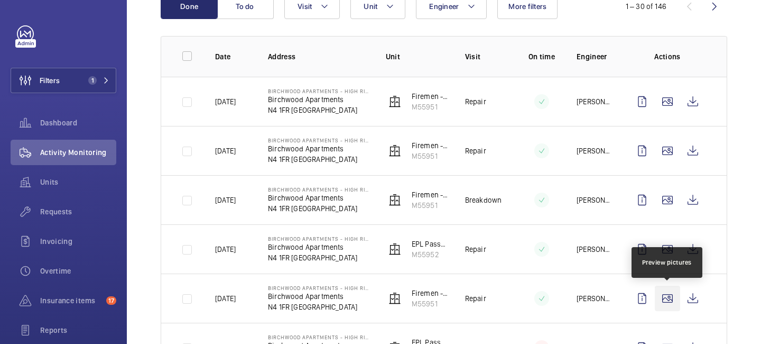
click at [665, 301] on wm-front-icon-button at bounding box center [667, 298] width 25 height 25
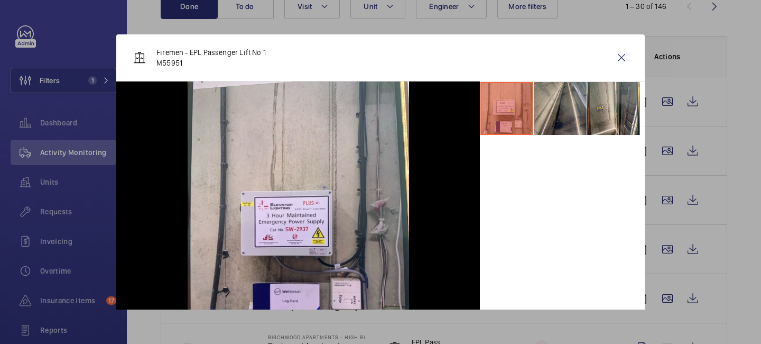
click at [568, 104] on li at bounding box center [560, 108] width 53 height 53
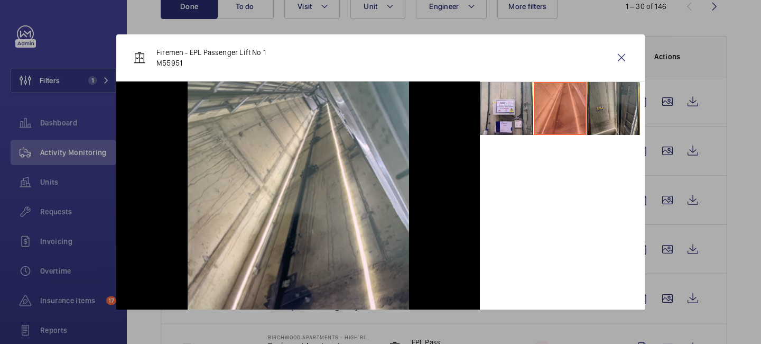
click at [595, 108] on li at bounding box center [613, 108] width 53 height 53
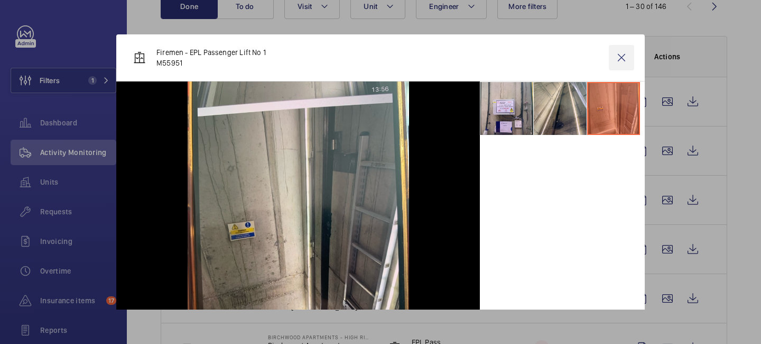
click at [621, 58] on wm-front-icon-button at bounding box center [621, 57] width 25 height 25
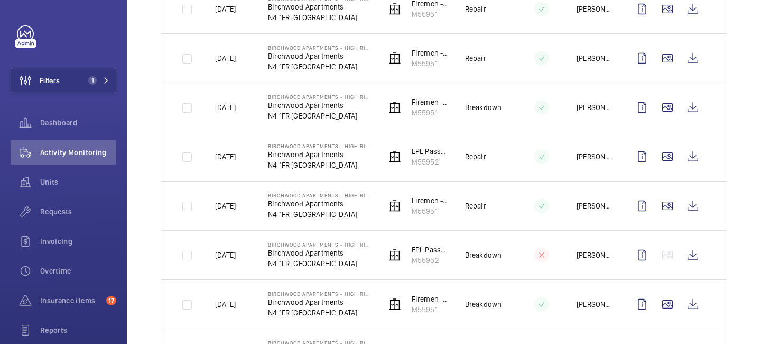
scroll to position [228, 0]
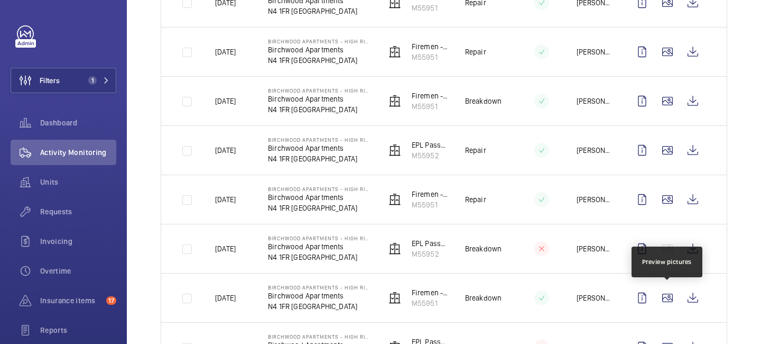
click at [663, 299] on wm-front-icon-button at bounding box center [667, 297] width 25 height 25
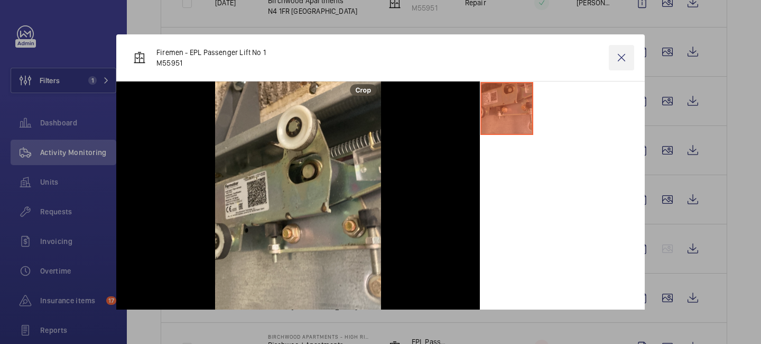
click at [623, 55] on wm-front-icon-button at bounding box center [621, 57] width 25 height 25
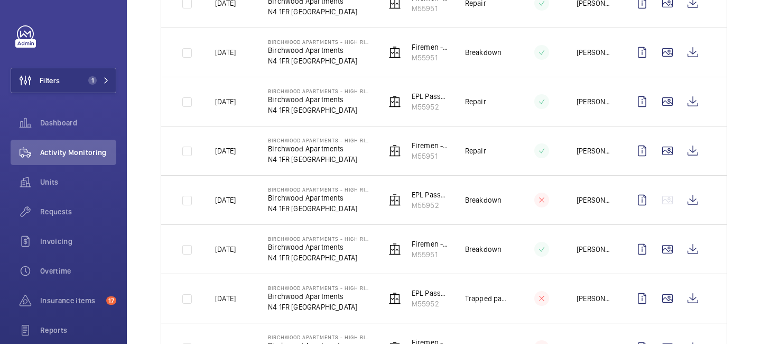
scroll to position [296, 0]
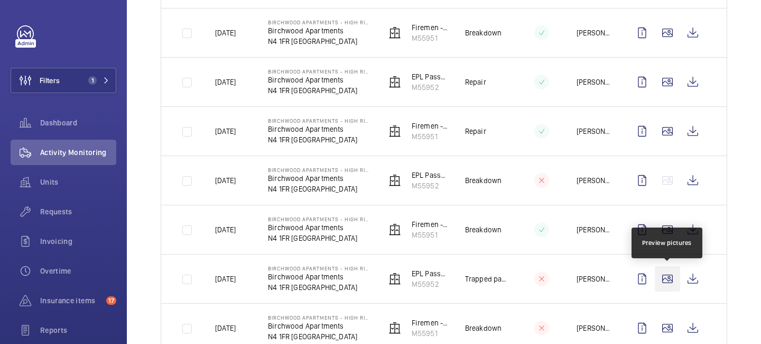
click at [665, 281] on wm-front-icon-button at bounding box center [667, 278] width 25 height 25
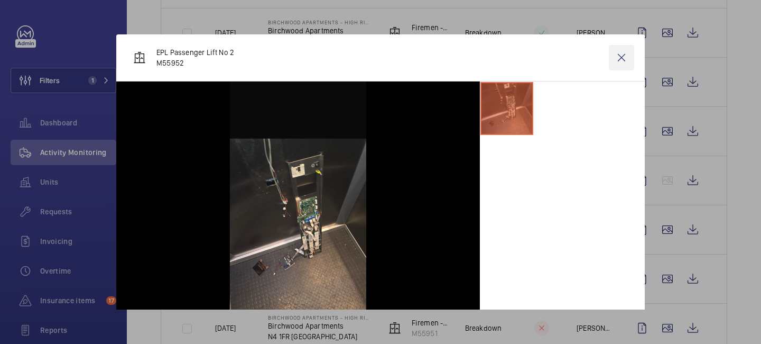
click at [619, 64] on wm-front-icon-button at bounding box center [621, 57] width 25 height 25
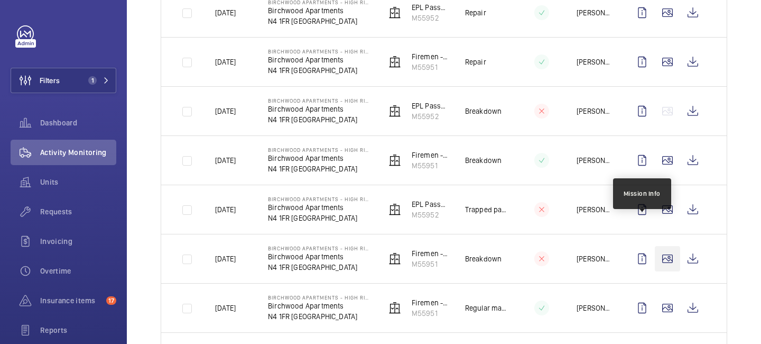
scroll to position [370, 0]
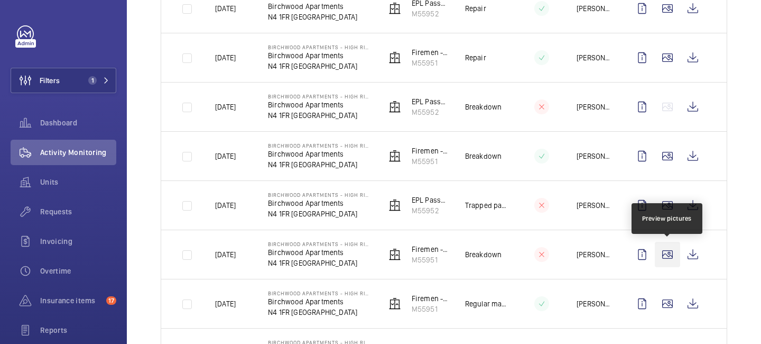
click at [667, 252] on wm-front-icon-button at bounding box center [667, 254] width 25 height 25
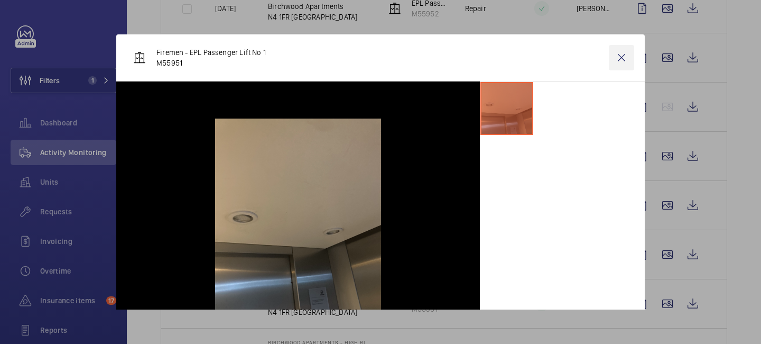
click at [625, 57] on wm-front-icon-button at bounding box center [621, 57] width 25 height 25
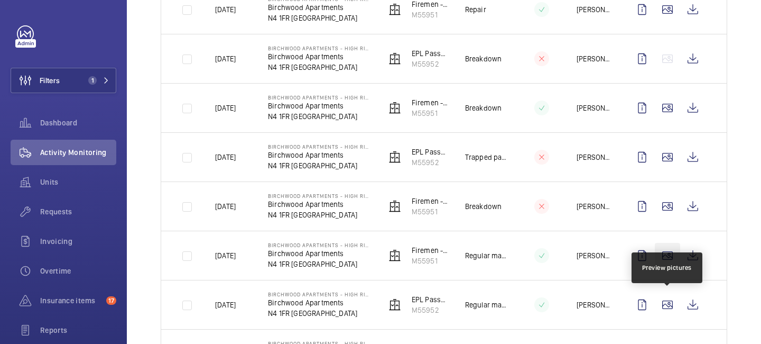
scroll to position [419, 0]
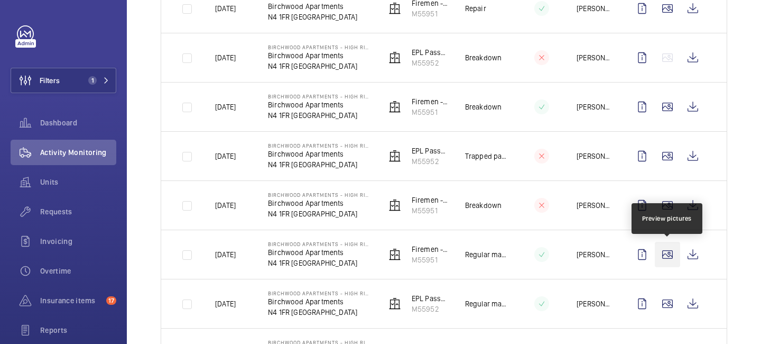
click at [668, 253] on wm-front-icon-button at bounding box center [667, 254] width 25 height 25
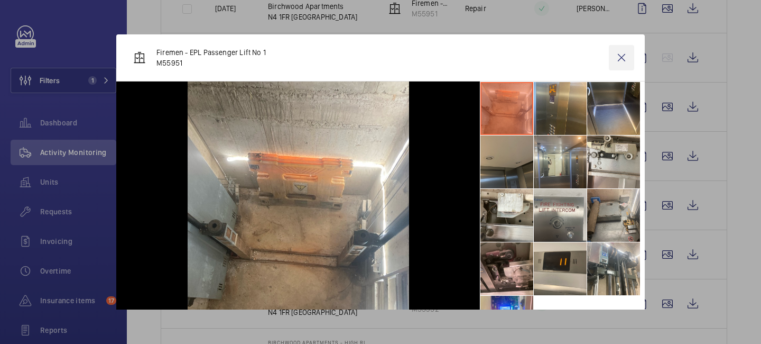
click at [623, 59] on wm-front-icon-button at bounding box center [621, 57] width 25 height 25
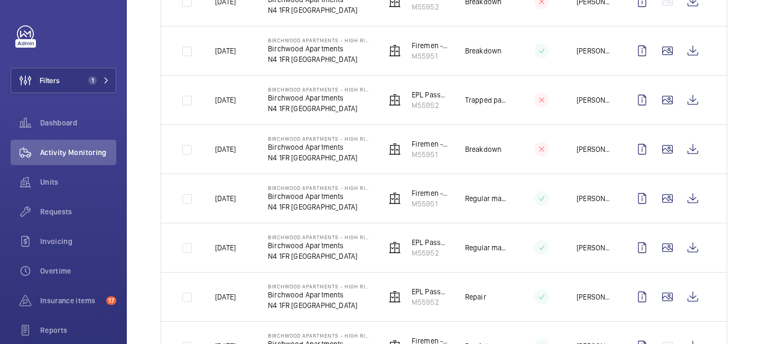
scroll to position [498, 0]
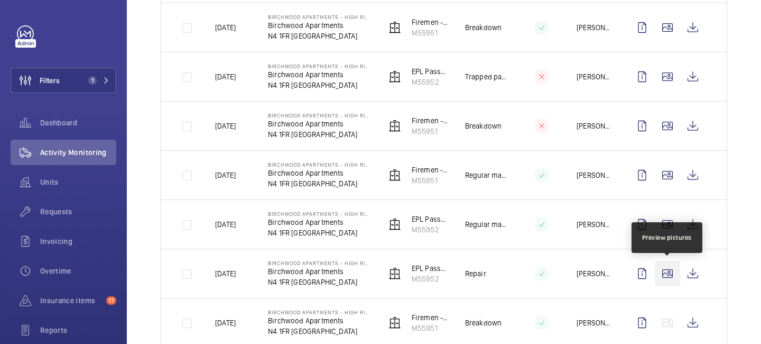
click at [664, 269] on wm-front-icon-button at bounding box center [667, 273] width 25 height 25
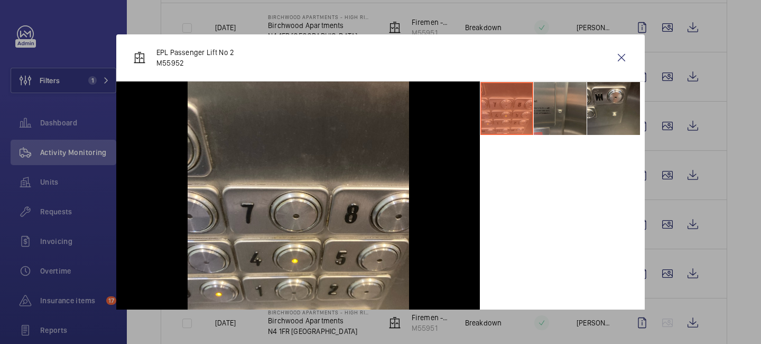
click at [563, 114] on li at bounding box center [560, 108] width 53 height 53
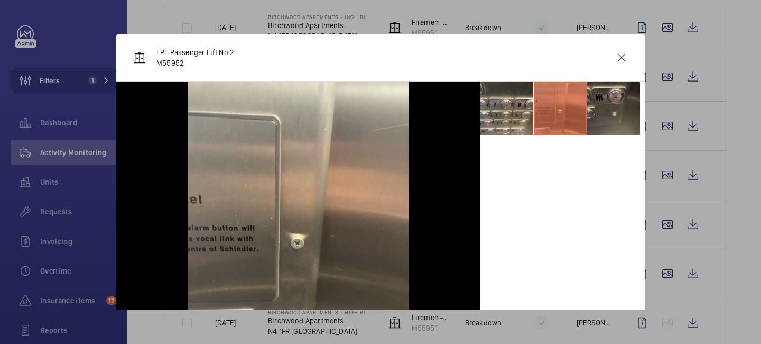
click at [597, 112] on li at bounding box center [613, 108] width 53 height 53
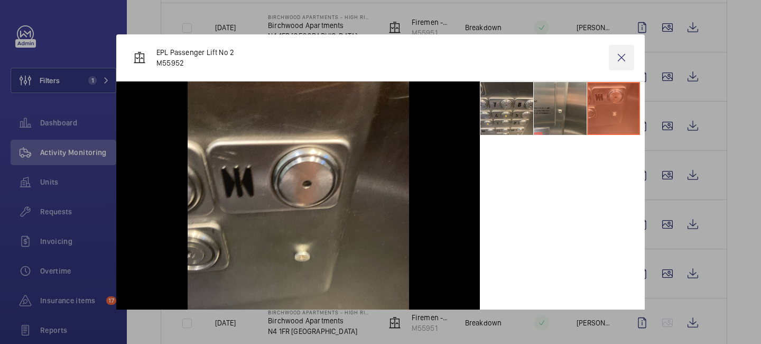
click at [621, 54] on wm-front-icon-button at bounding box center [621, 57] width 25 height 25
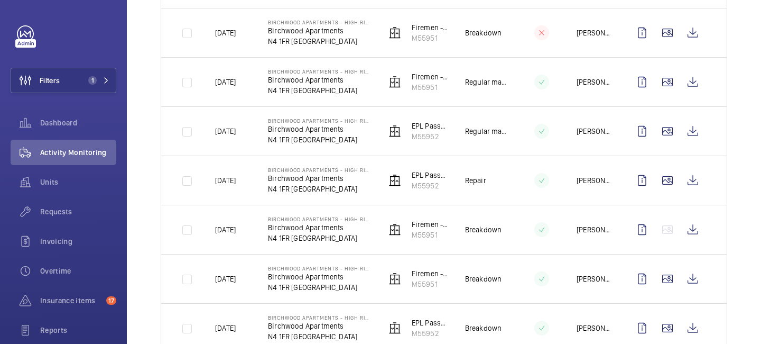
scroll to position [594, 0]
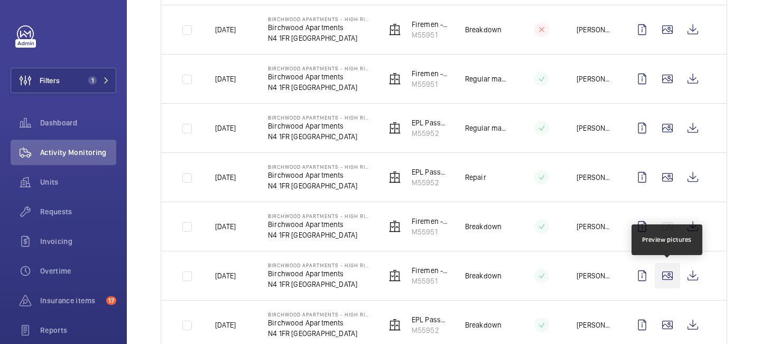
click at [667, 265] on wm-front-icon-button at bounding box center [667, 275] width 25 height 25
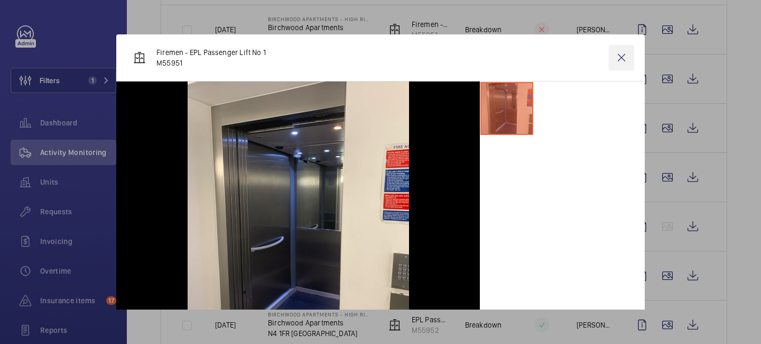
click at [615, 59] on wm-front-icon-button at bounding box center [621, 57] width 25 height 25
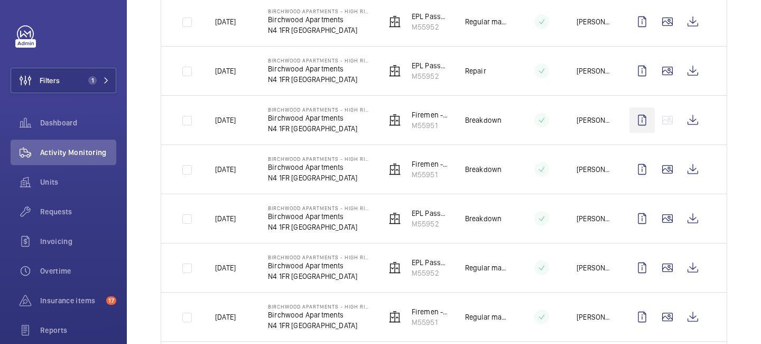
scroll to position [716, 0]
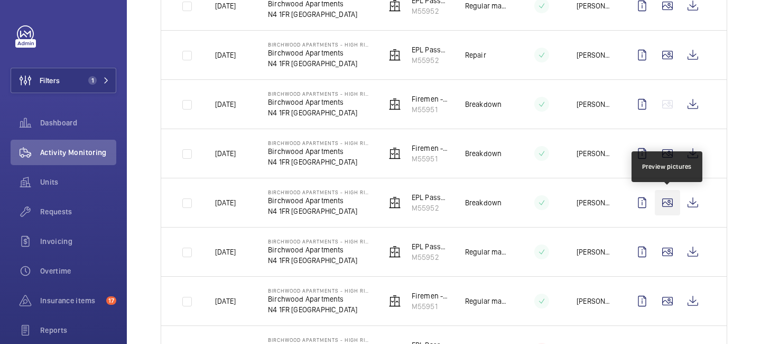
click at [667, 201] on wm-front-icon-button at bounding box center [667, 202] width 25 height 25
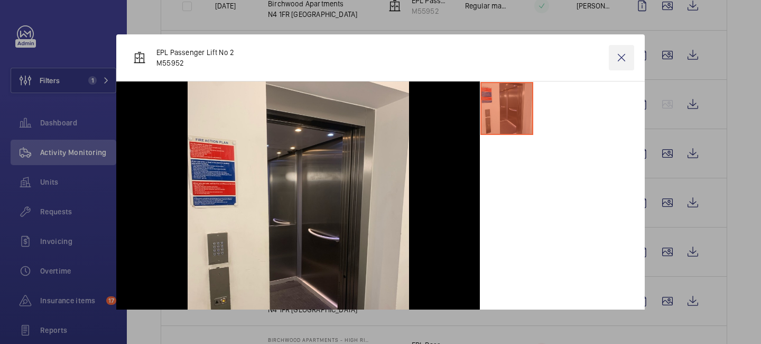
click at [627, 63] on wm-front-icon-button at bounding box center [621, 57] width 25 height 25
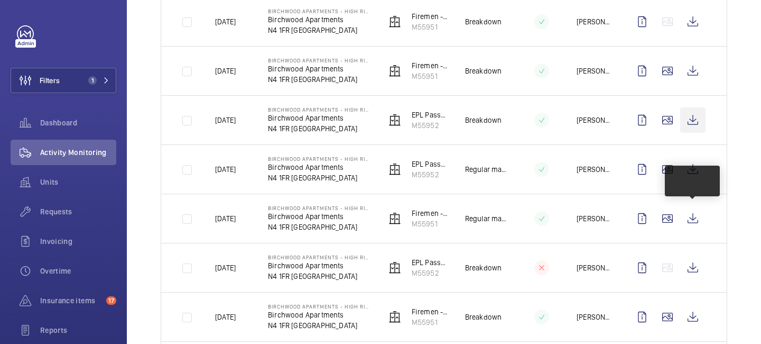
scroll to position [849, 0]
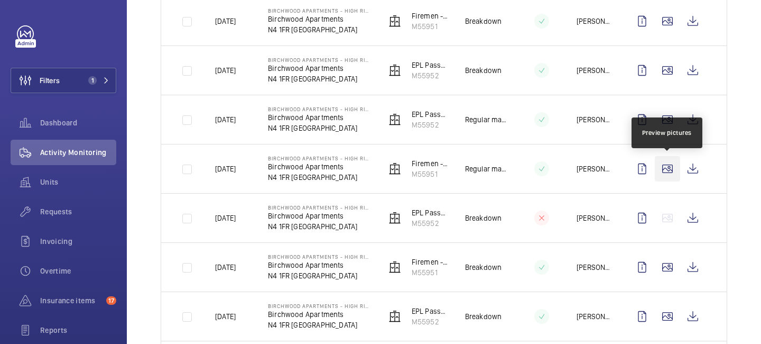
click at [674, 179] on wm-front-icon-button at bounding box center [667, 168] width 25 height 25
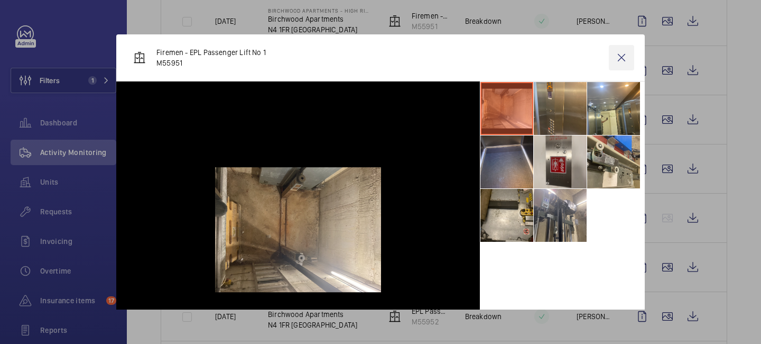
click at [630, 57] on wm-front-icon-button at bounding box center [621, 57] width 25 height 25
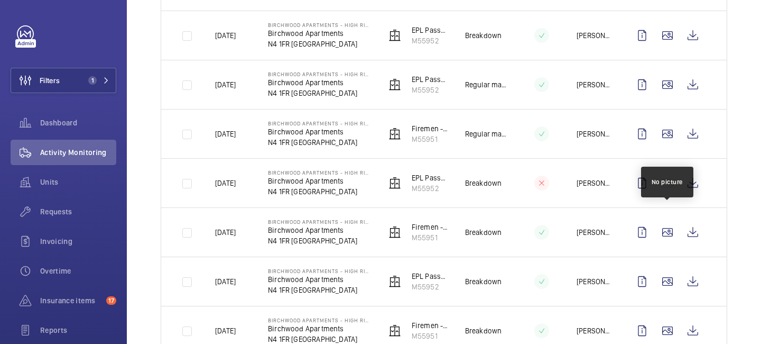
scroll to position [896, 0]
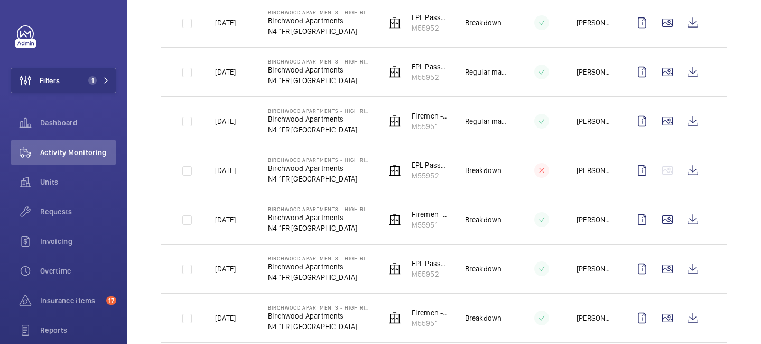
click at [665, 250] on td at bounding box center [670, 268] width 114 height 49
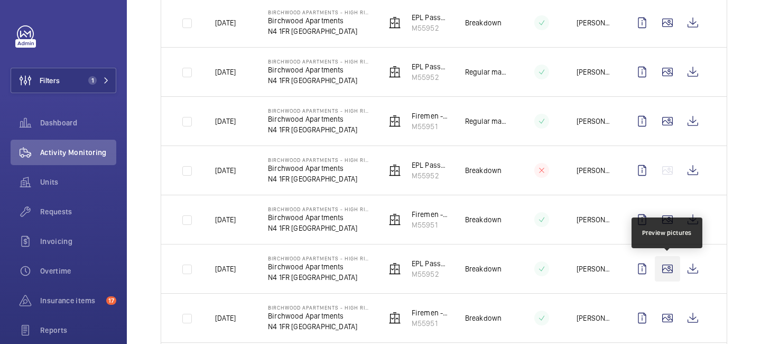
click at [663, 265] on wm-front-icon-button at bounding box center [667, 268] width 25 height 25
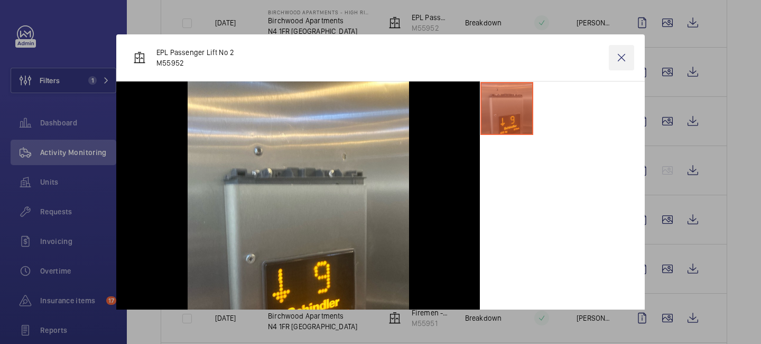
click at [622, 55] on wm-front-icon-button at bounding box center [621, 57] width 25 height 25
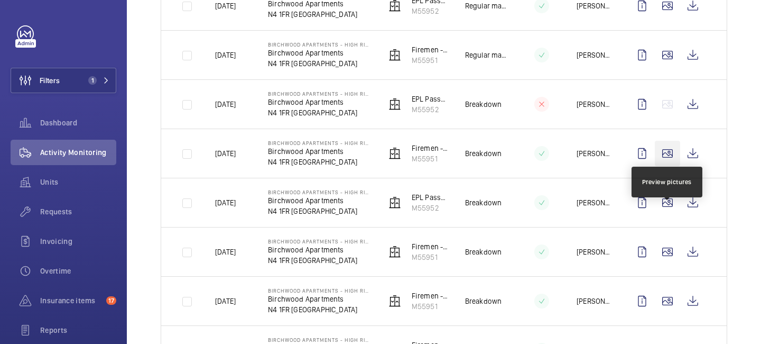
scroll to position [996, 0]
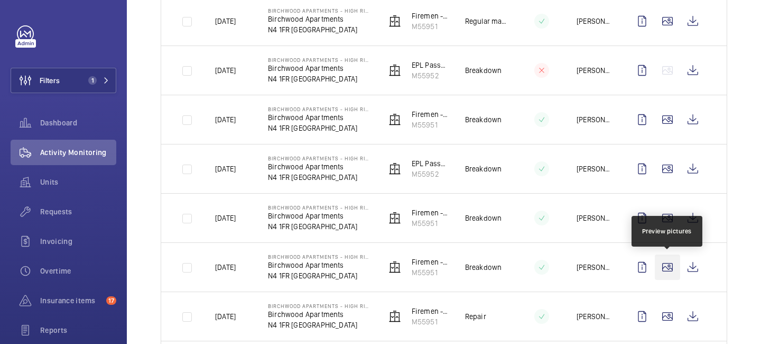
click at [664, 255] on wm-front-icon-button at bounding box center [667, 266] width 25 height 25
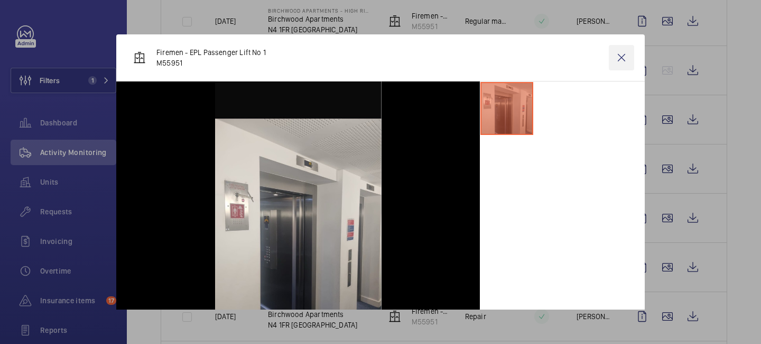
click at [626, 51] on wm-front-icon-button at bounding box center [621, 57] width 25 height 25
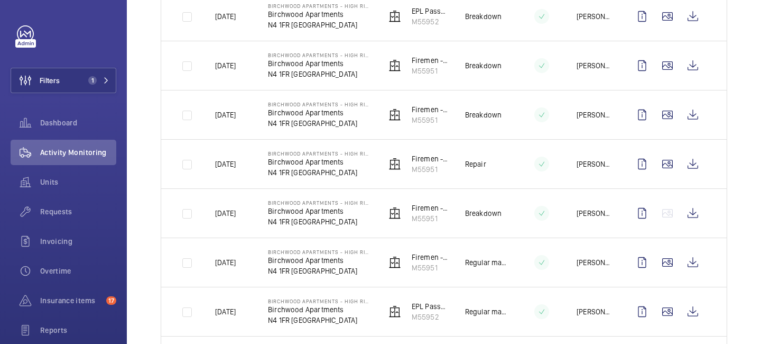
scroll to position [1244, 0]
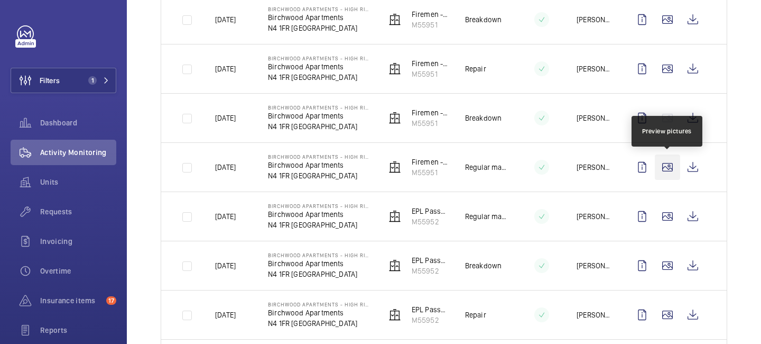
click at [668, 163] on wm-front-icon-button at bounding box center [667, 166] width 25 height 25
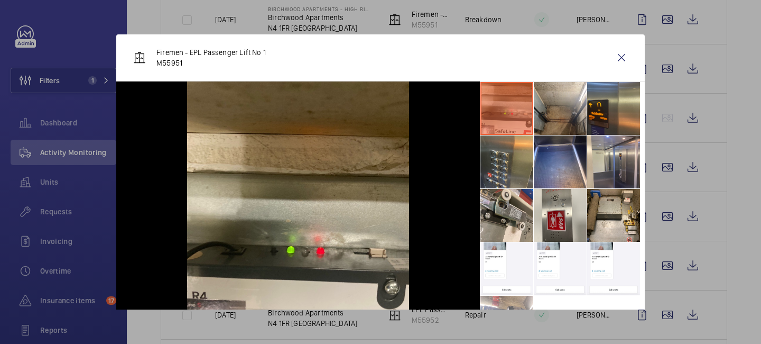
click at [602, 110] on li at bounding box center [613, 108] width 53 height 53
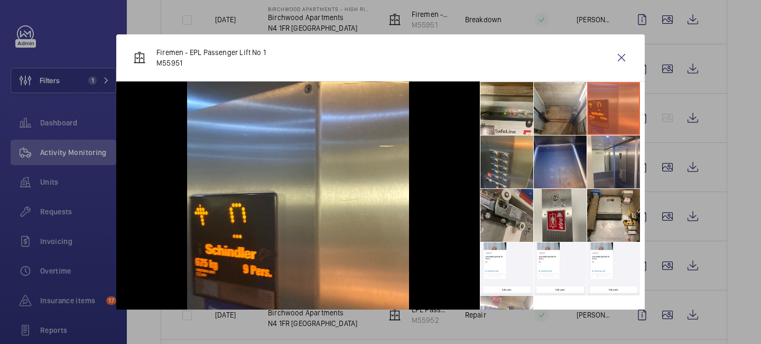
click at [513, 210] on li at bounding box center [507, 215] width 53 height 53
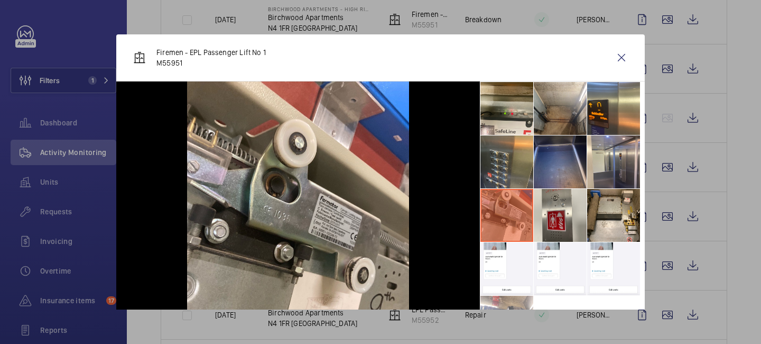
click at [554, 173] on li at bounding box center [560, 161] width 53 height 53
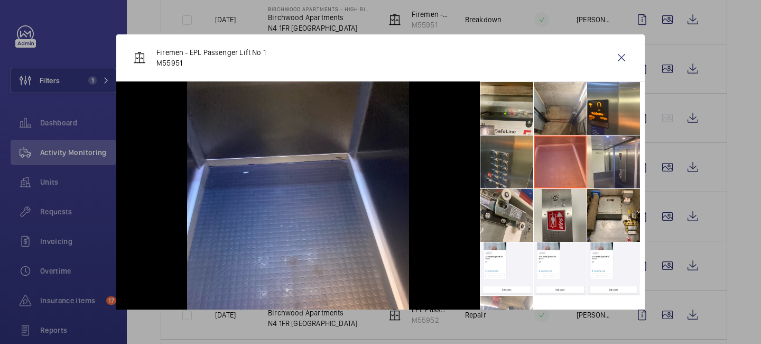
click at [514, 172] on li at bounding box center [507, 161] width 53 height 53
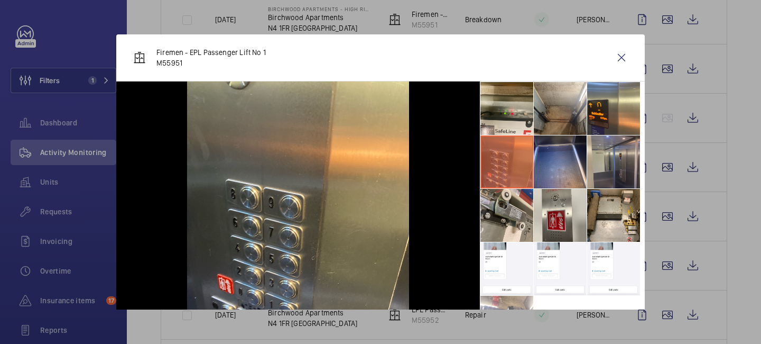
click at [595, 165] on li at bounding box center [613, 161] width 53 height 53
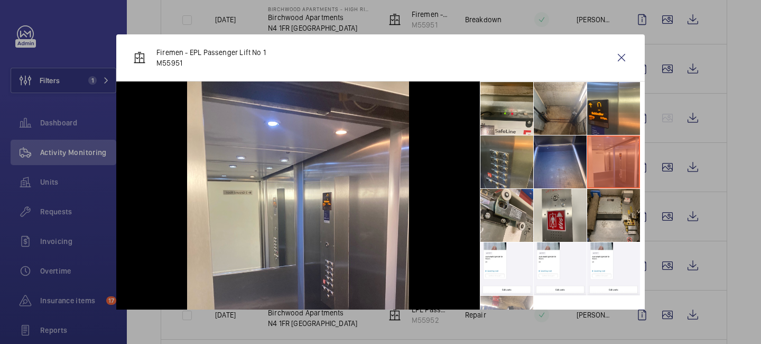
click at [603, 220] on li at bounding box center [613, 215] width 53 height 53
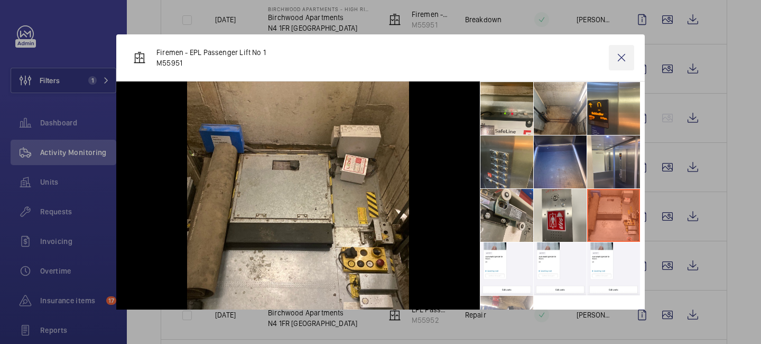
click at [623, 56] on wm-front-icon-button at bounding box center [621, 57] width 25 height 25
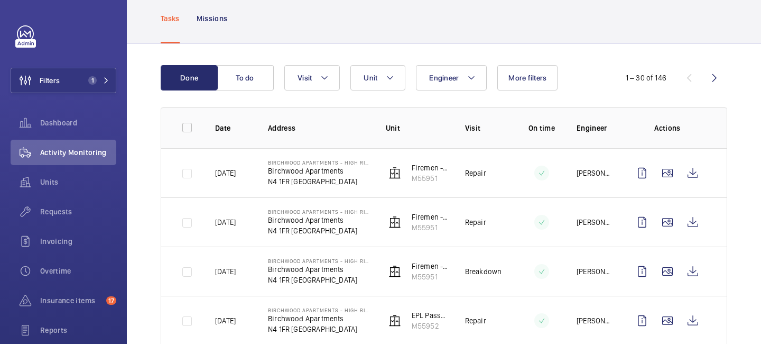
scroll to position [0, 0]
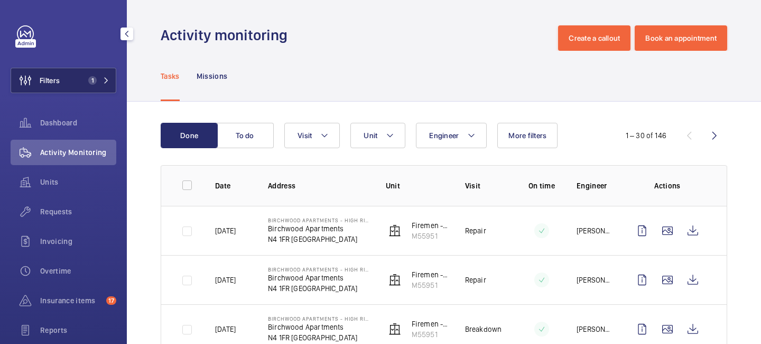
click at [107, 82] on mat-icon at bounding box center [106, 80] width 6 height 6
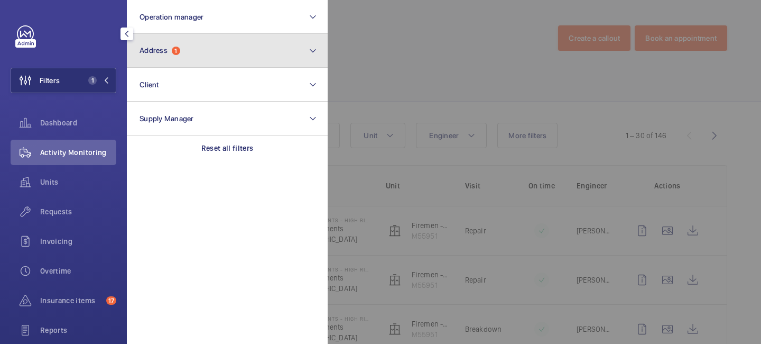
click at [194, 51] on button "Address 1" at bounding box center [227, 51] width 201 height 34
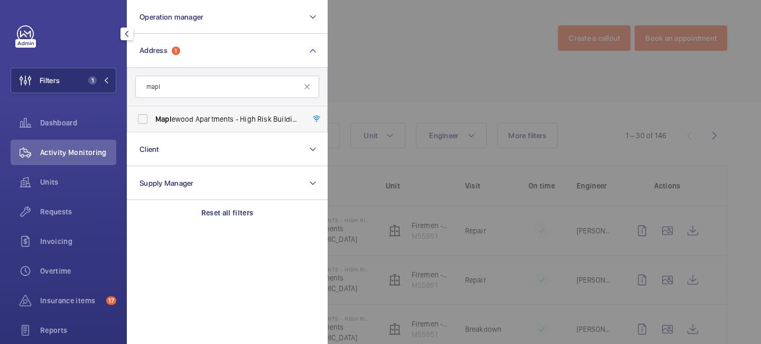
type input "mapl"
click at [199, 122] on span "Mapl ewood Apartments - High Risk Building - Mapl ewood Apartments, LONDON N4 1…" at bounding box center [227, 119] width 145 height 11
click at [153, 122] on input "Mapl ewood Apartments - High Risk Building - Mapl ewood Apartments, LONDON N4 1…" at bounding box center [142, 118] width 21 height 21
checkbox input "true"
click at [334, 57] on div at bounding box center [708, 172] width 761 height 344
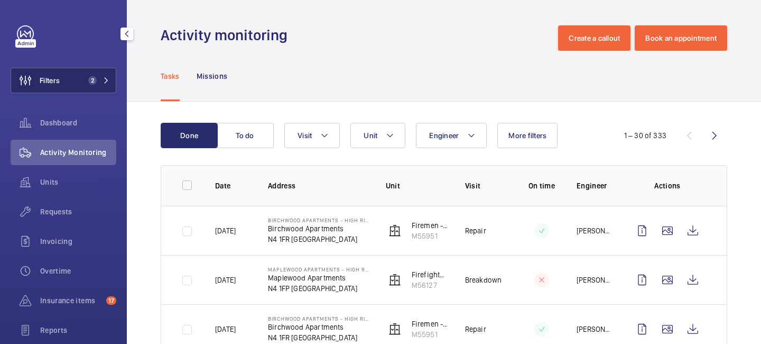
click at [105, 82] on mat-icon at bounding box center [106, 80] width 6 height 6
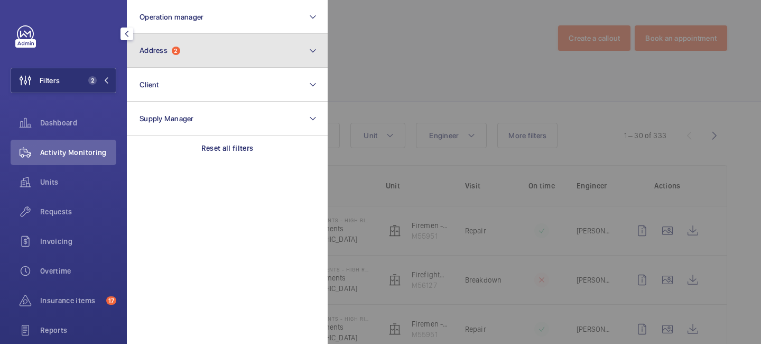
click at [219, 59] on button "Address 2" at bounding box center [227, 51] width 201 height 34
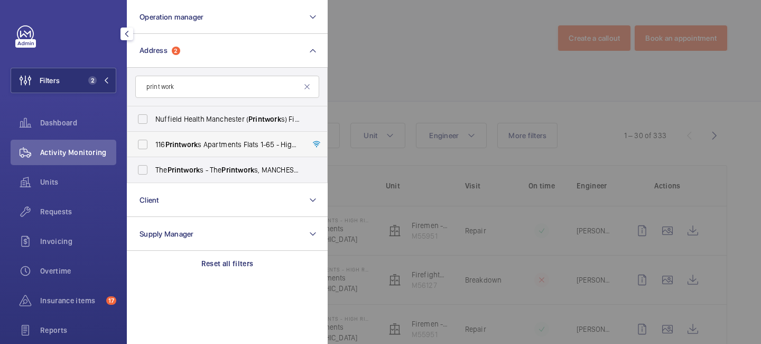
type input "print work"
click at [219, 145] on span "116 Print work s Apartments Flats 1-65 - High Risk Building - 116 Print work s …" at bounding box center [227, 144] width 145 height 11
click at [153, 145] on input "116 Print work s Apartments Flats 1-65 - High Risk Building - 116 Print work s …" at bounding box center [142, 144] width 21 height 21
checkbox input "true"
click at [403, 61] on div at bounding box center [708, 172] width 761 height 344
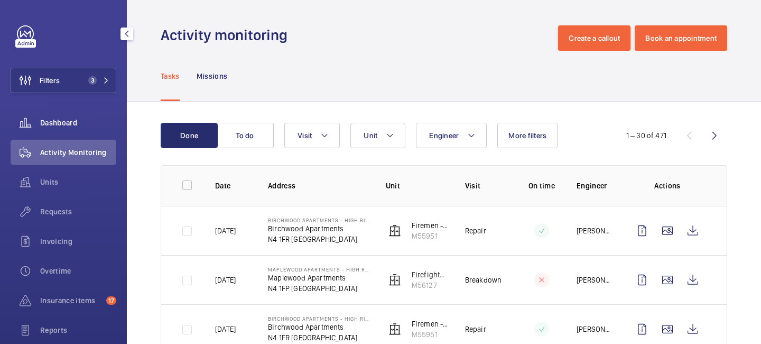
click at [69, 118] on span "Dashboard" at bounding box center [78, 122] width 76 height 11
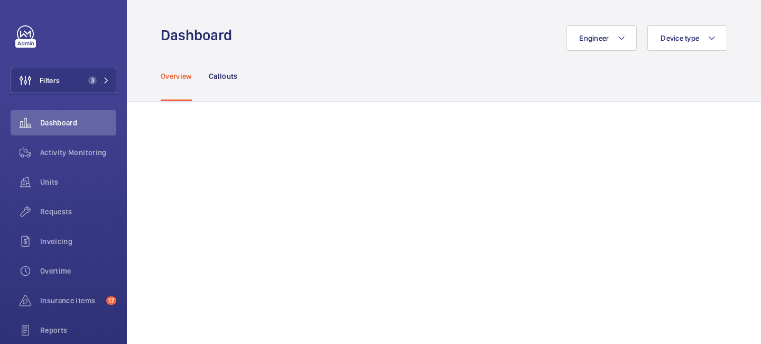
scroll to position [228, 0]
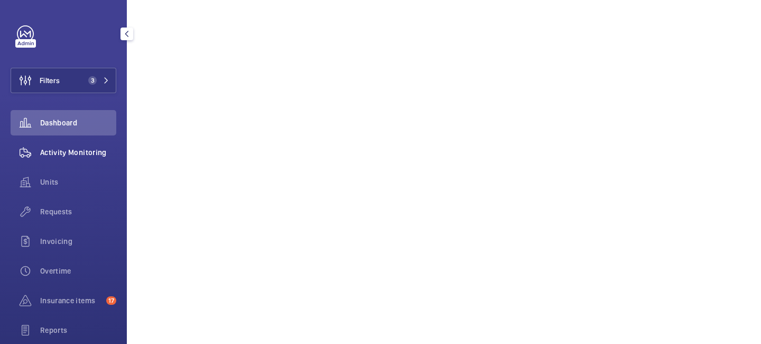
click at [71, 155] on span "Activity Monitoring" at bounding box center [78, 152] width 76 height 11
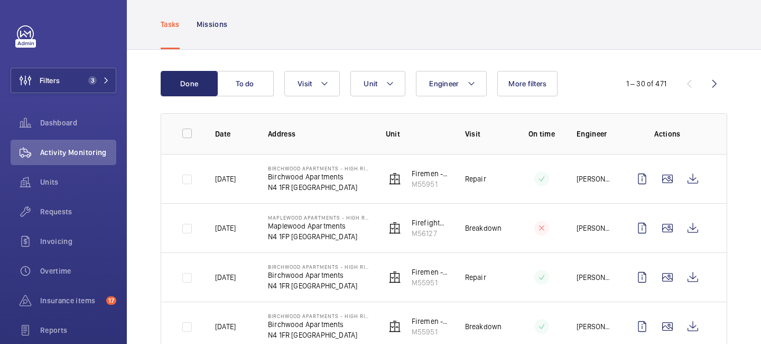
scroll to position [125, 0]
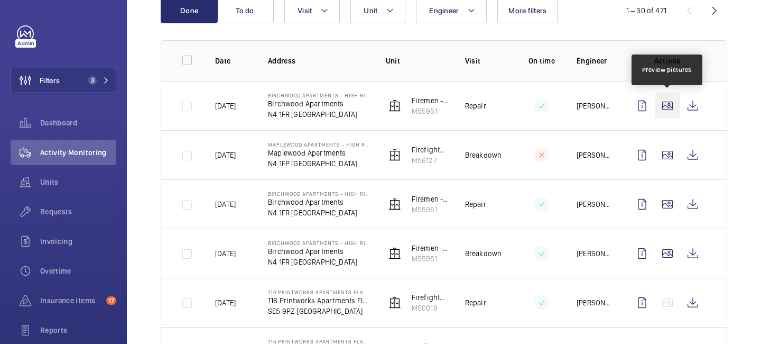
click at [672, 112] on wm-front-icon-button at bounding box center [667, 105] width 25 height 25
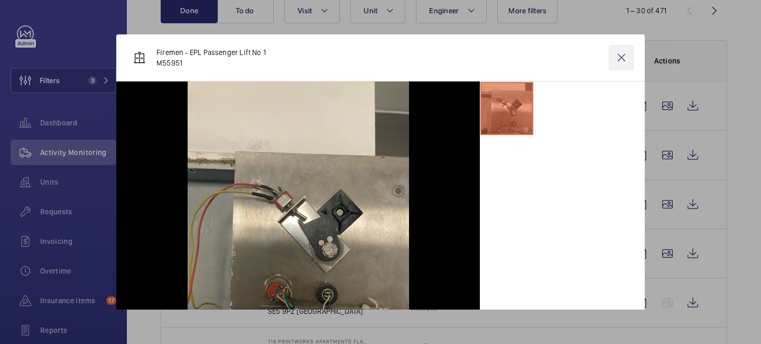
click at [624, 61] on wm-front-icon-button at bounding box center [621, 57] width 25 height 25
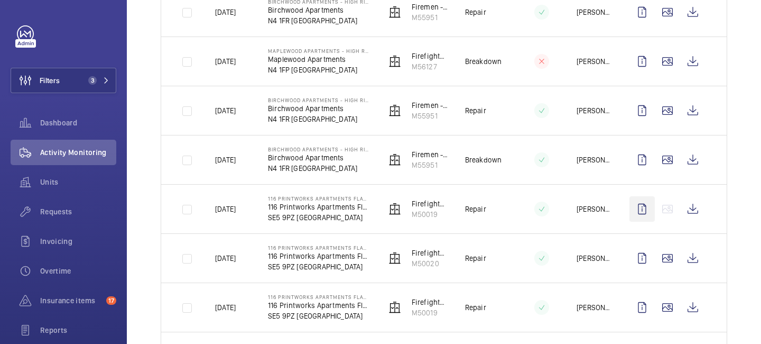
scroll to position [236, 0]
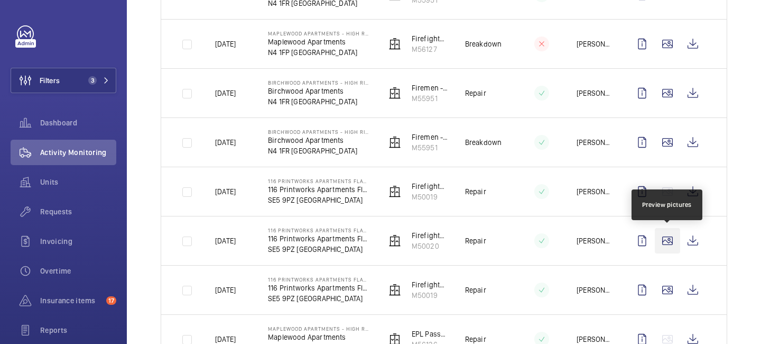
click at [659, 249] on wm-front-icon-button at bounding box center [667, 240] width 25 height 25
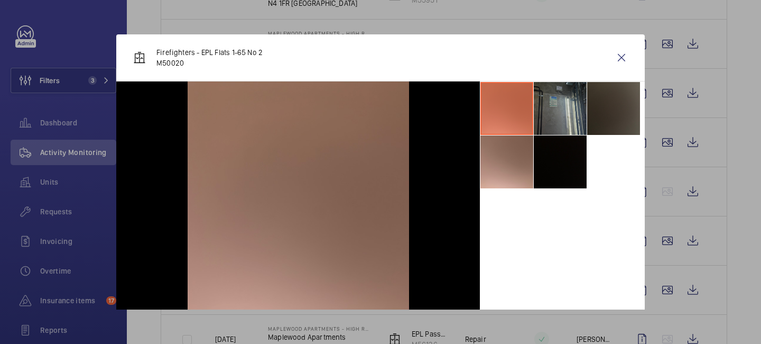
click at [552, 106] on li at bounding box center [560, 108] width 53 height 53
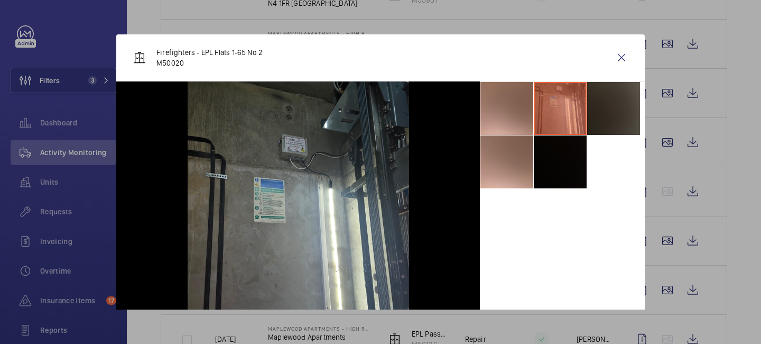
click at [614, 108] on li at bounding box center [613, 108] width 53 height 53
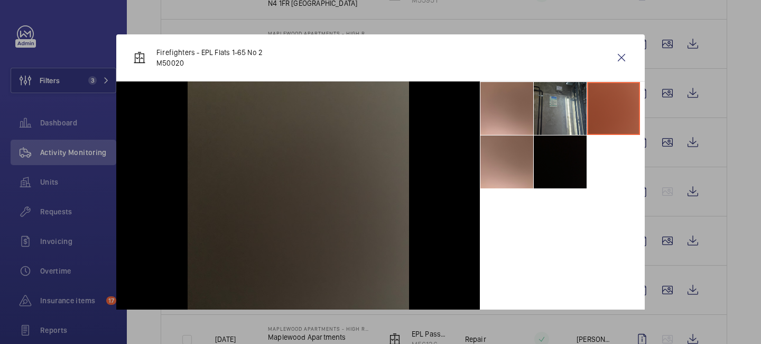
click at [569, 157] on li at bounding box center [560, 161] width 53 height 53
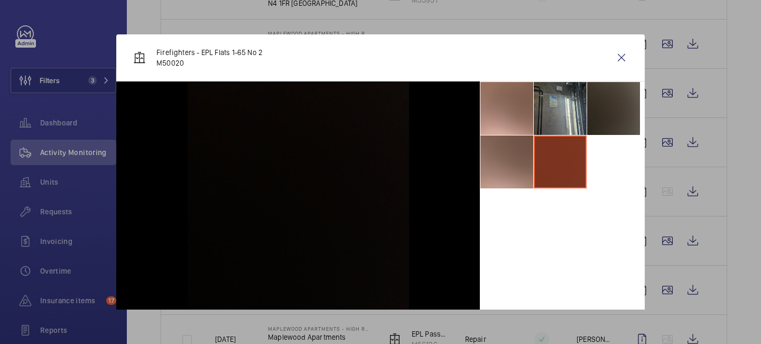
click at [517, 158] on li at bounding box center [507, 161] width 53 height 53
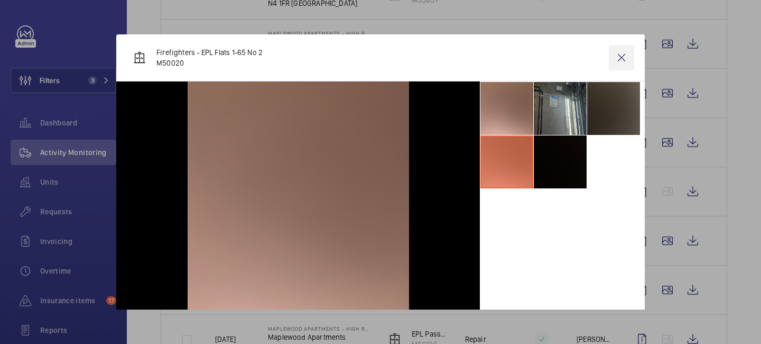
click at [620, 57] on wm-front-icon-button at bounding box center [621, 57] width 25 height 25
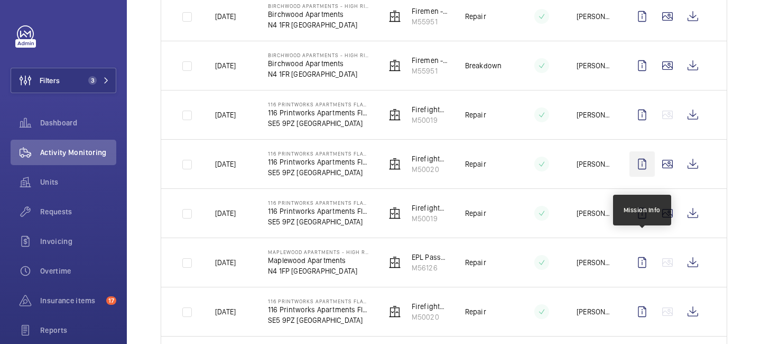
scroll to position [317, 0]
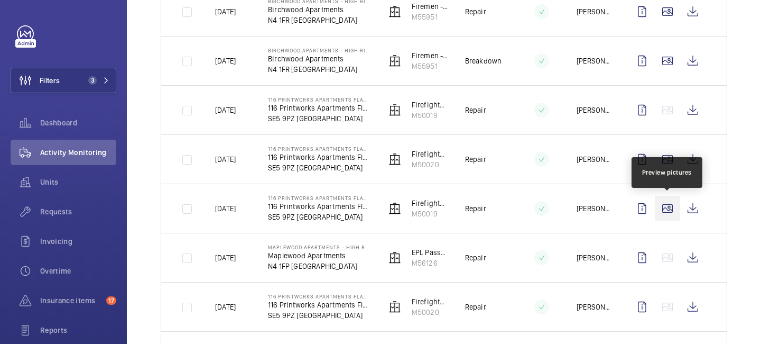
click at [676, 219] on wm-front-icon-button at bounding box center [667, 208] width 25 height 25
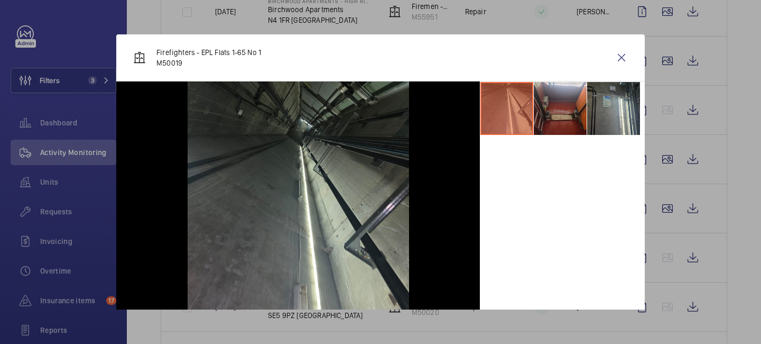
click at [570, 108] on li at bounding box center [560, 108] width 53 height 53
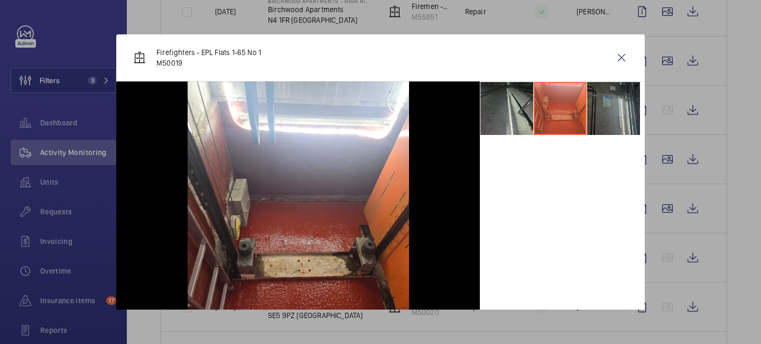
click at [611, 110] on li at bounding box center [613, 108] width 53 height 53
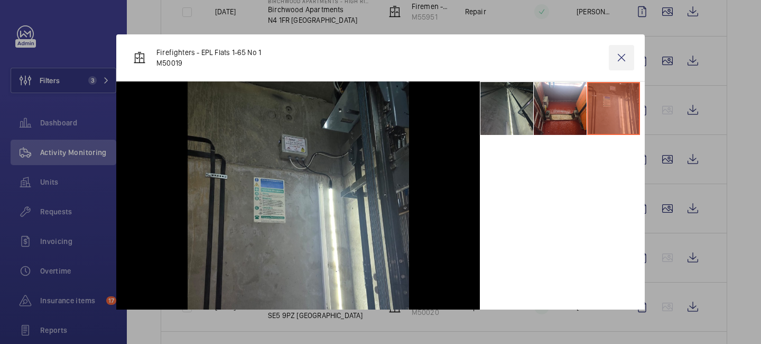
click at [626, 62] on wm-front-icon-button at bounding box center [621, 57] width 25 height 25
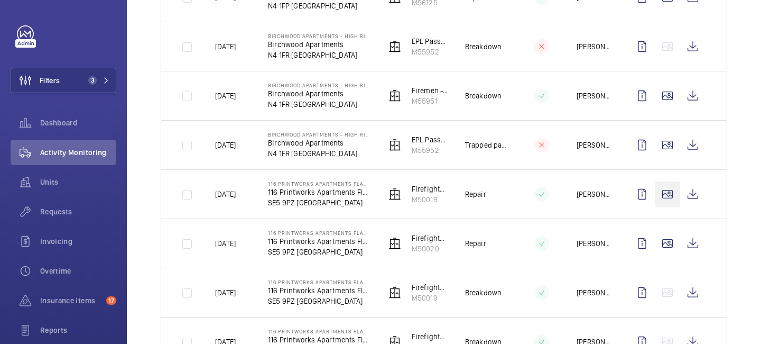
scroll to position [1022, 0]
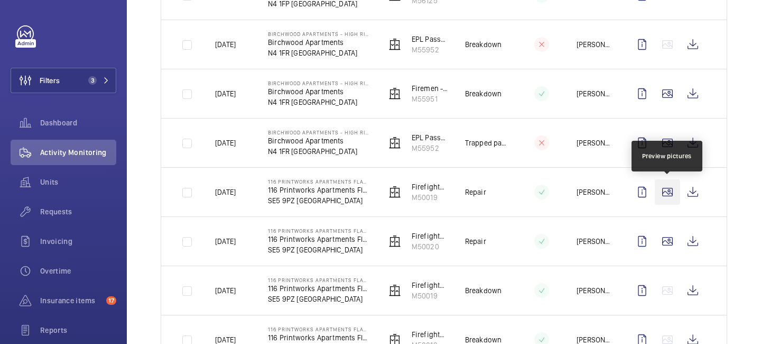
click at [672, 191] on wm-front-icon-button at bounding box center [667, 191] width 25 height 25
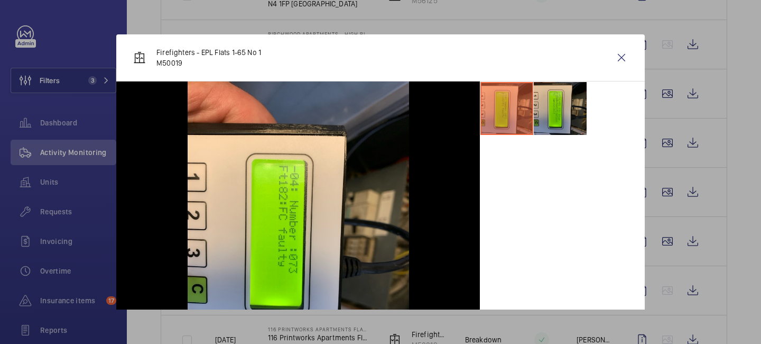
click at [572, 130] on li at bounding box center [560, 108] width 53 height 53
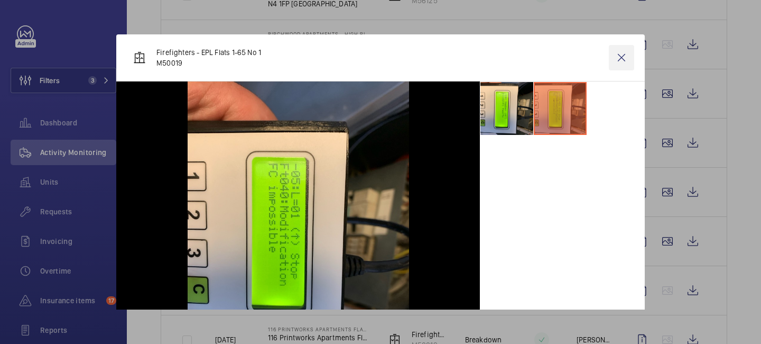
click at [615, 60] on wm-front-icon-button at bounding box center [621, 57] width 25 height 25
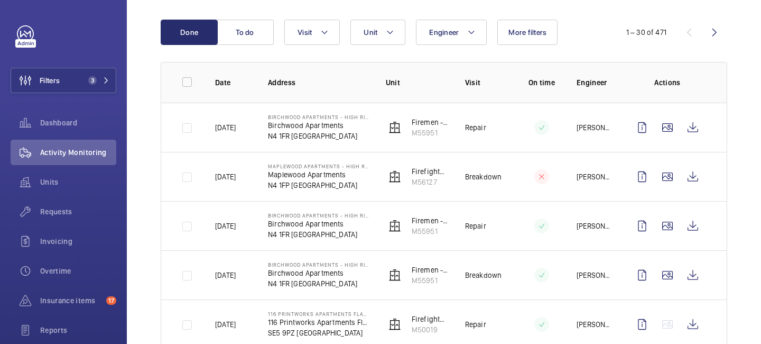
scroll to position [0, 0]
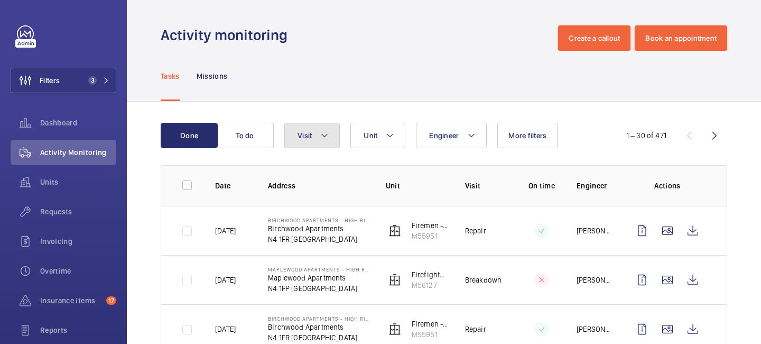
click at [329, 133] on mat-icon at bounding box center [324, 135] width 8 height 13
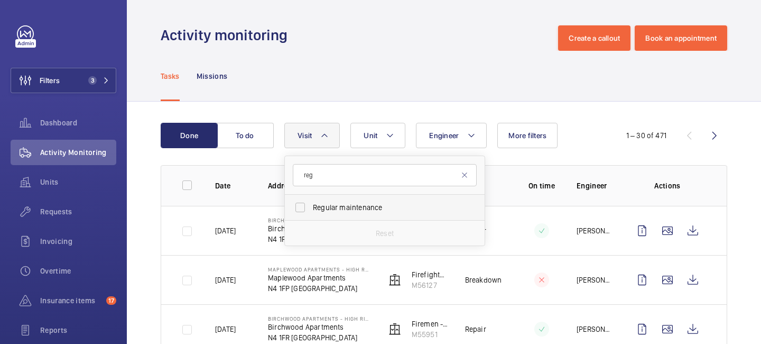
type input "reg"
click at [328, 208] on span "Regular maintenance" at bounding box center [385, 207] width 145 height 11
click at [311, 208] on input "Regular maintenance" at bounding box center [300, 207] width 21 height 21
checkbox input "true"
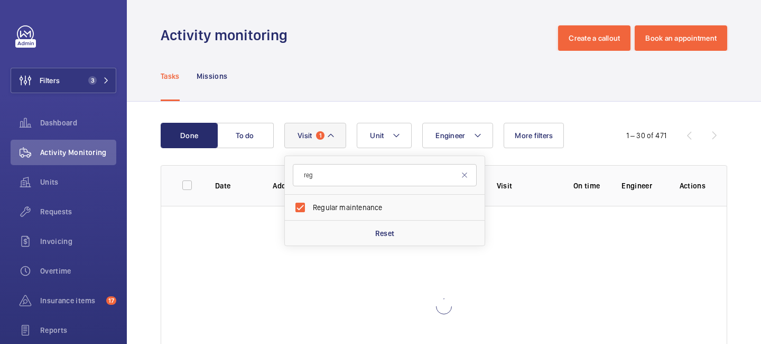
click at [430, 75] on div "Tasks Missions" at bounding box center [444, 76] width 567 height 50
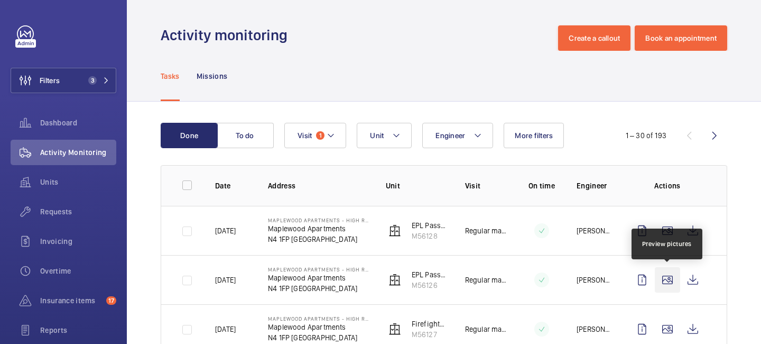
click at [673, 286] on wm-front-icon-button at bounding box center [667, 279] width 25 height 25
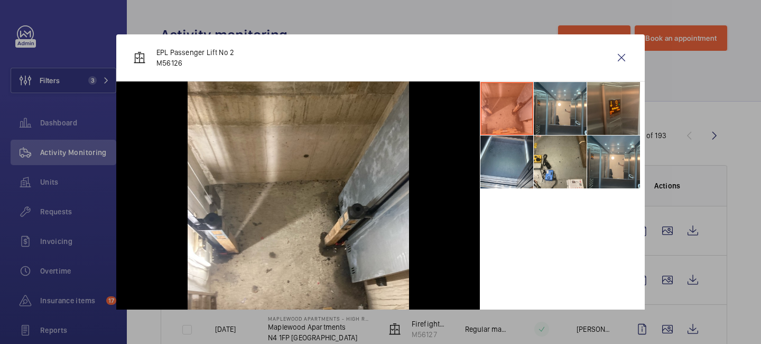
click at [613, 107] on li at bounding box center [613, 108] width 53 height 53
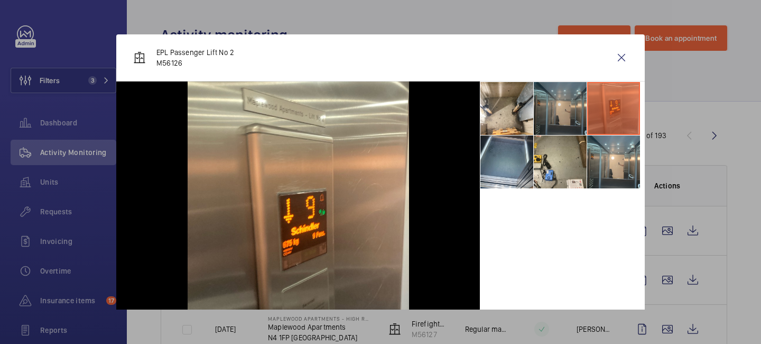
click at [570, 111] on li at bounding box center [560, 108] width 53 height 53
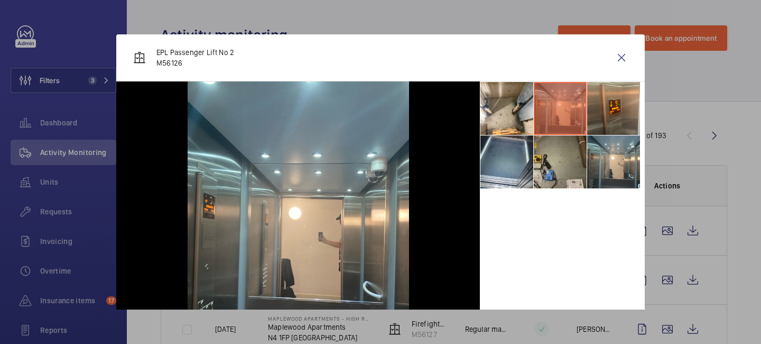
click at [562, 157] on li at bounding box center [560, 161] width 53 height 53
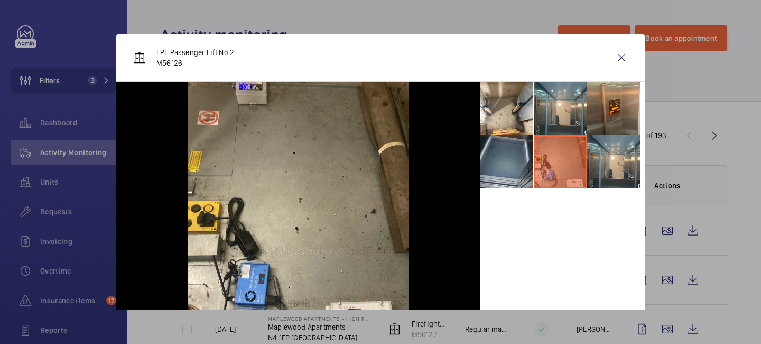
click at [519, 164] on li at bounding box center [507, 161] width 53 height 53
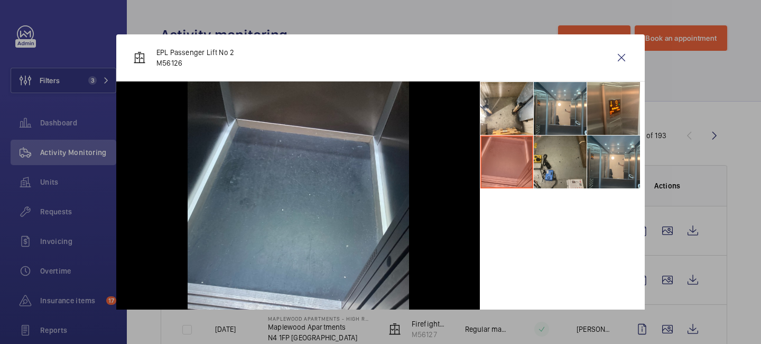
click at [561, 164] on li at bounding box center [560, 161] width 53 height 53
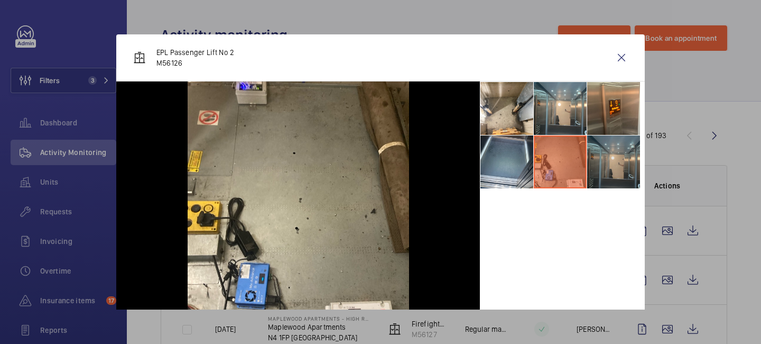
click at [620, 162] on li at bounding box center [613, 161] width 53 height 53
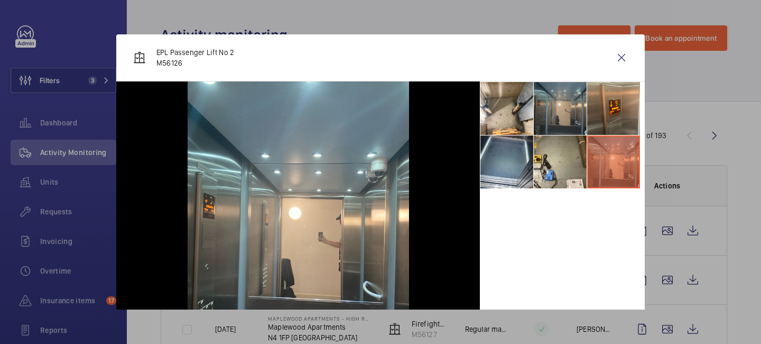
click at [571, 123] on li at bounding box center [560, 108] width 53 height 53
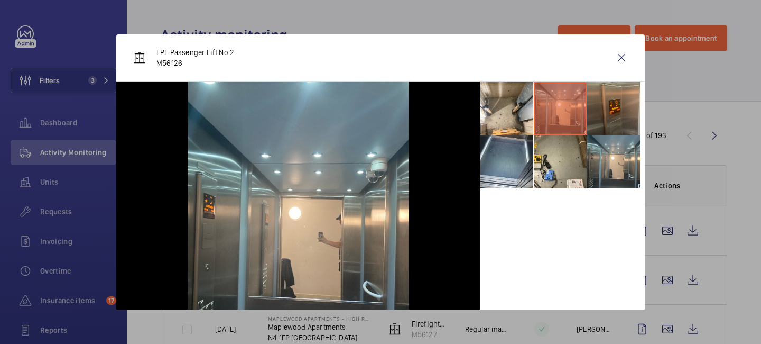
click at [615, 115] on li at bounding box center [613, 108] width 53 height 53
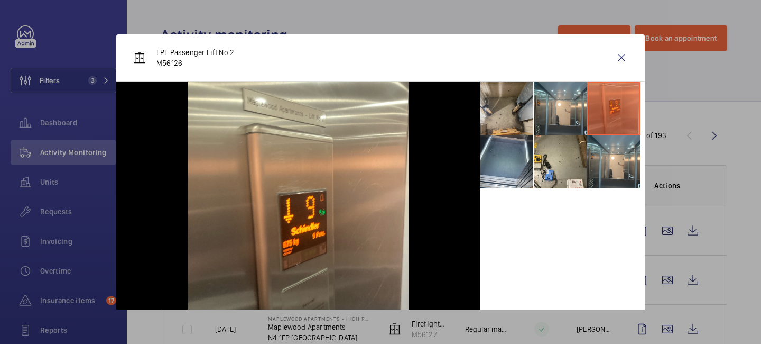
click at [511, 107] on li at bounding box center [507, 108] width 53 height 53
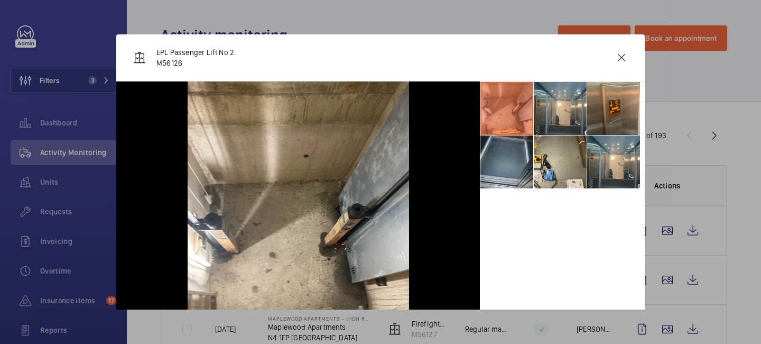
click at [527, 163] on li at bounding box center [507, 161] width 53 height 53
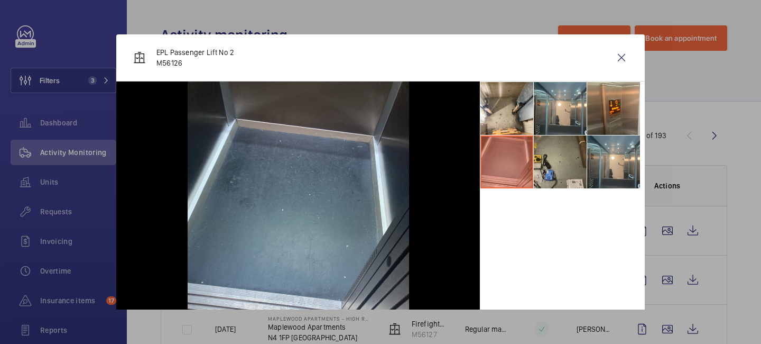
click at [581, 172] on li at bounding box center [560, 161] width 53 height 53
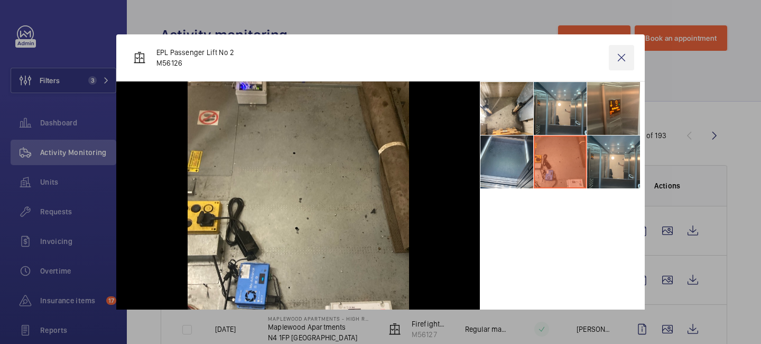
click at [623, 58] on wm-front-icon-button at bounding box center [621, 57] width 25 height 25
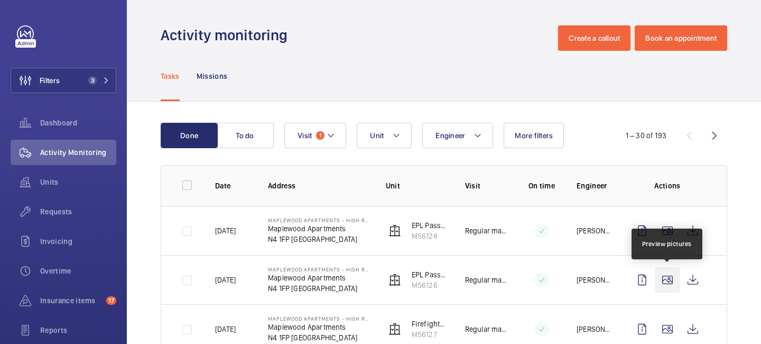
click at [667, 286] on wm-front-icon-button at bounding box center [667, 279] width 25 height 25
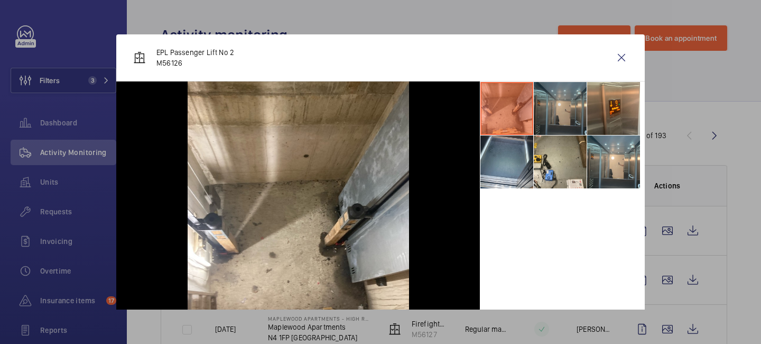
click at [570, 102] on li at bounding box center [560, 108] width 53 height 53
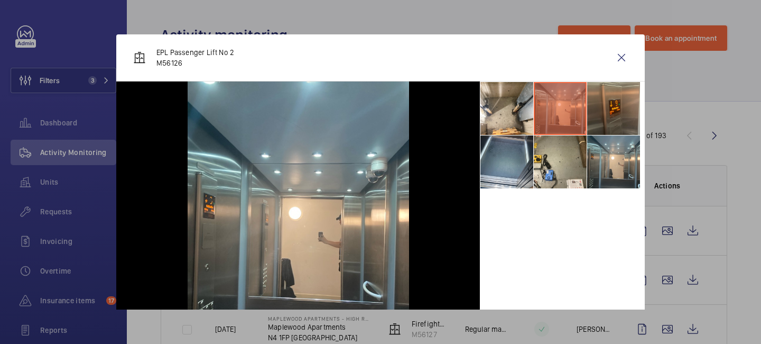
click at [600, 106] on li at bounding box center [613, 108] width 53 height 53
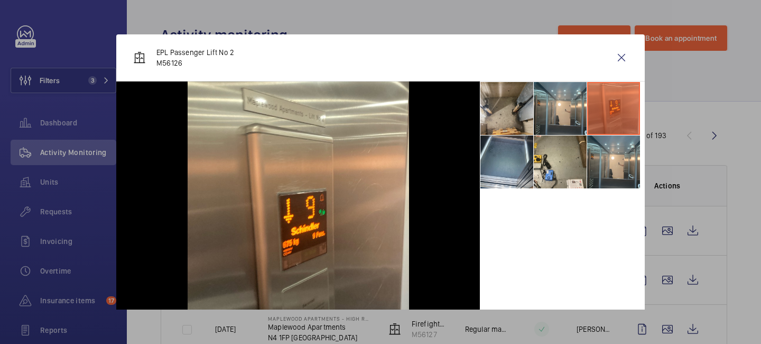
click at [502, 107] on li at bounding box center [507, 108] width 53 height 53
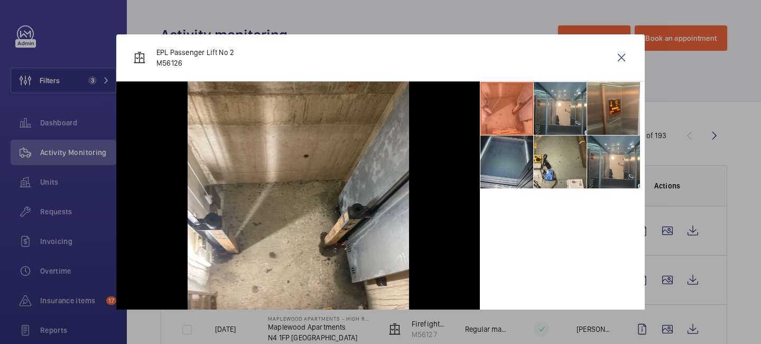
click at [514, 160] on li at bounding box center [507, 161] width 53 height 53
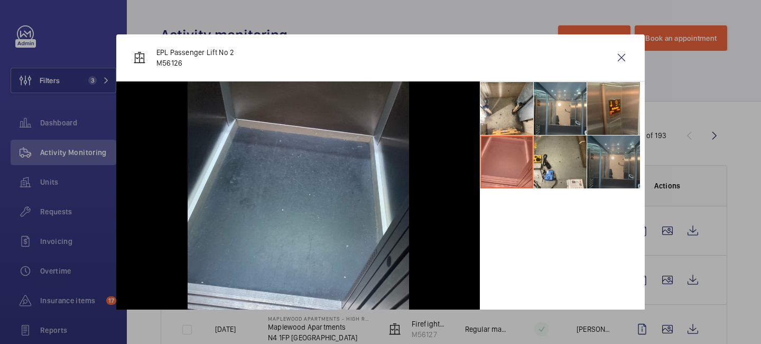
click at [590, 146] on li at bounding box center [613, 161] width 53 height 53
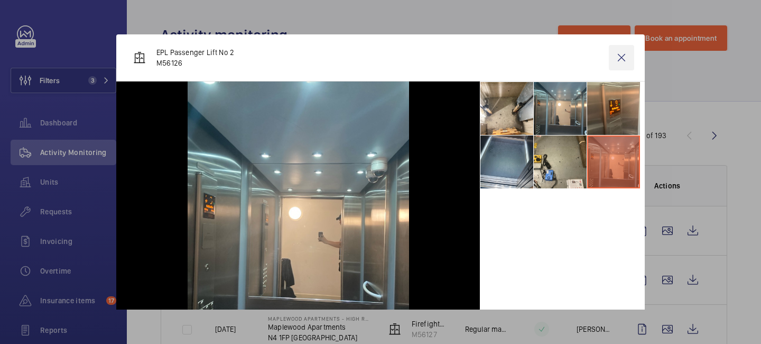
click at [620, 60] on wm-front-icon-button at bounding box center [621, 57] width 25 height 25
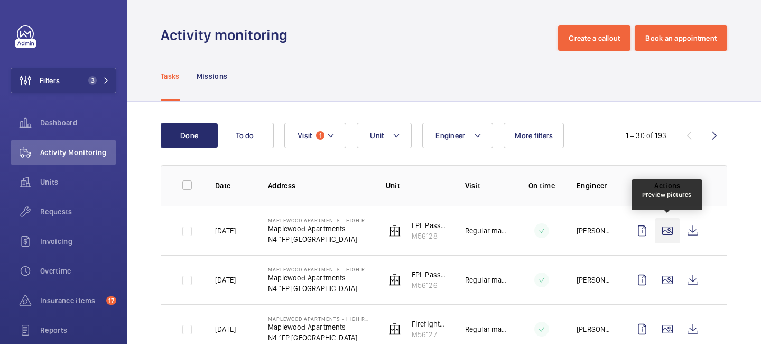
click at [672, 230] on wm-front-icon-button at bounding box center [667, 230] width 25 height 25
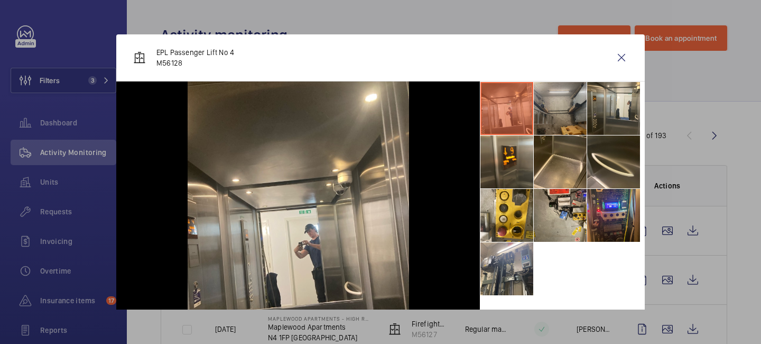
click at [571, 122] on li at bounding box center [560, 108] width 53 height 53
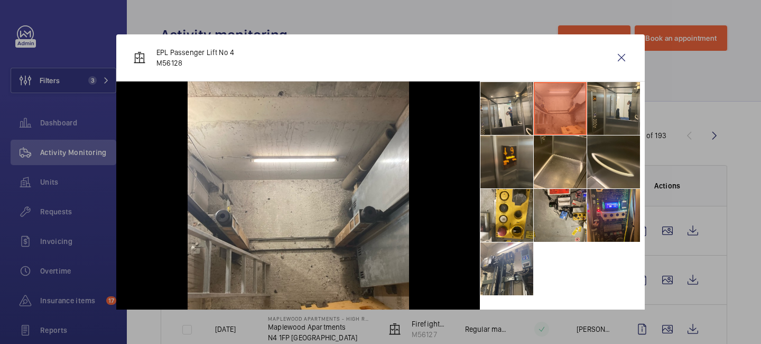
click at [518, 171] on li at bounding box center [507, 161] width 53 height 53
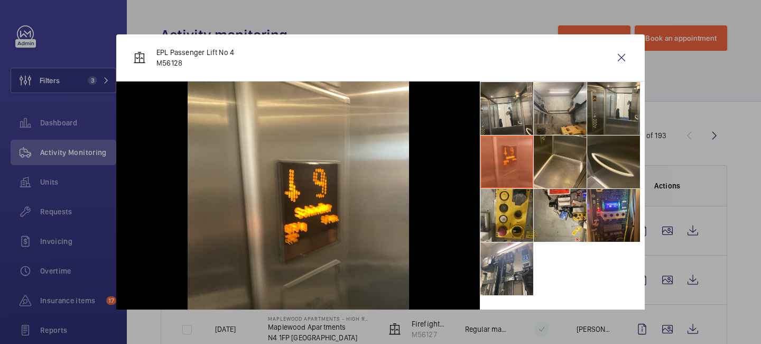
click at [513, 220] on li at bounding box center [507, 215] width 53 height 53
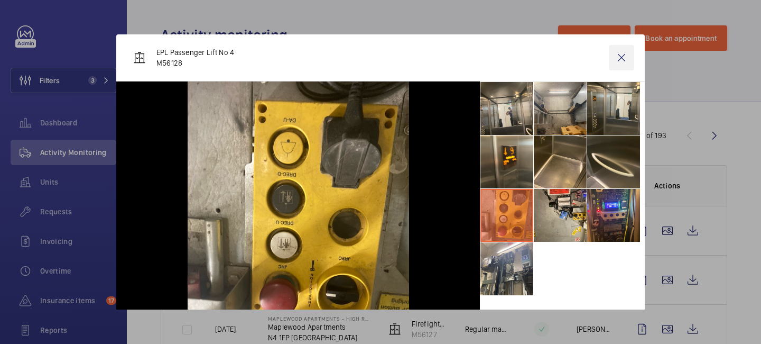
click at [623, 58] on wm-front-icon-button at bounding box center [621, 57] width 25 height 25
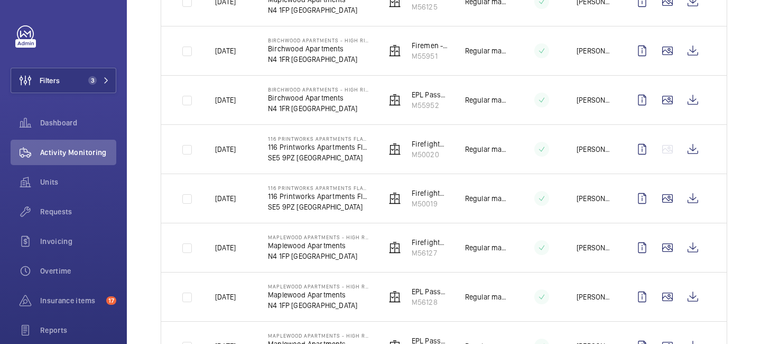
scroll to position [379, 0]
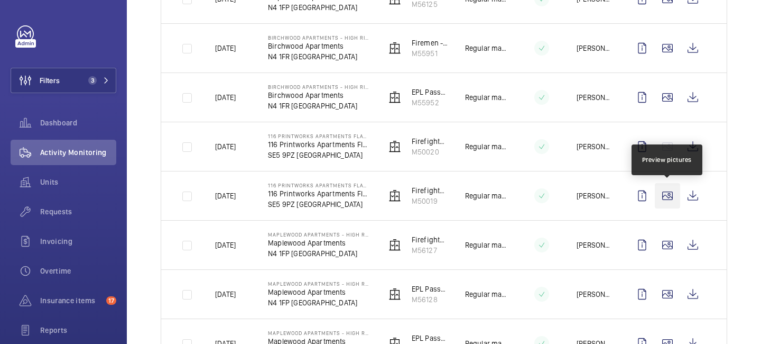
click at [671, 199] on wm-front-icon-button at bounding box center [667, 195] width 25 height 25
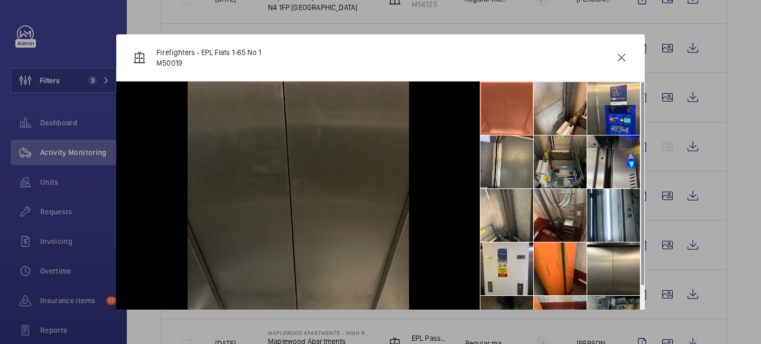
click at [572, 145] on li at bounding box center [560, 161] width 53 height 53
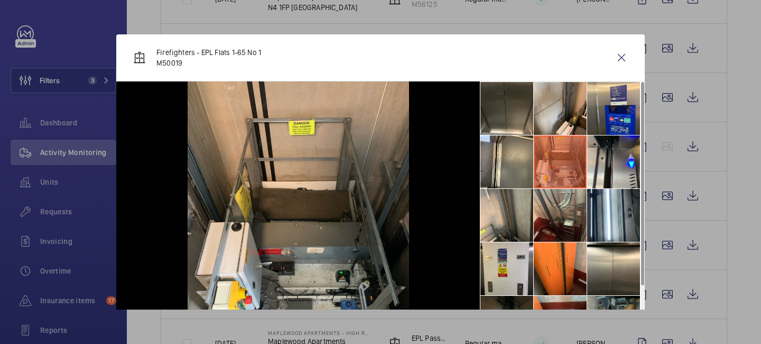
click at [569, 174] on li at bounding box center [560, 161] width 53 height 53
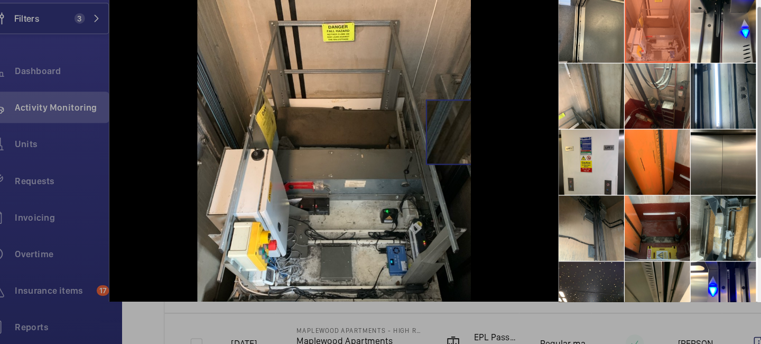
scroll to position [68, 0]
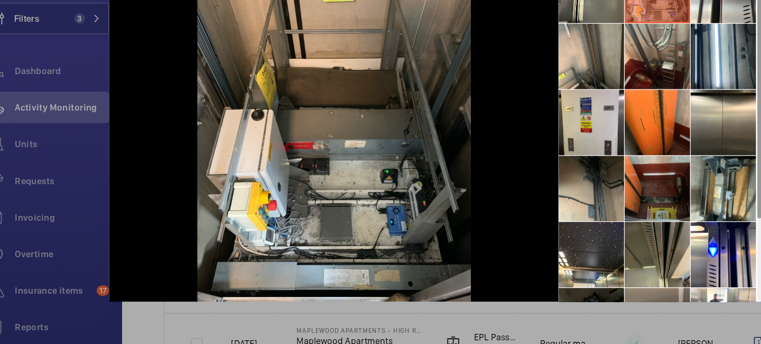
click at [571, 271] on li at bounding box center [560, 271] width 53 height 53
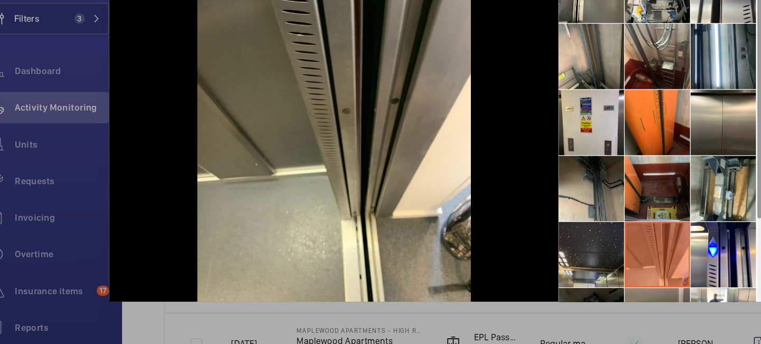
click at [514, 276] on li at bounding box center [507, 271] width 53 height 53
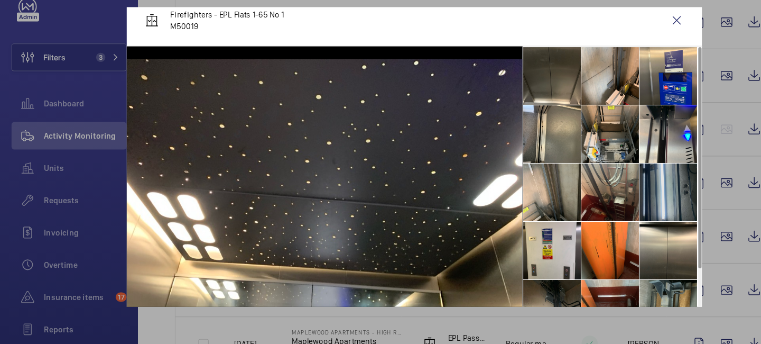
scroll to position [0, 0]
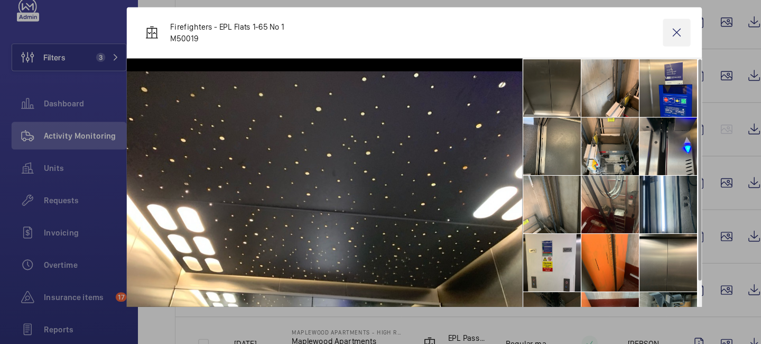
click at [623, 51] on wm-front-icon-button at bounding box center [621, 57] width 25 height 25
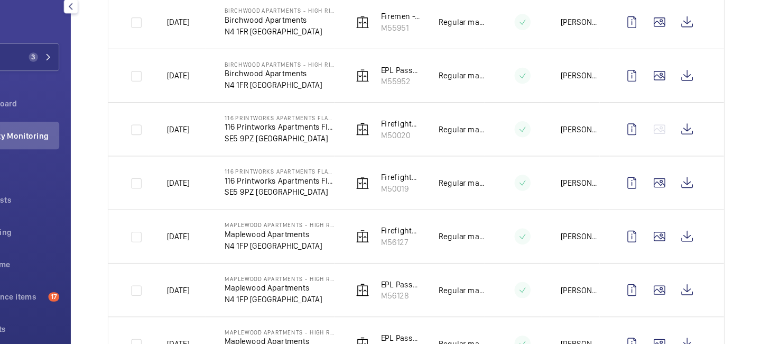
click at [127, 32] on mat-icon "button" at bounding box center [127, 34] width 13 height 8
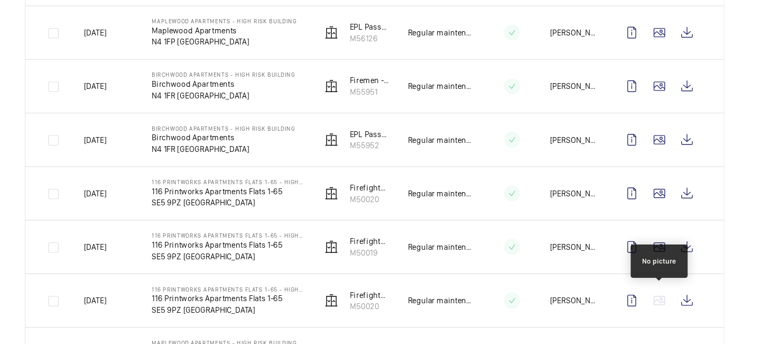
scroll to position [721, 0]
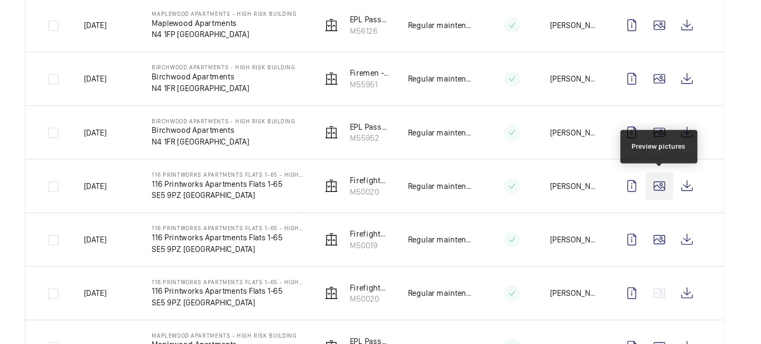
click at [669, 198] on wm-front-icon-button at bounding box center [667, 198] width 25 height 25
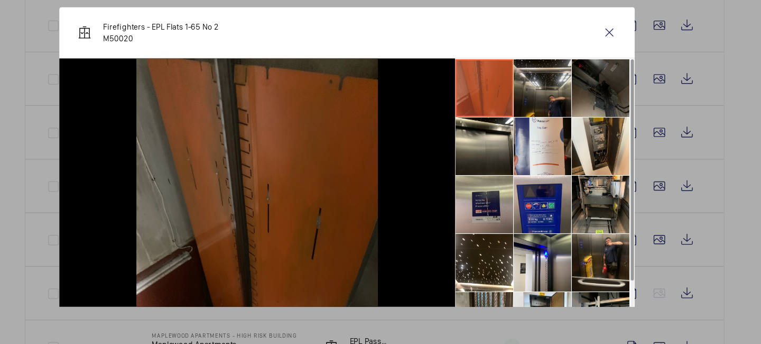
click at [562, 106] on li at bounding box center [560, 108] width 53 height 53
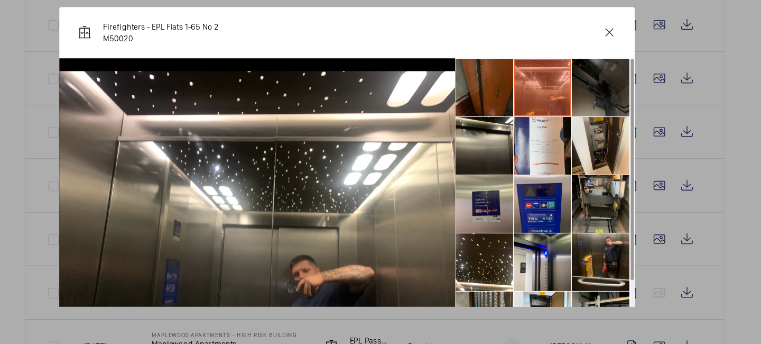
click at [591, 111] on li at bounding box center [613, 108] width 53 height 53
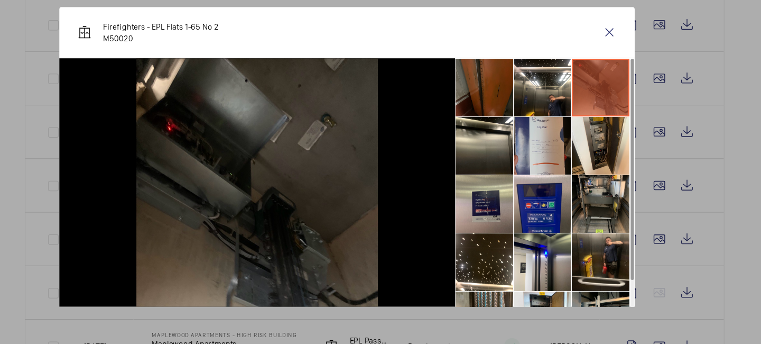
click at [534, 162] on li at bounding box center [560, 161] width 53 height 53
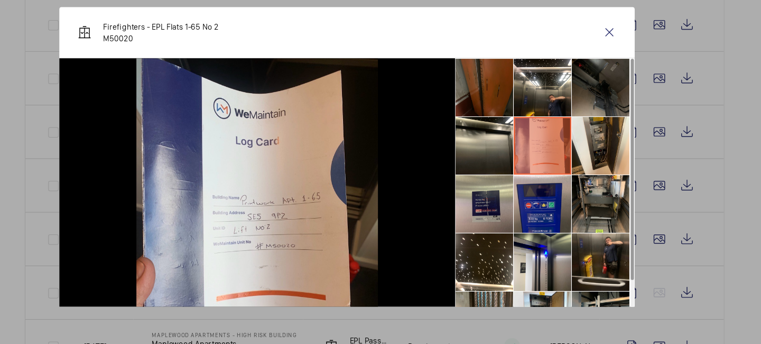
click at [557, 167] on li at bounding box center [560, 161] width 53 height 53
click at [602, 158] on li at bounding box center [613, 161] width 53 height 53
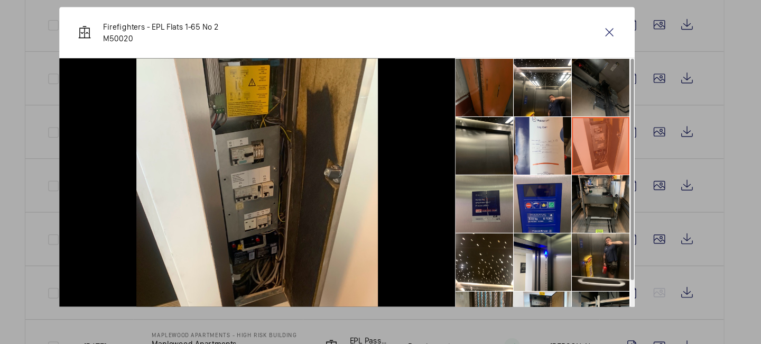
click at [496, 232] on li at bounding box center [507, 215] width 53 height 53
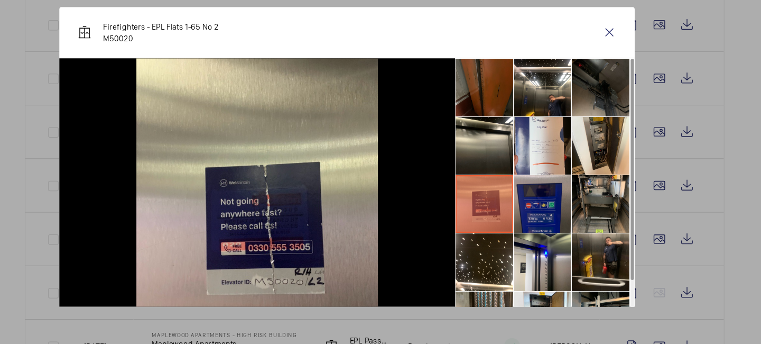
click at [547, 206] on li at bounding box center [560, 215] width 53 height 53
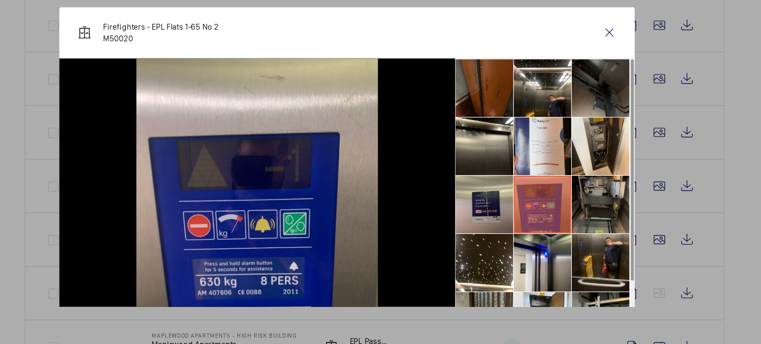
click at [614, 219] on li at bounding box center [613, 215] width 53 height 53
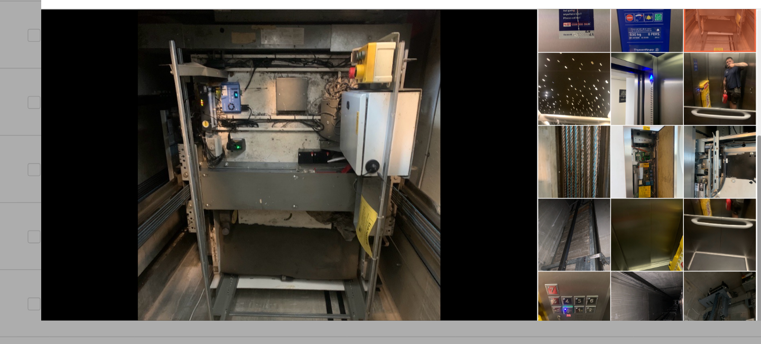
scroll to position [132, 0]
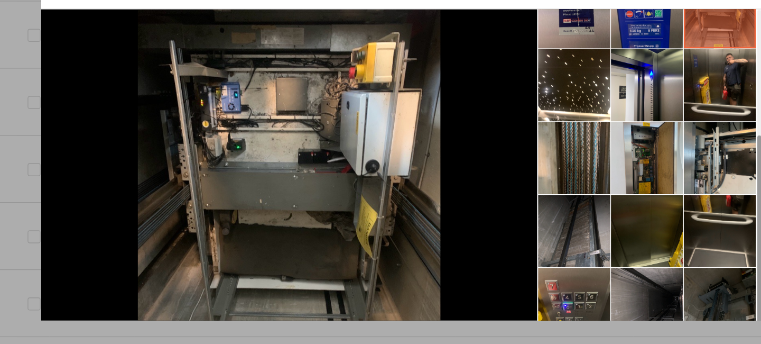
click at [560, 189] on li at bounding box center [560, 190] width 53 height 53
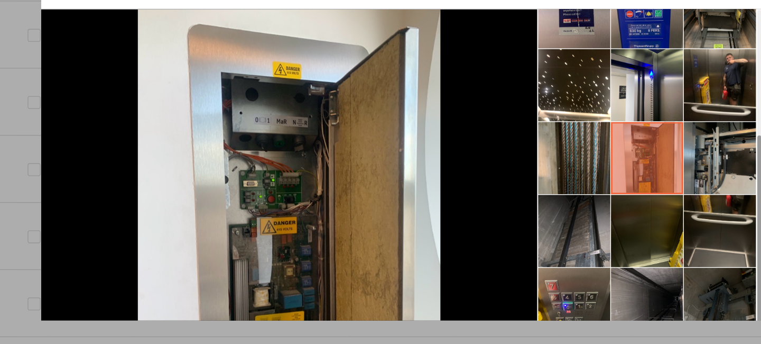
click at [601, 190] on li at bounding box center [613, 190] width 53 height 53
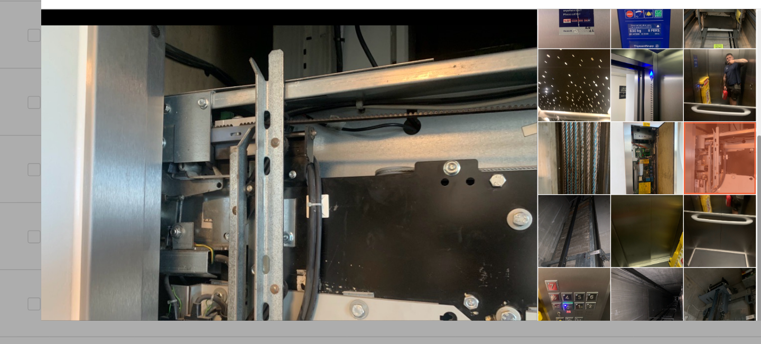
click at [514, 237] on li at bounding box center [507, 243] width 53 height 53
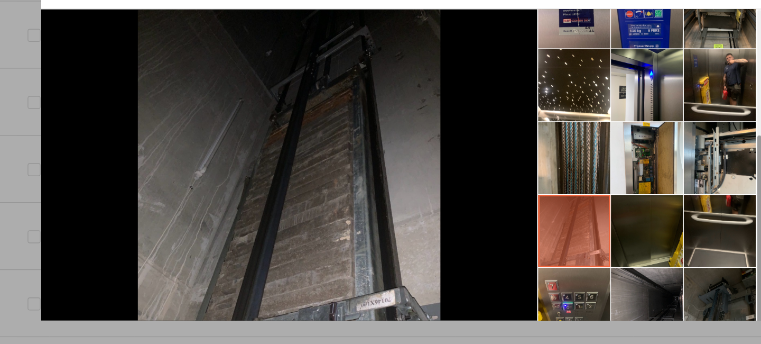
click at [550, 237] on li at bounding box center [560, 243] width 53 height 53
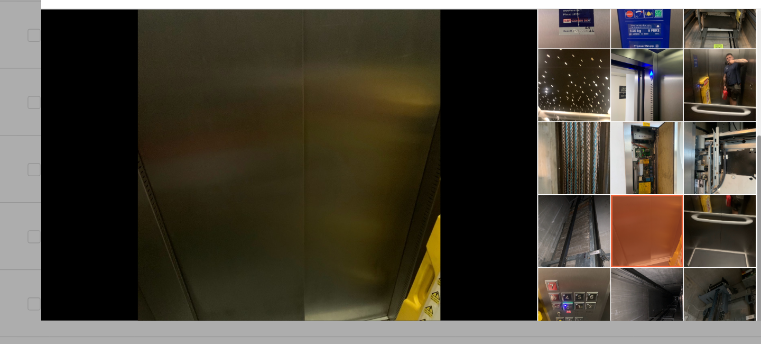
click at [601, 244] on li at bounding box center [613, 243] width 53 height 53
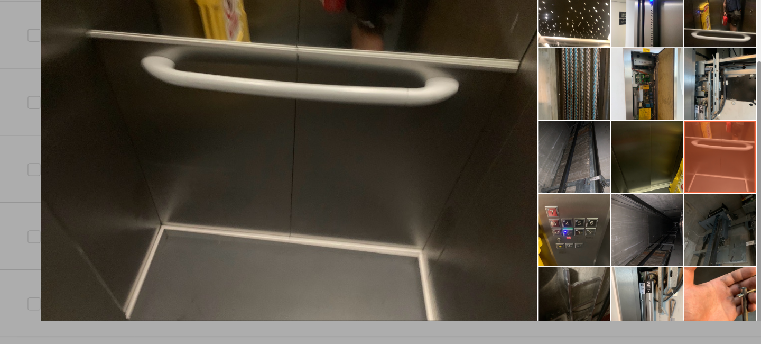
scroll to position [68, 0]
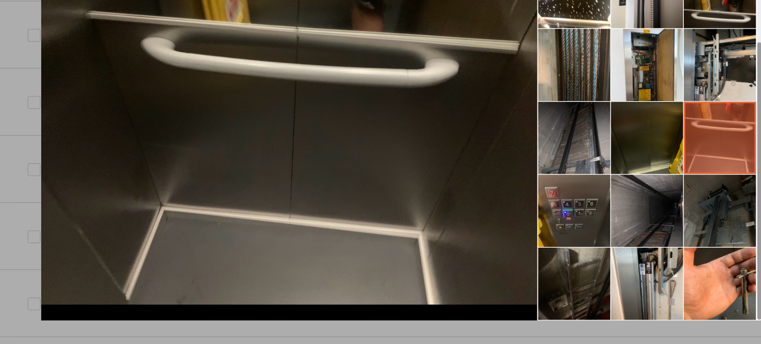
click at [521, 232] on li at bounding box center [507, 229] width 53 height 53
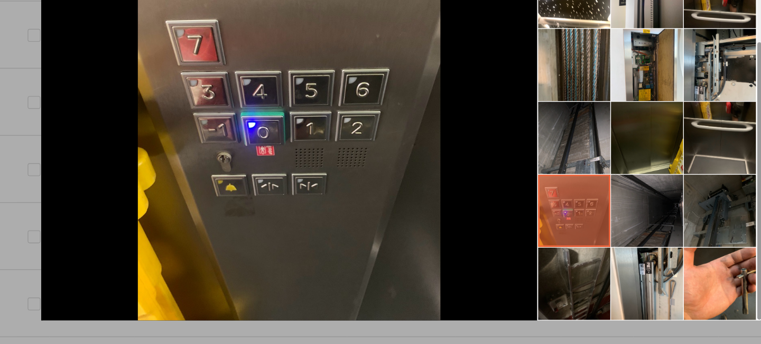
click at [566, 235] on li at bounding box center [560, 229] width 53 height 53
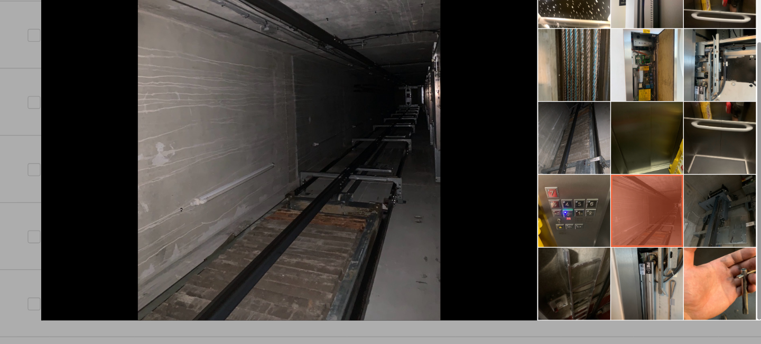
click at [563, 271] on li at bounding box center [560, 282] width 53 height 53
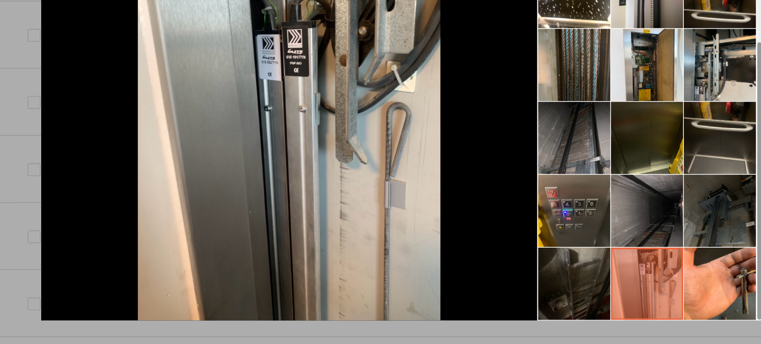
click at [520, 271] on li at bounding box center [507, 282] width 53 height 53
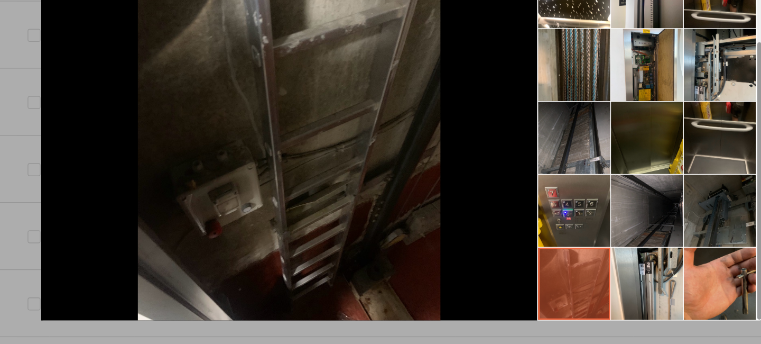
click at [601, 258] on li at bounding box center [613, 282] width 53 height 53
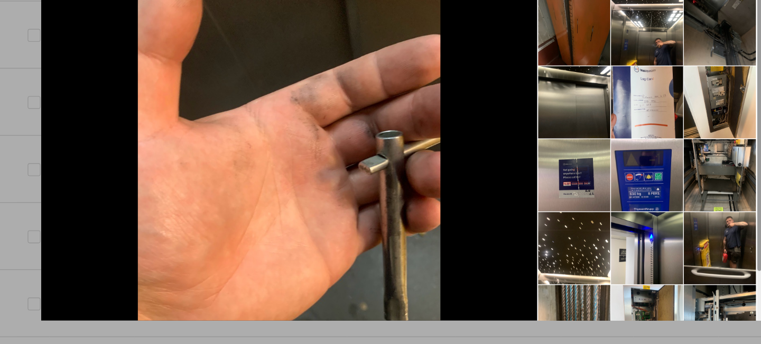
scroll to position [0, 0]
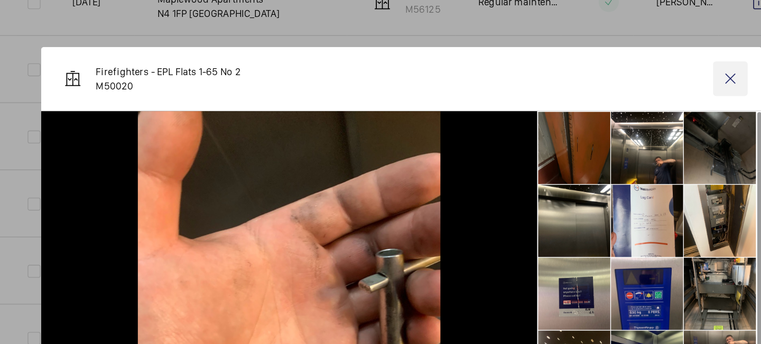
click at [617, 61] on wm-front-icon-button at bounding box center [621, 57] width 25 height 25
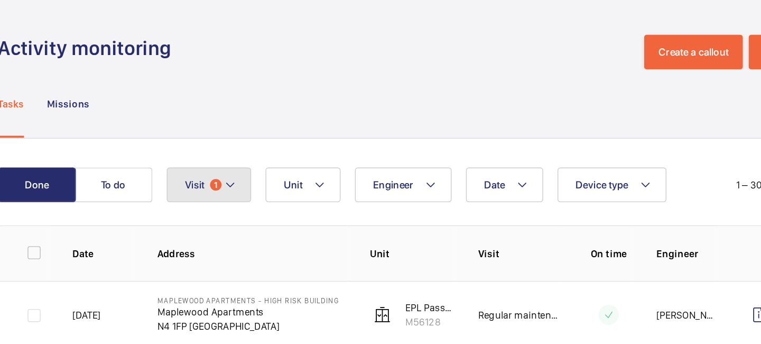
click at [260, 131] on button "Visit 1" at bounding box center [239, 135] width 62 height 25
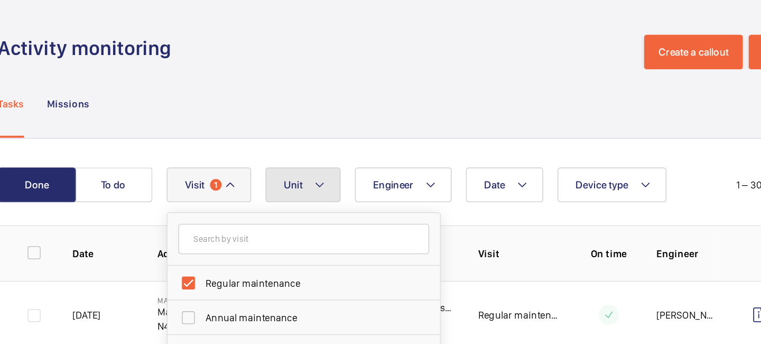
click at [326, 136] on button "Unit" at bounding box center [308, 135] width 55 height 25
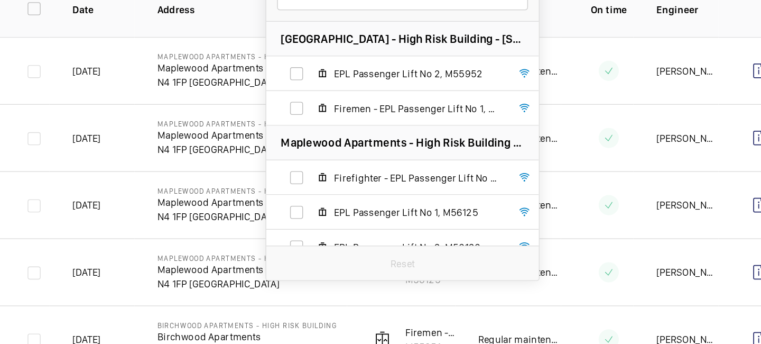
scroll to position [234, 0]
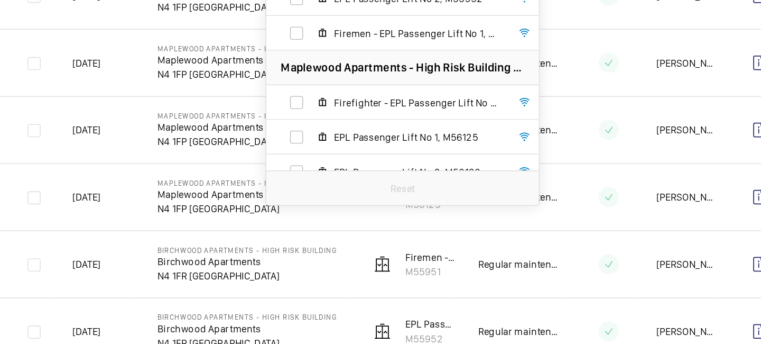
click at [392, 136] on div "Reset" at bounding box center [381, 137] width 200 height 25
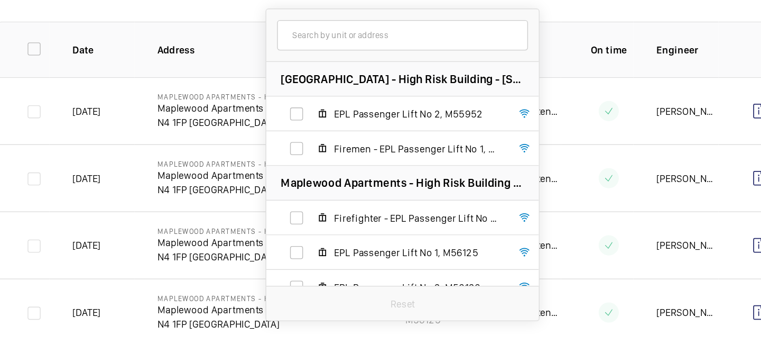
scroll to position [144, 0]
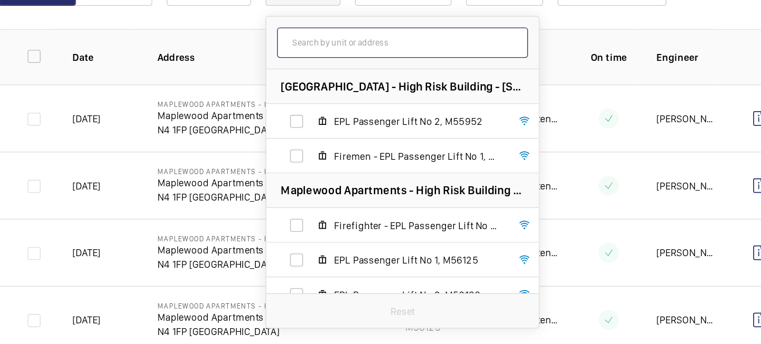
click at [419, 36] on input "text" at bounding box center [381, 31] width 184 height 22
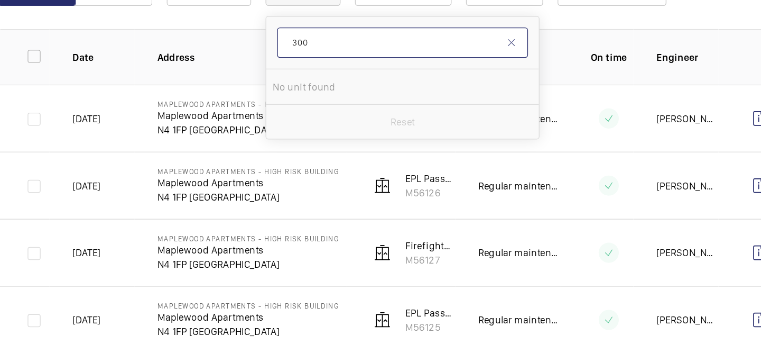
type input "3100"
click at [418, 33] on input "3100" at bounding box center [381, 31] width 184 height 22
drag, startPoint x: 418, startPoint y: 33, endPoint x: 286, endPoint y: 31, distance: 132.2
click at [286, 31] on form "3100" at bounding box center [381, 31] width 200 height 39
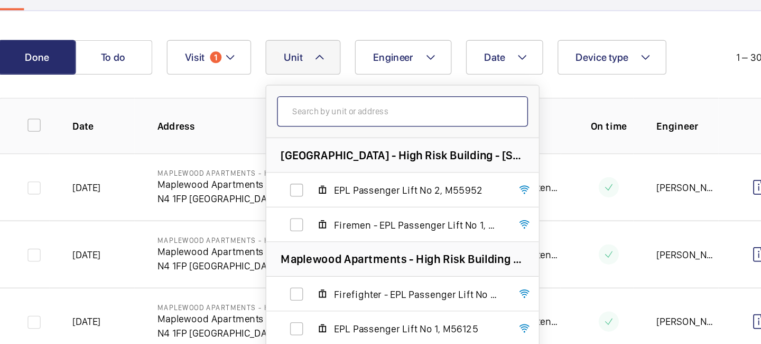
scroll to position [91, 0]
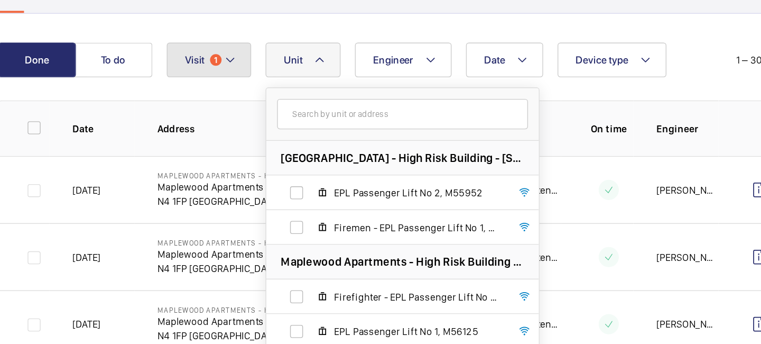
click at [257, 46] on mat-icon at bounding box center [255, 44] width 8 height 13
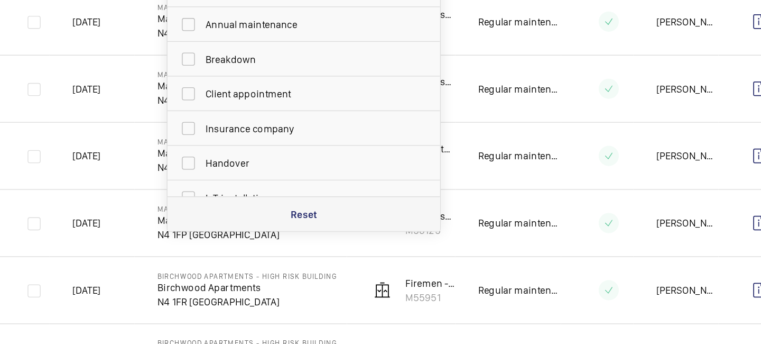
click at [326, 157] on div "Reset" at bounding box center [309, 156] width 200 height 25
checkbox input "false"
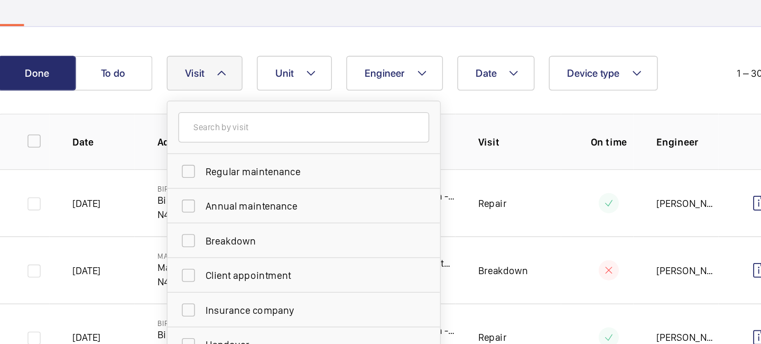
scroll to position [76, 0]
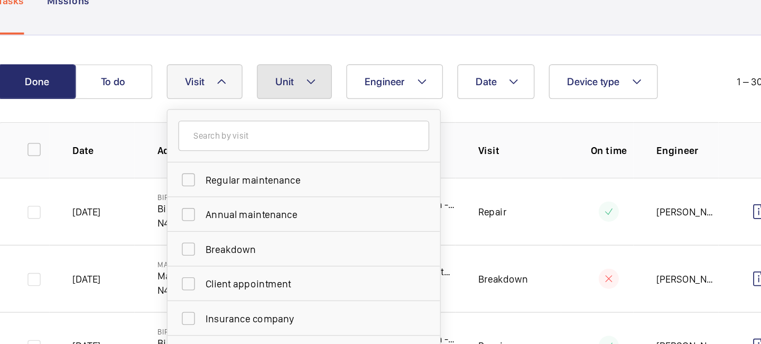
click at [310, 61] on mat-icon at bounding box center [314, 59] width 8 height 13
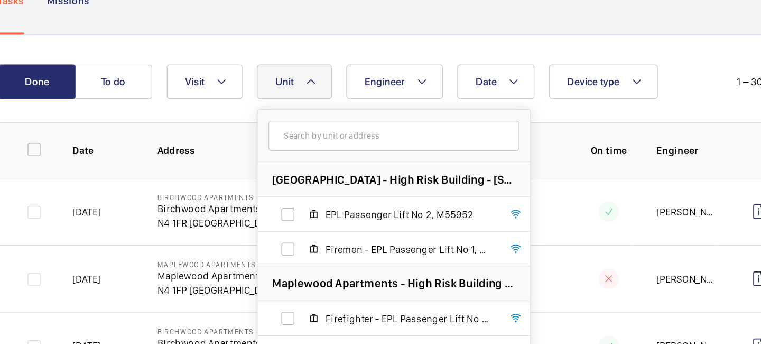
click at [323, 100] on input "text" at bounding box center [375, 99] width 184 height 22
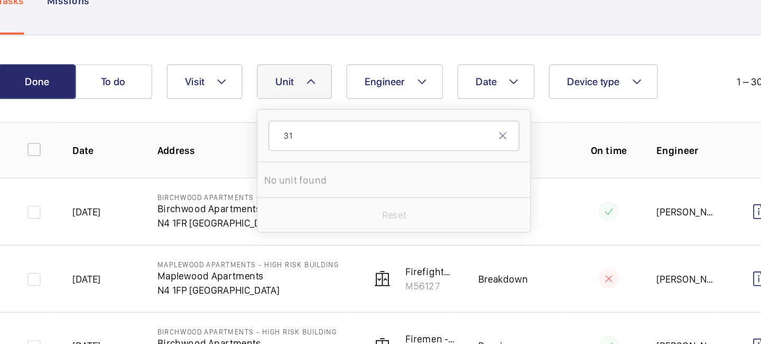
type input "3"
type input "a"
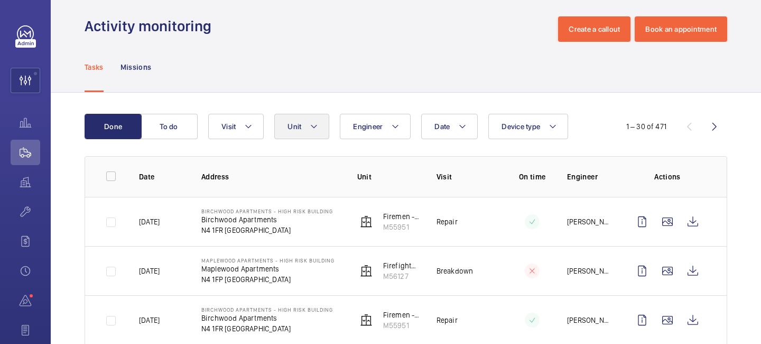
scroll to position [0, 0]
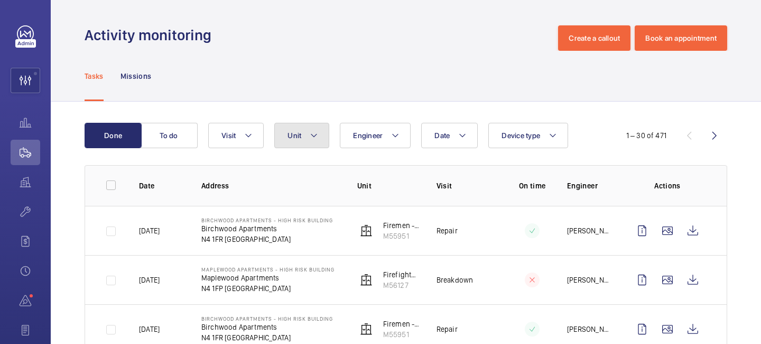
click at [315, 133] on mat-icon at bounding box center [314, 135] width 8 height 13
type input "a"
